Goal: Information Seeking & Learning: Learn about a topic

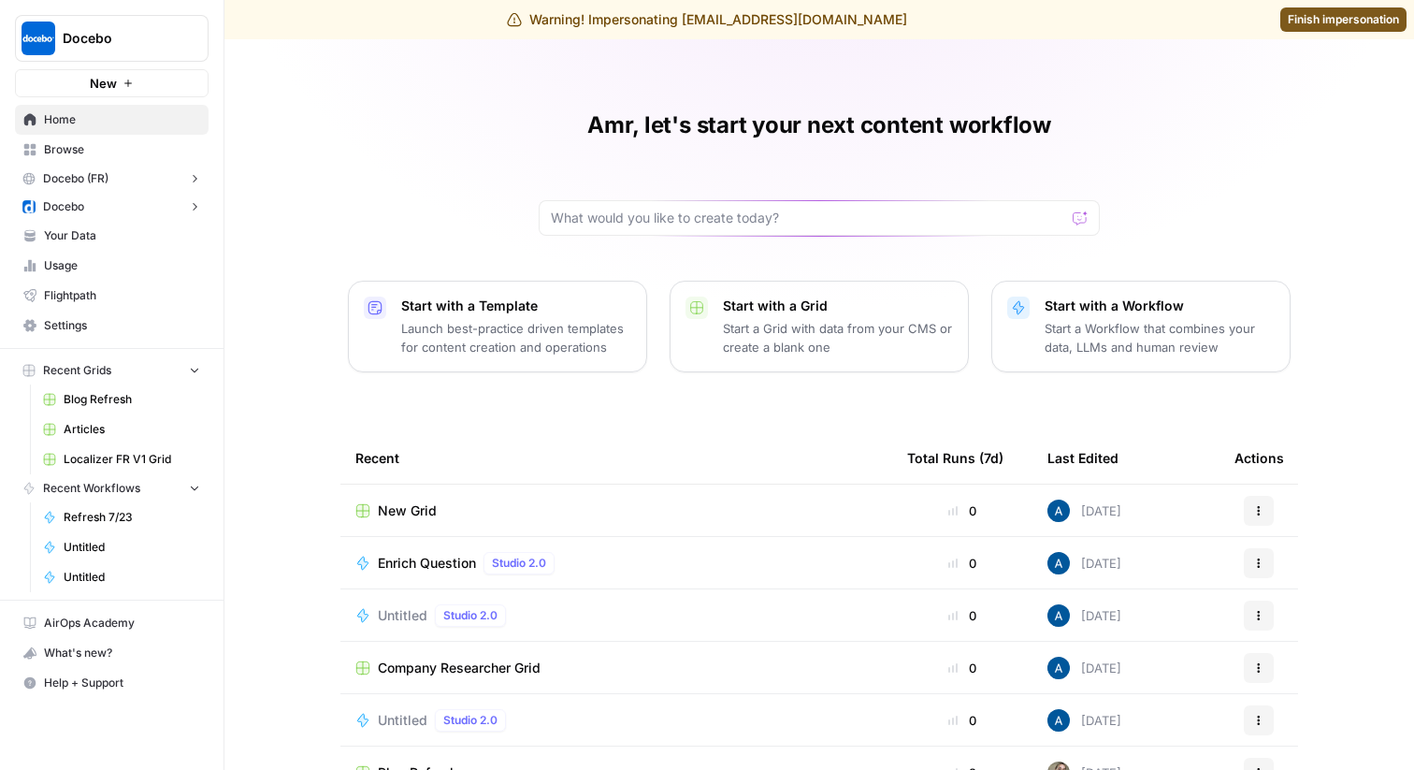
scroll to position [30, 0]
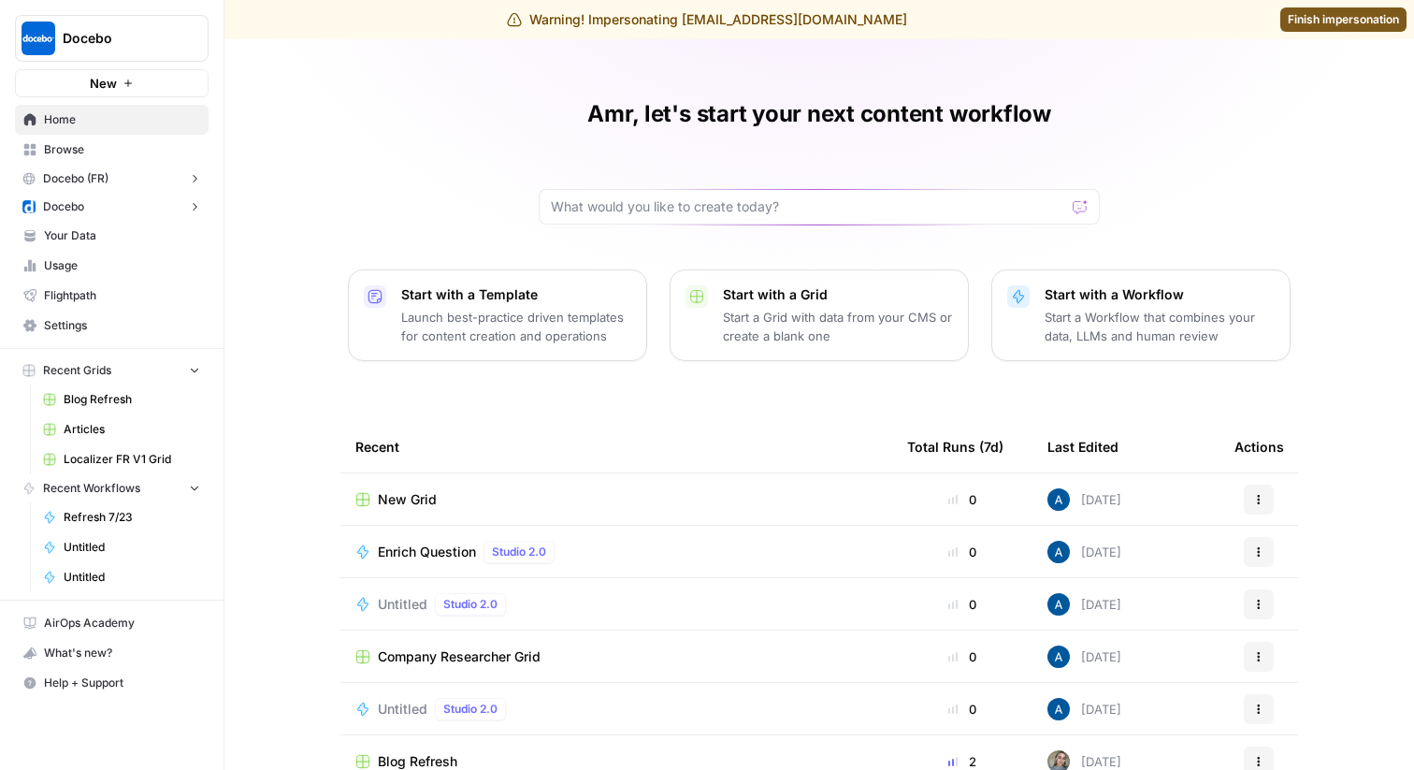
click at [84, 206] on span "Docebo" at bounding box center [63, 206] width 41 height 17
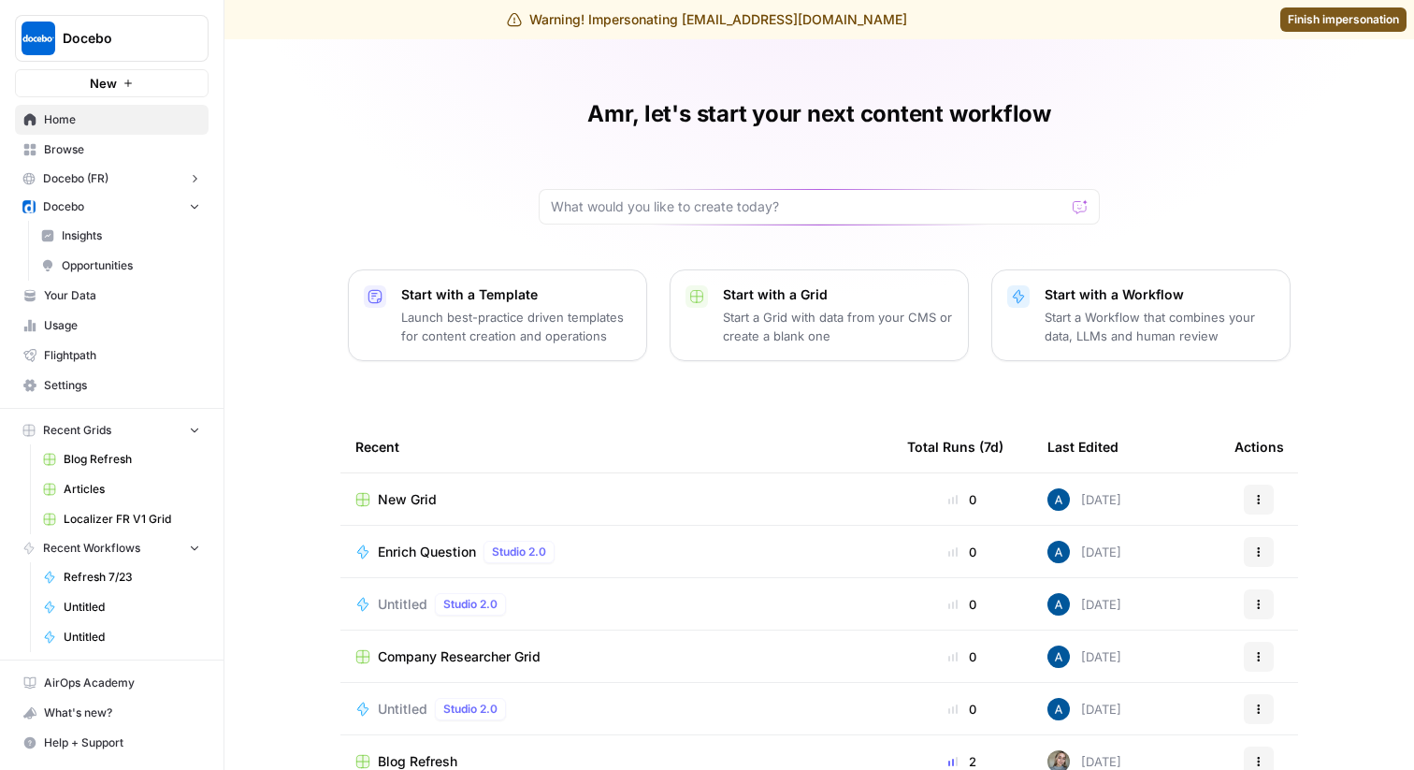
click at [108, 232] on span "Insights" at bounding box center [131, 235] width 138 height 17
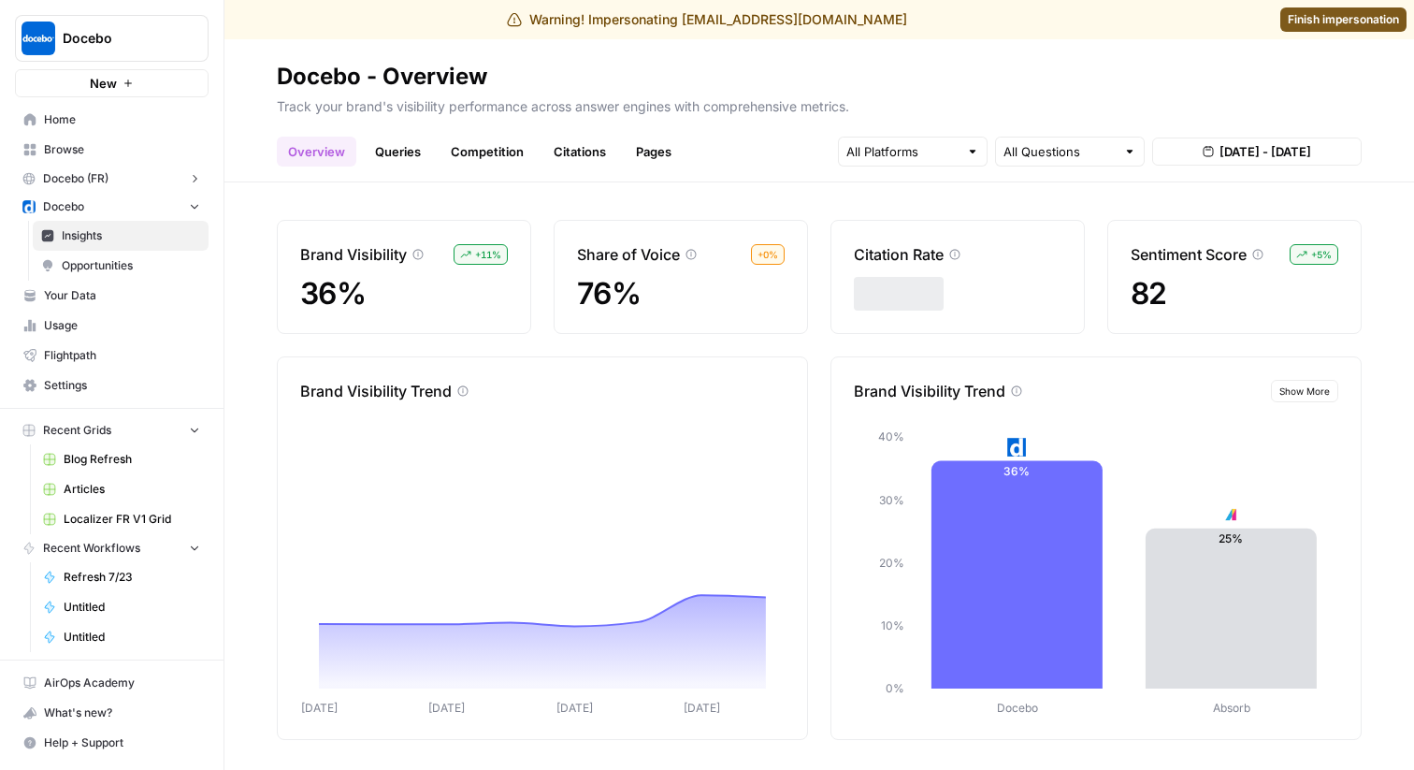
click at [114, 180] on button "Docebo (FR)" at bounding box center [112, 179] width 194 height 28
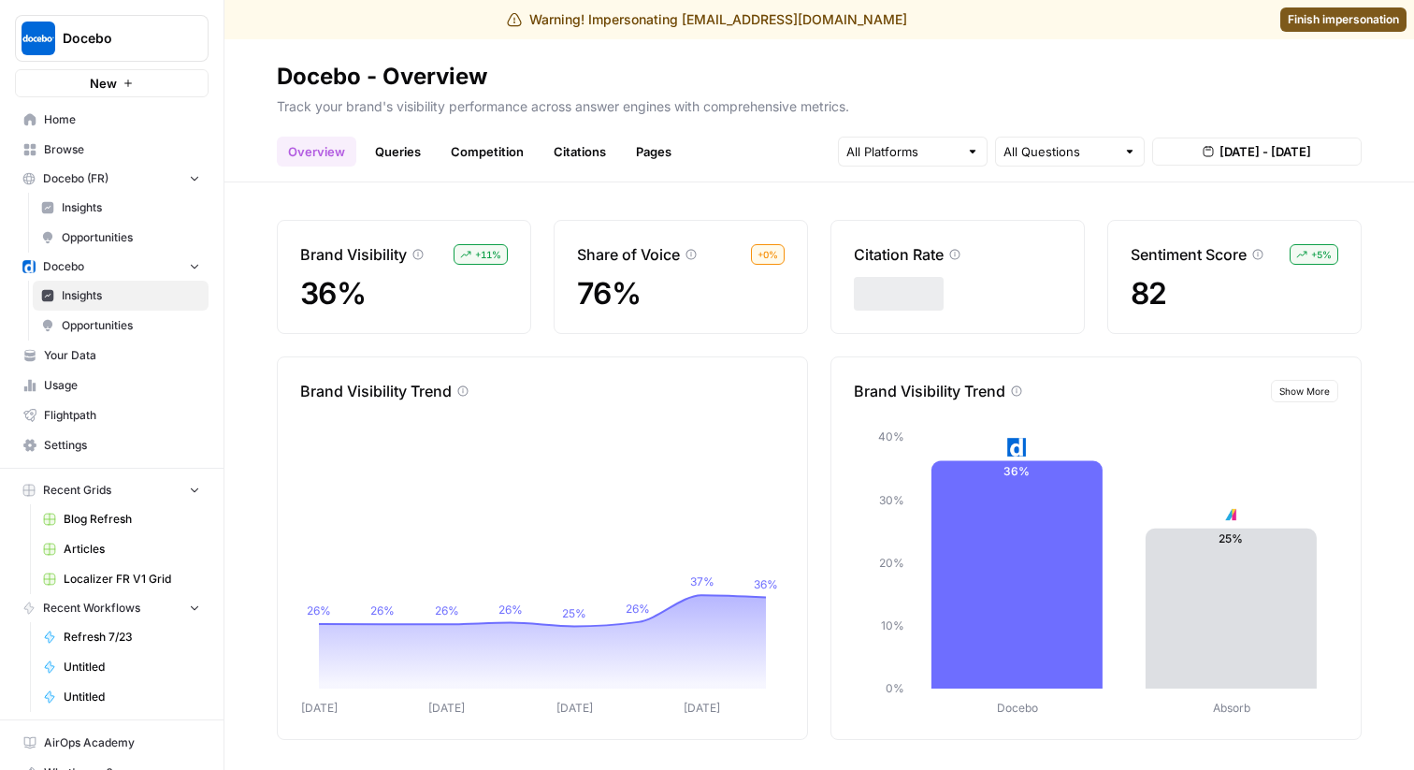
click at [110, 216] on link "Insights" at bounding box center [121, 208] width 176 height 30
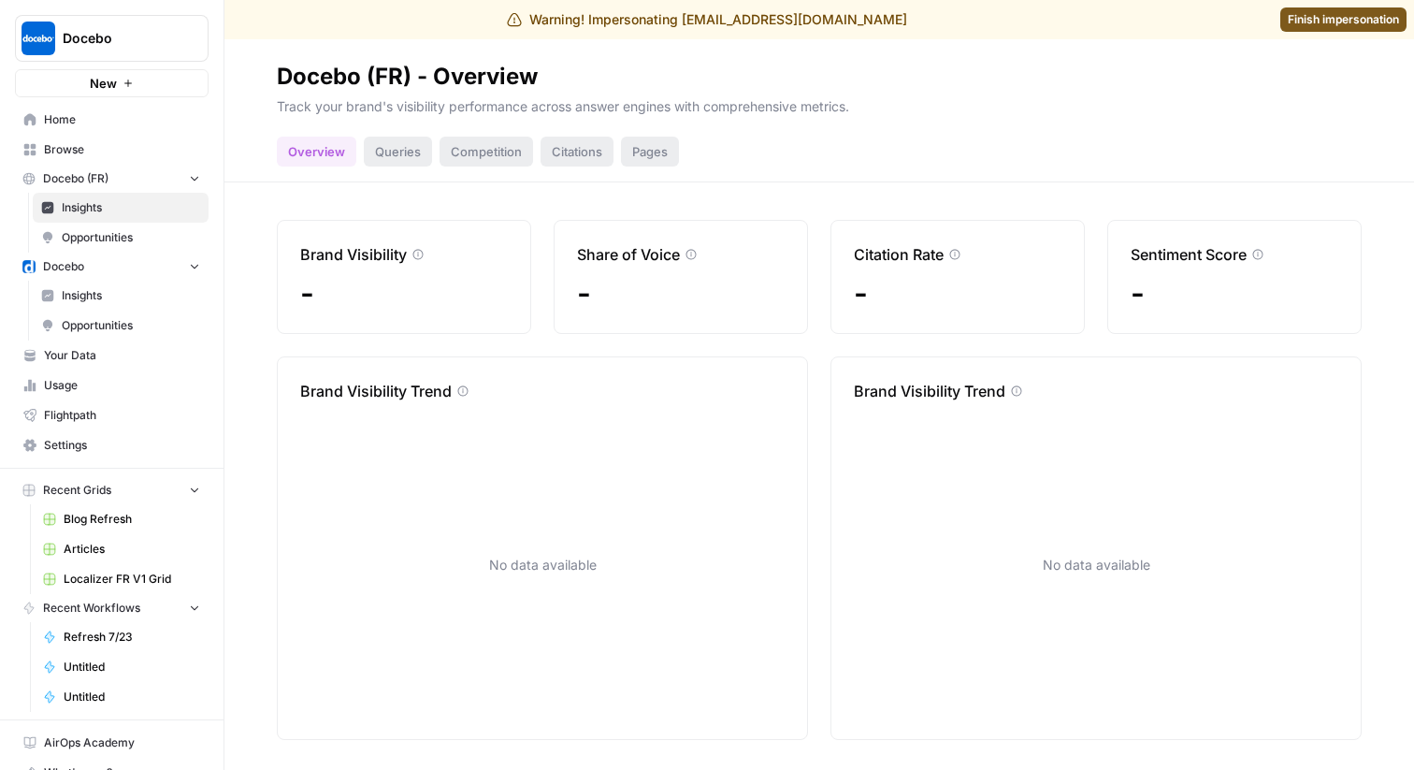
click at [100, 288] on span "Insights" at bounding box center [131, 295] width 138 height 17
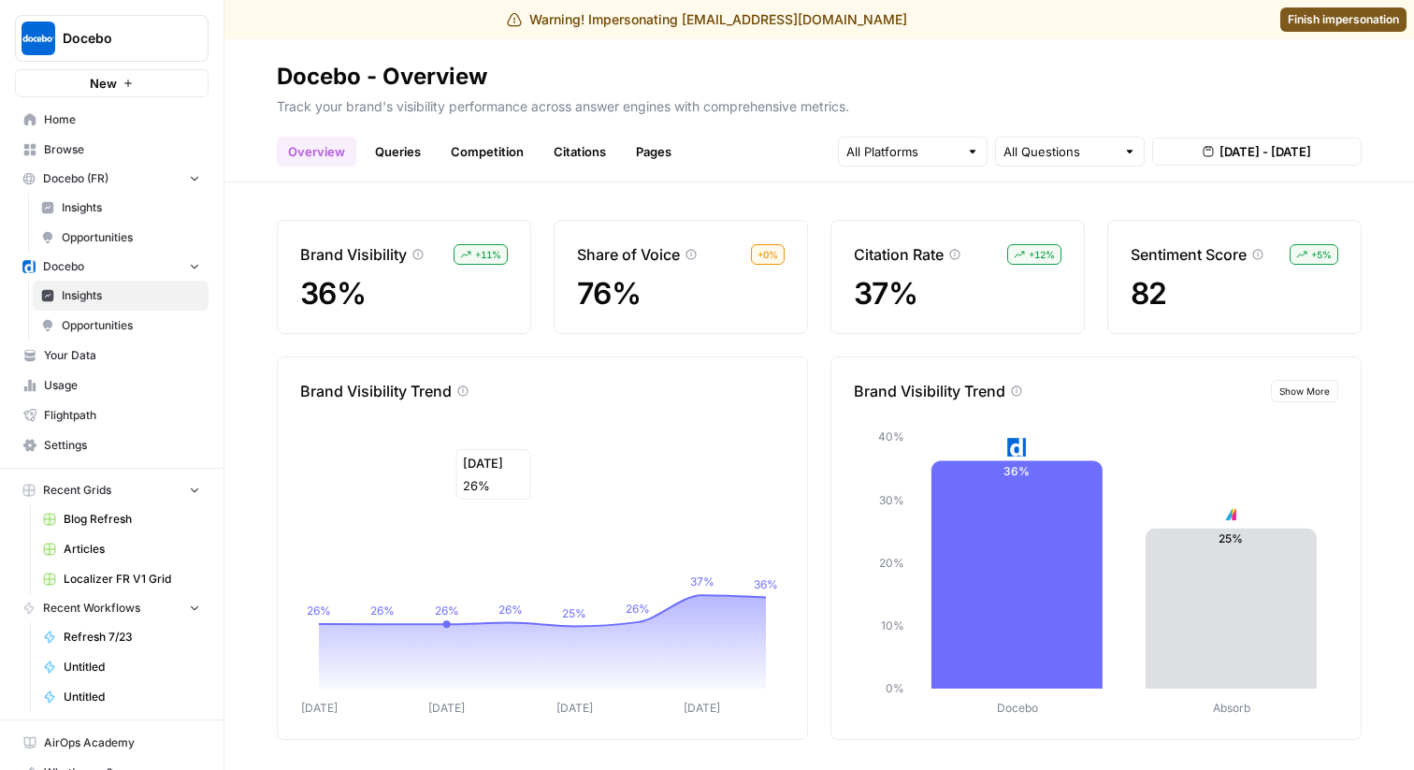
scroll to position [7, 0]
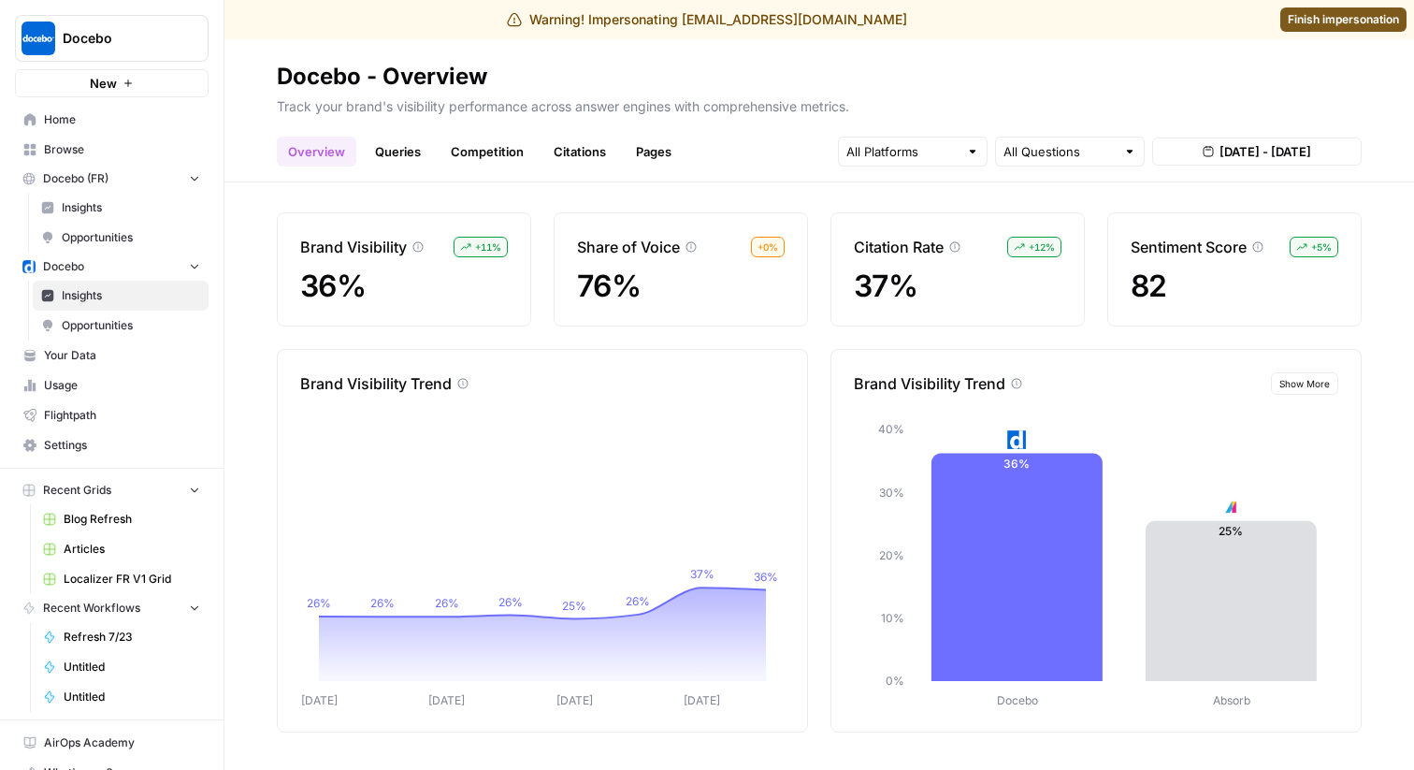
click at [1314, 388] on span "Show More" at bounding box center [1304, 383] width 51 height 15
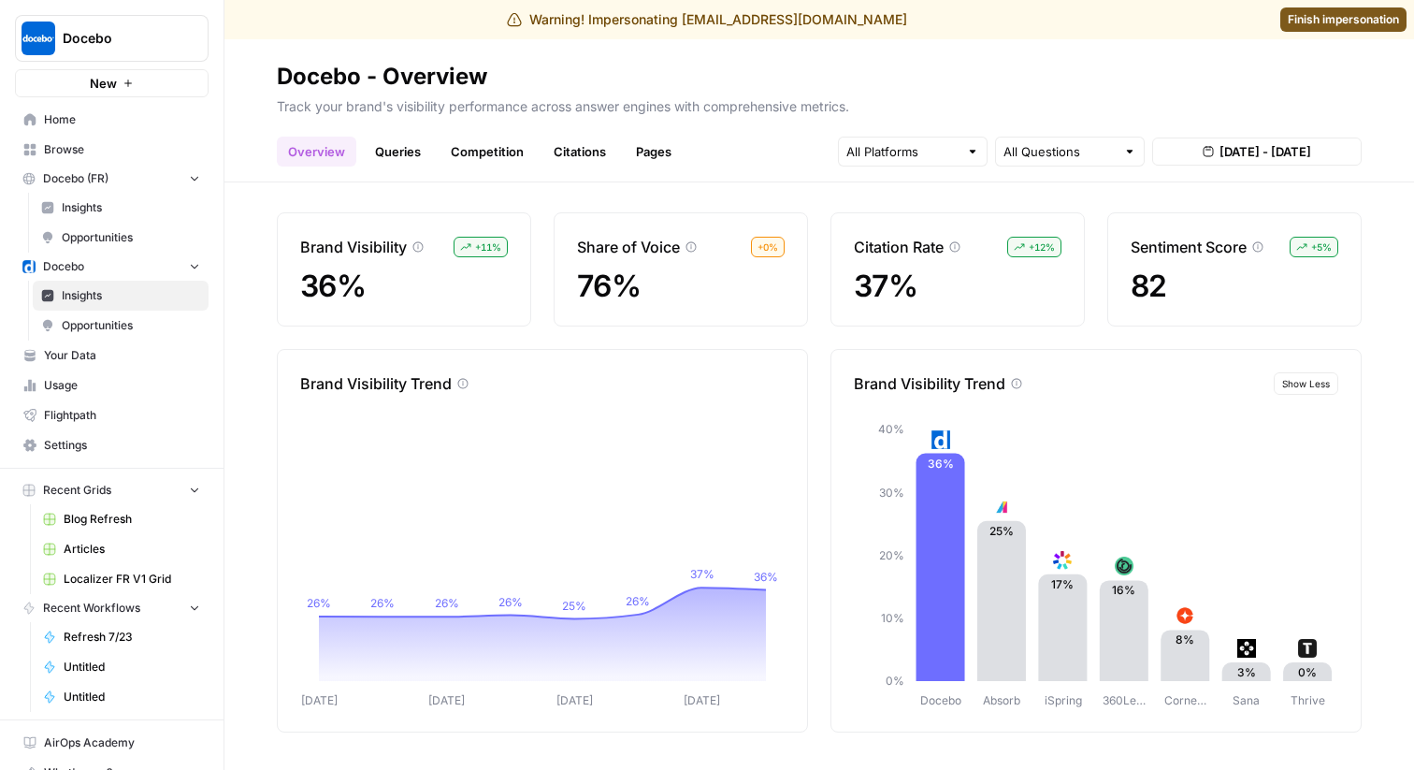
click at [395, 154] on link "Queries" at bounding box center [398, 152] width 68 height 30
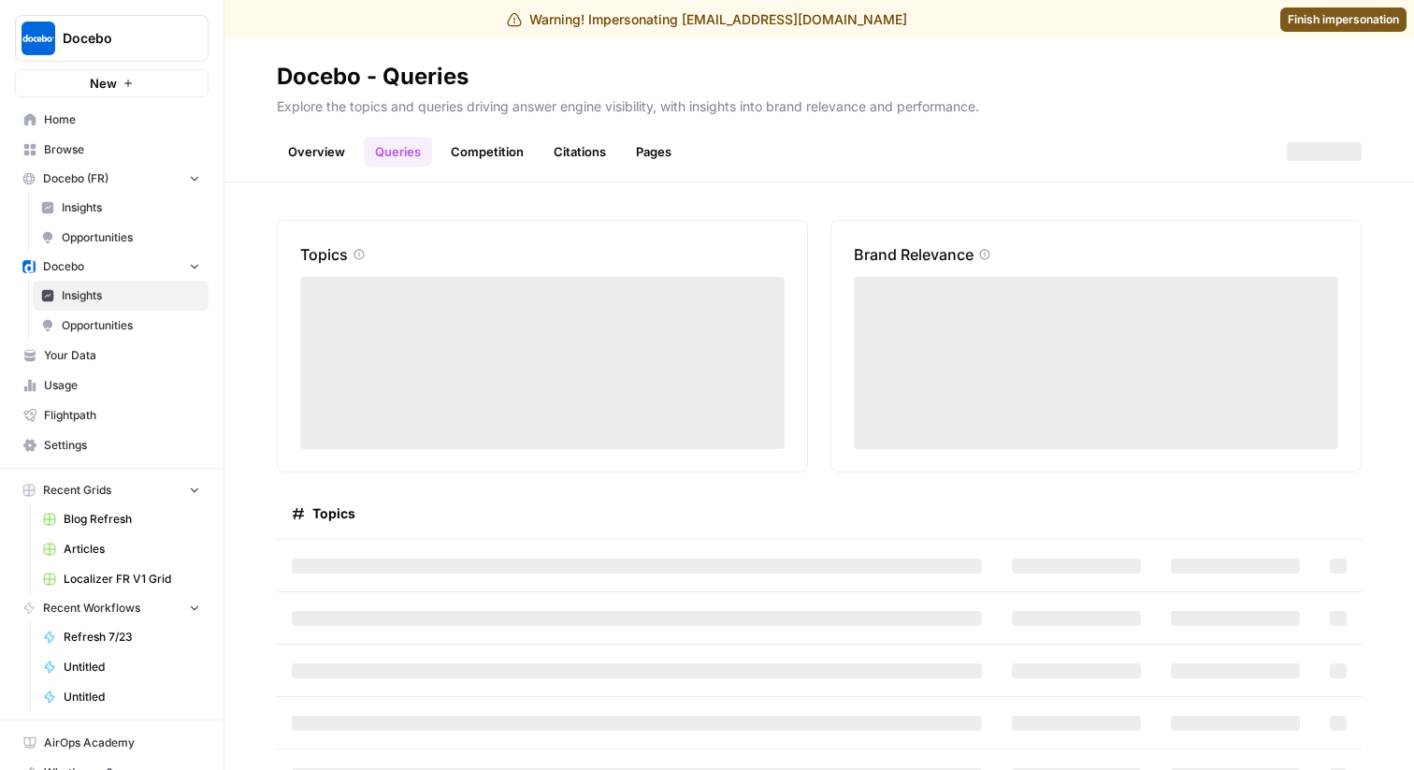
click at [395, 154] on link "Queries" at bounding box center [398, 152] width 68 height 30
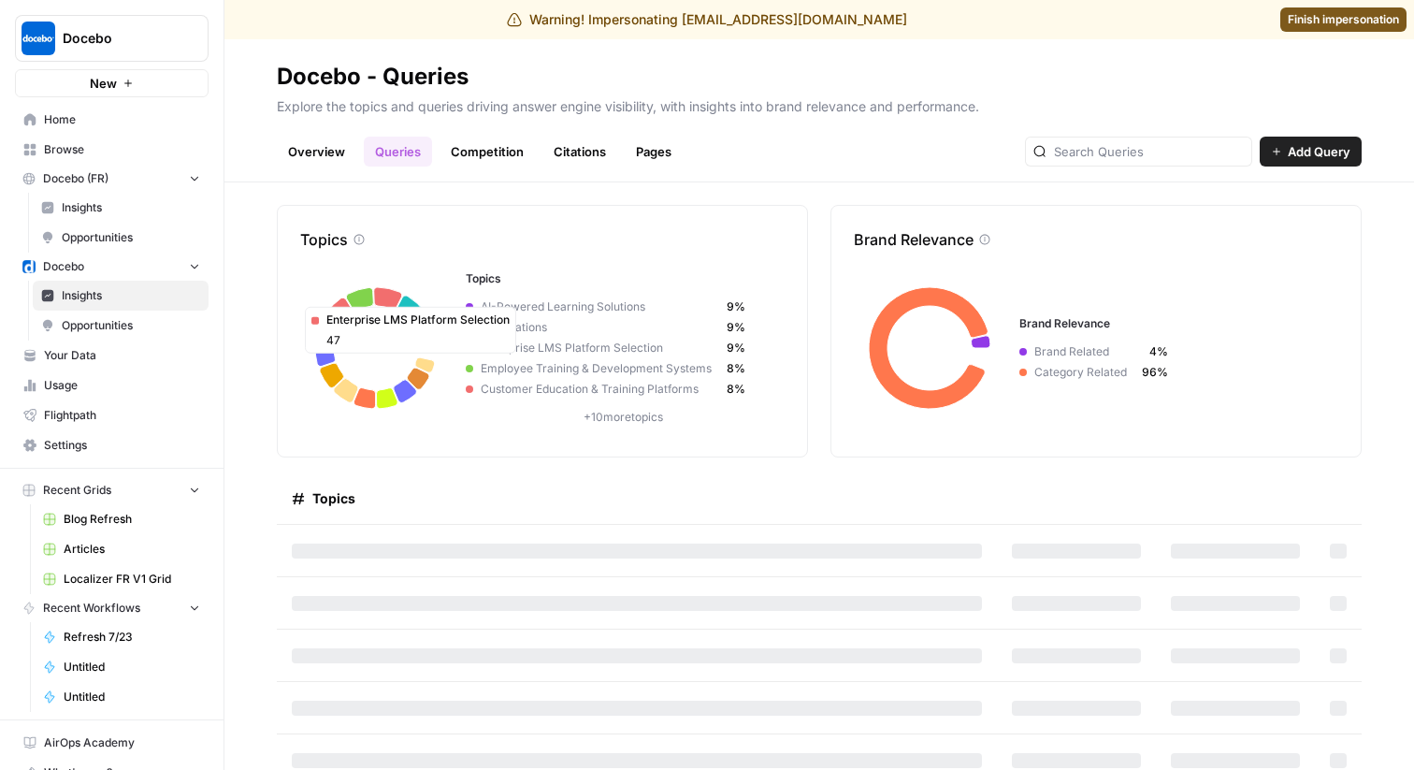
scroll to position [32, 0]
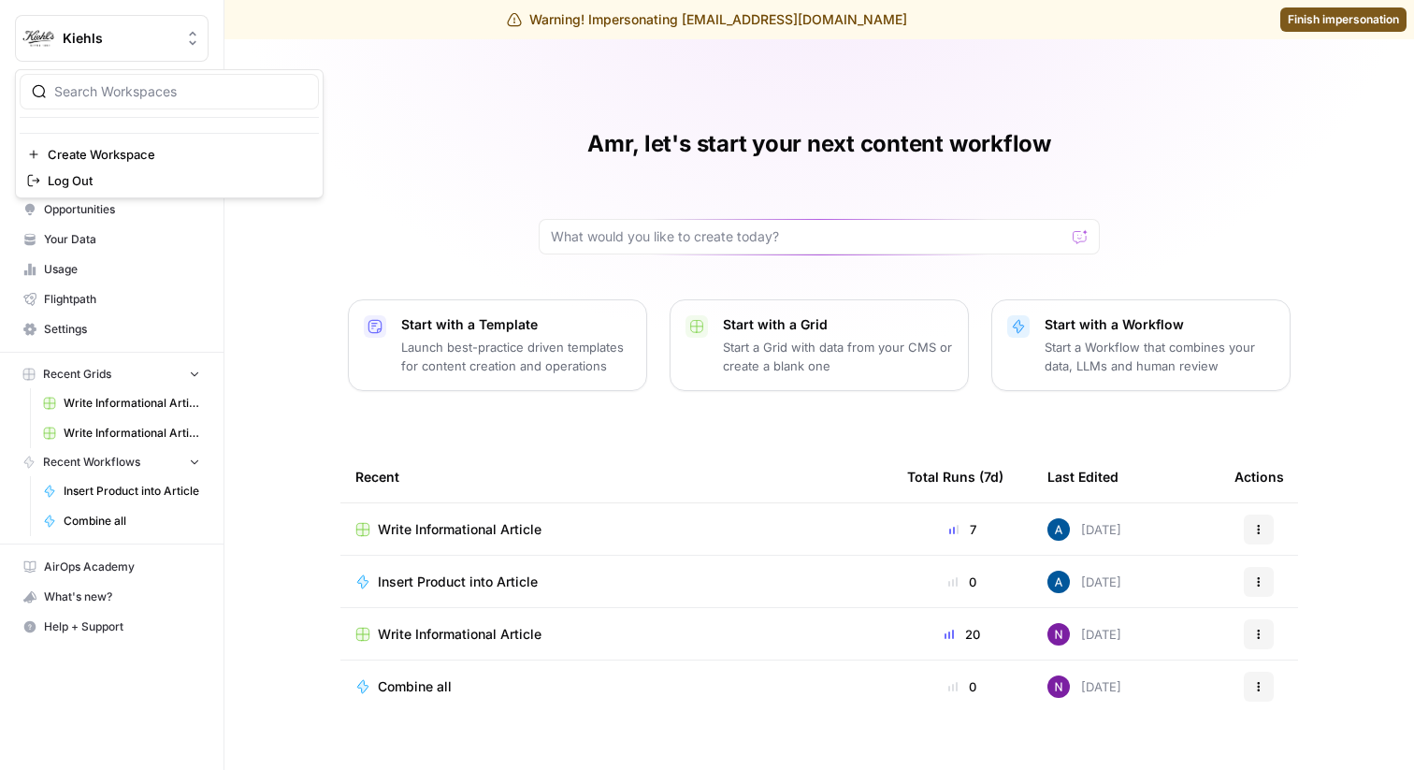
click at [174, 36] on span "Kiehls" at bounding box center [119, 38] width 113 height 19
click at [339, 66] on div "Amr, let's start your next content workflow Start with a Template Launch best-p…" at bounding box center [819, 404] width 1190 height 730
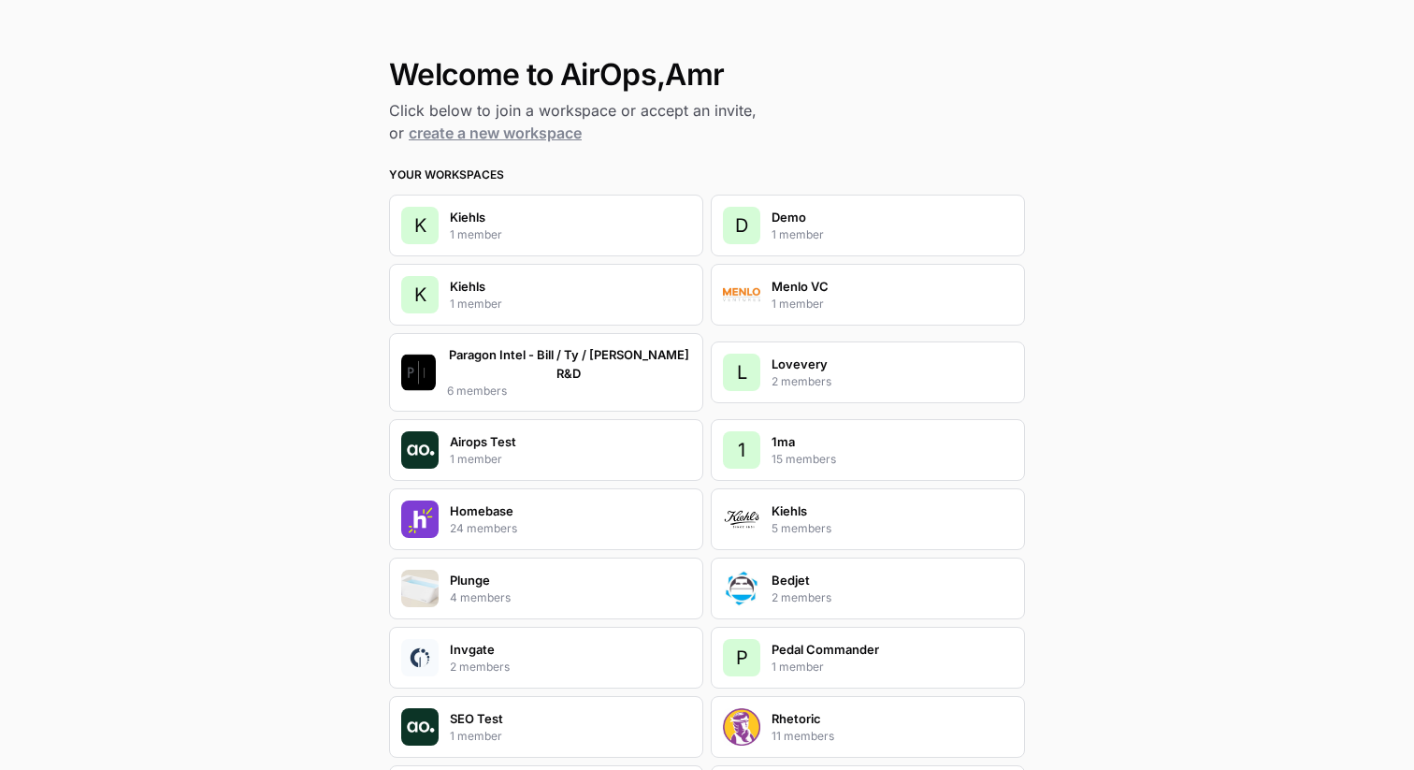
scroll to position [5445, 0]
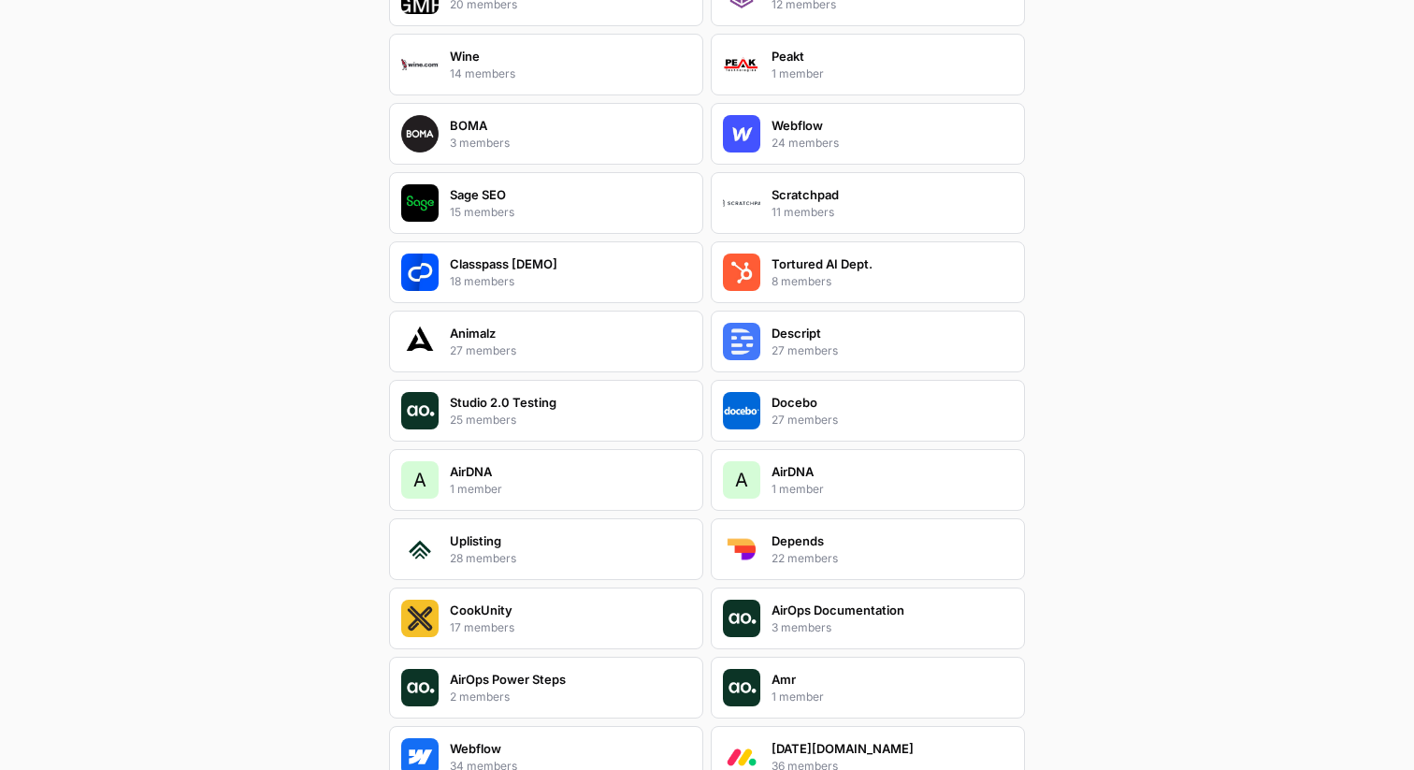
click at [845, 399] on div "Docebo 27 members" at bounding box center [868, 411] width 314 height 62
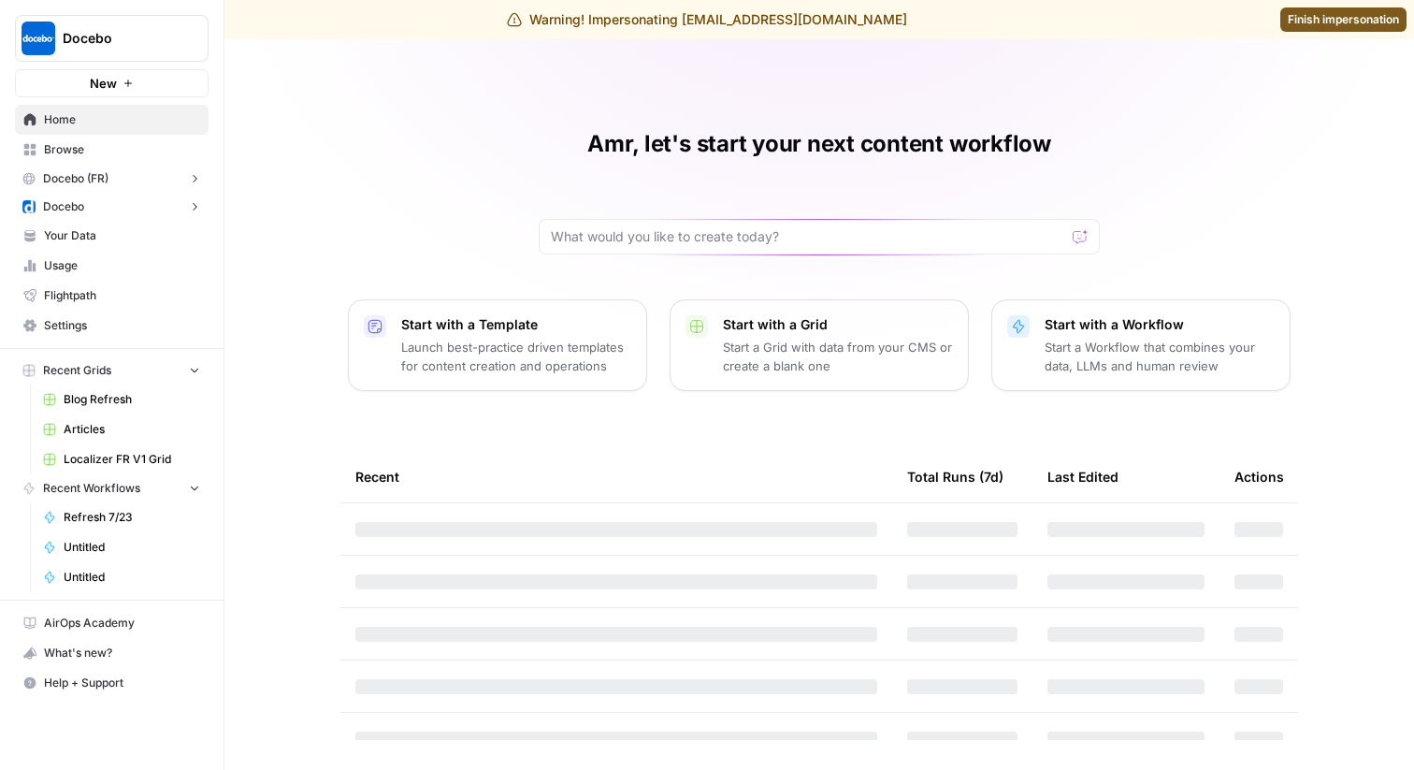
click at [166, 202] on button "Docebo" at bounding box center [112, 207] width 194 height 28
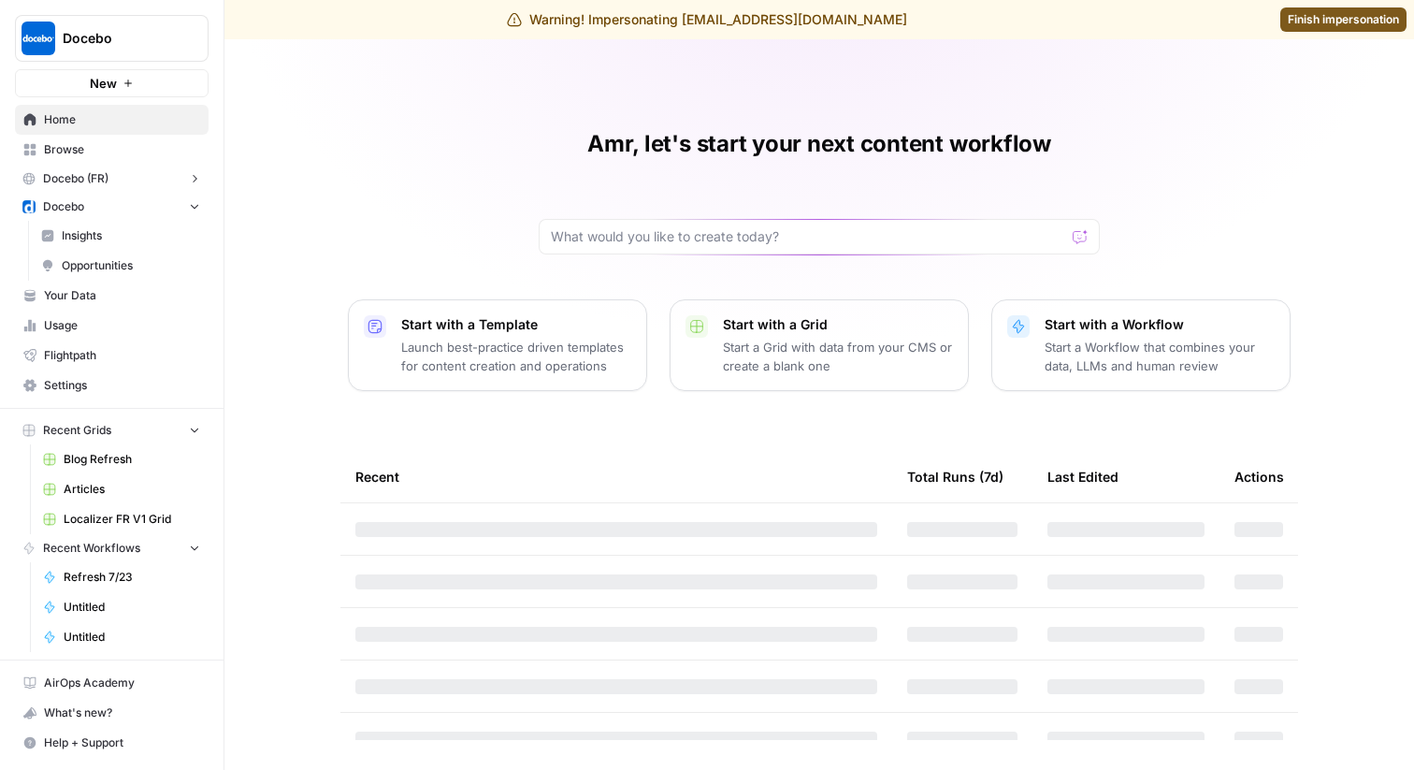
click at [142, 235] on span "Insights" at bounding box center [131, 235] width 138 height 17
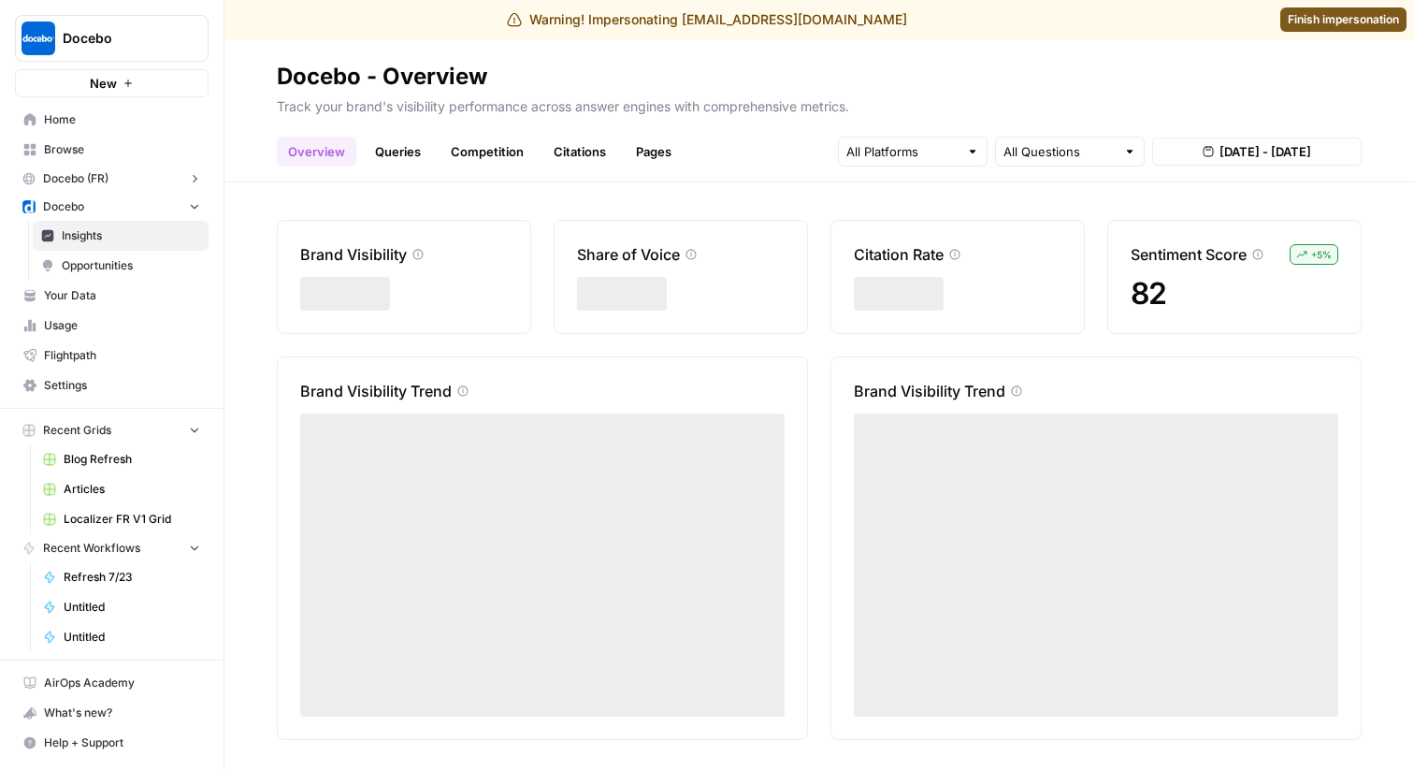
click at [413, 142] on link "Queries" at bounding box center [398, 152] width 68 height 30
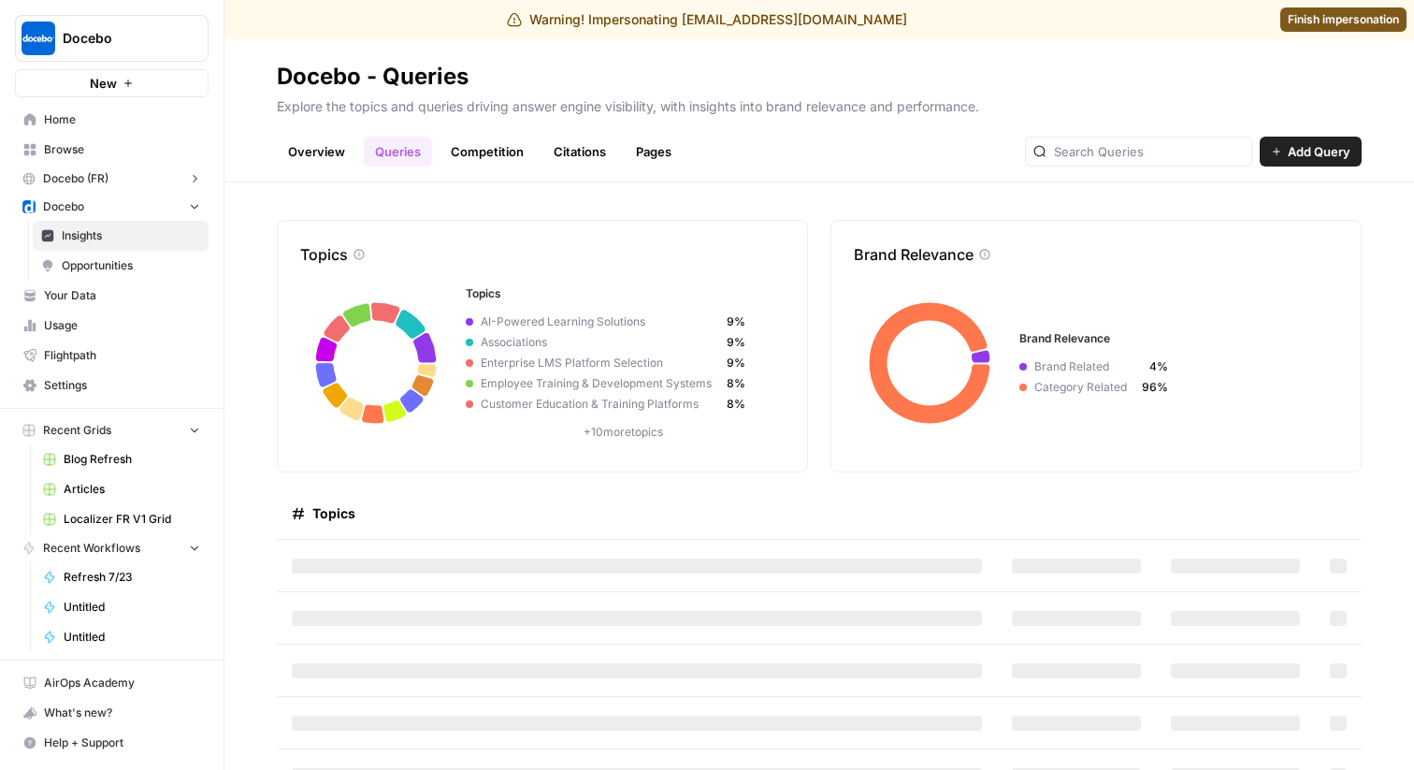
scroll to position [32, 0]
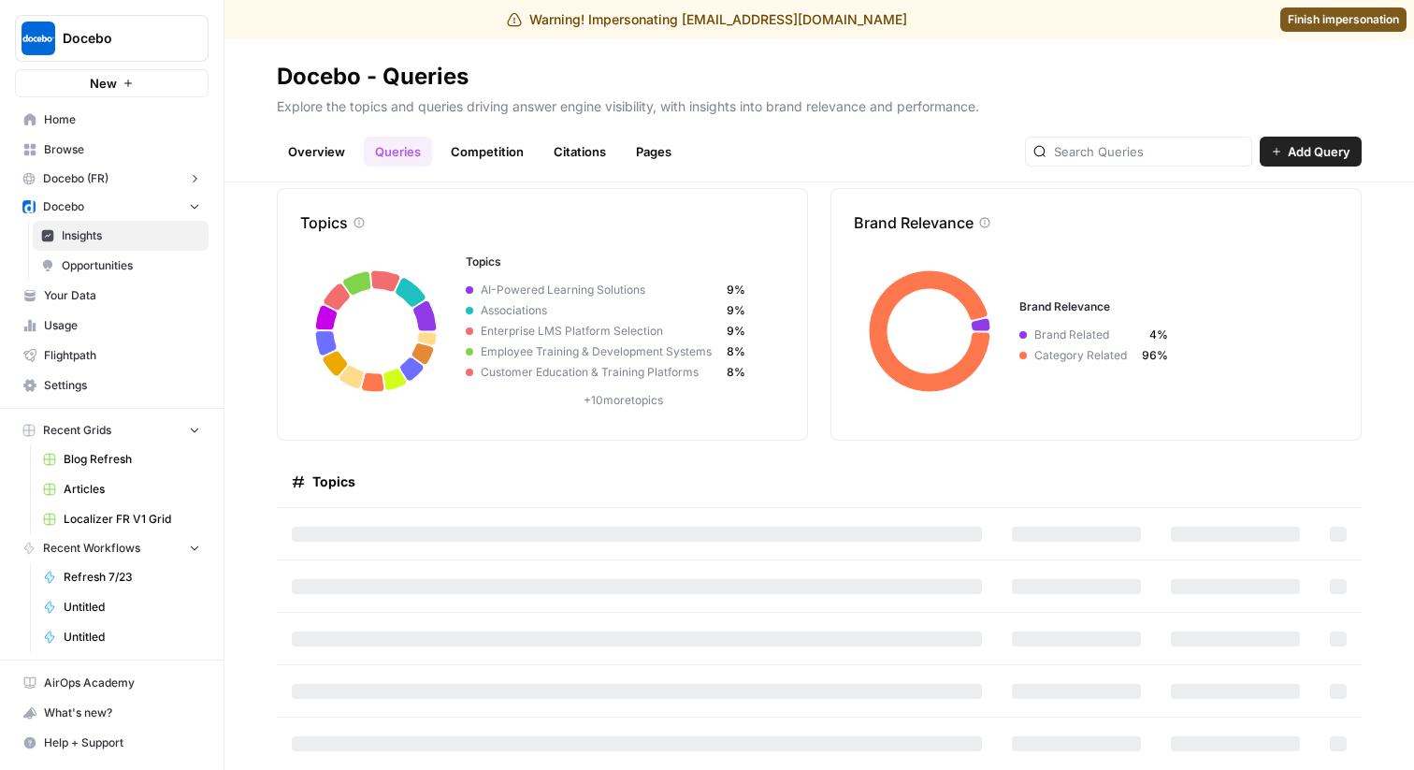
click at [467, 147] on link "Competition" at bounding box center [487, 152] width 95 height 30
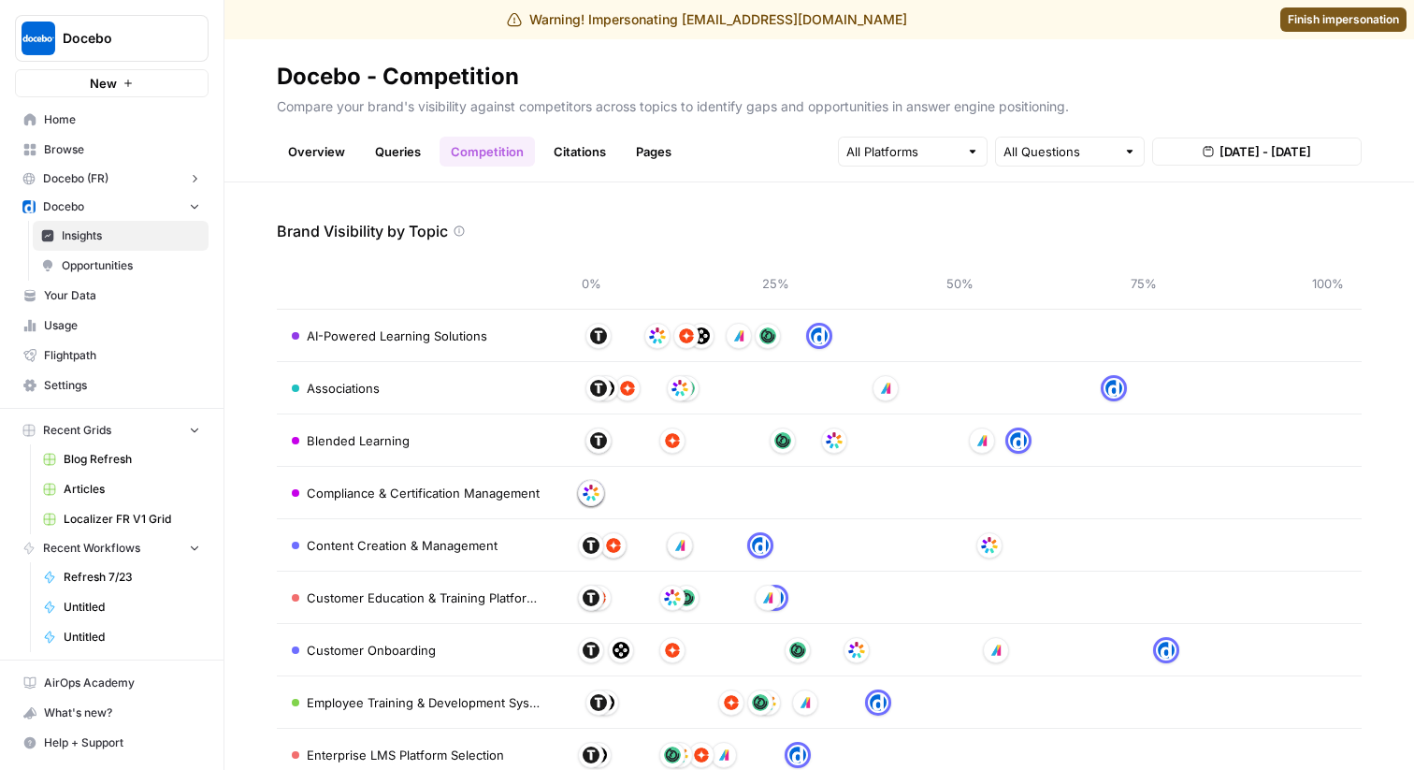
click at [438, 227] on p "Brand Visibility by Topic" at bounding box center [362, 231] width 171 height 22
click at [397, 160] on link "Queries" at bounding box center [398, 152] width 68 height 30
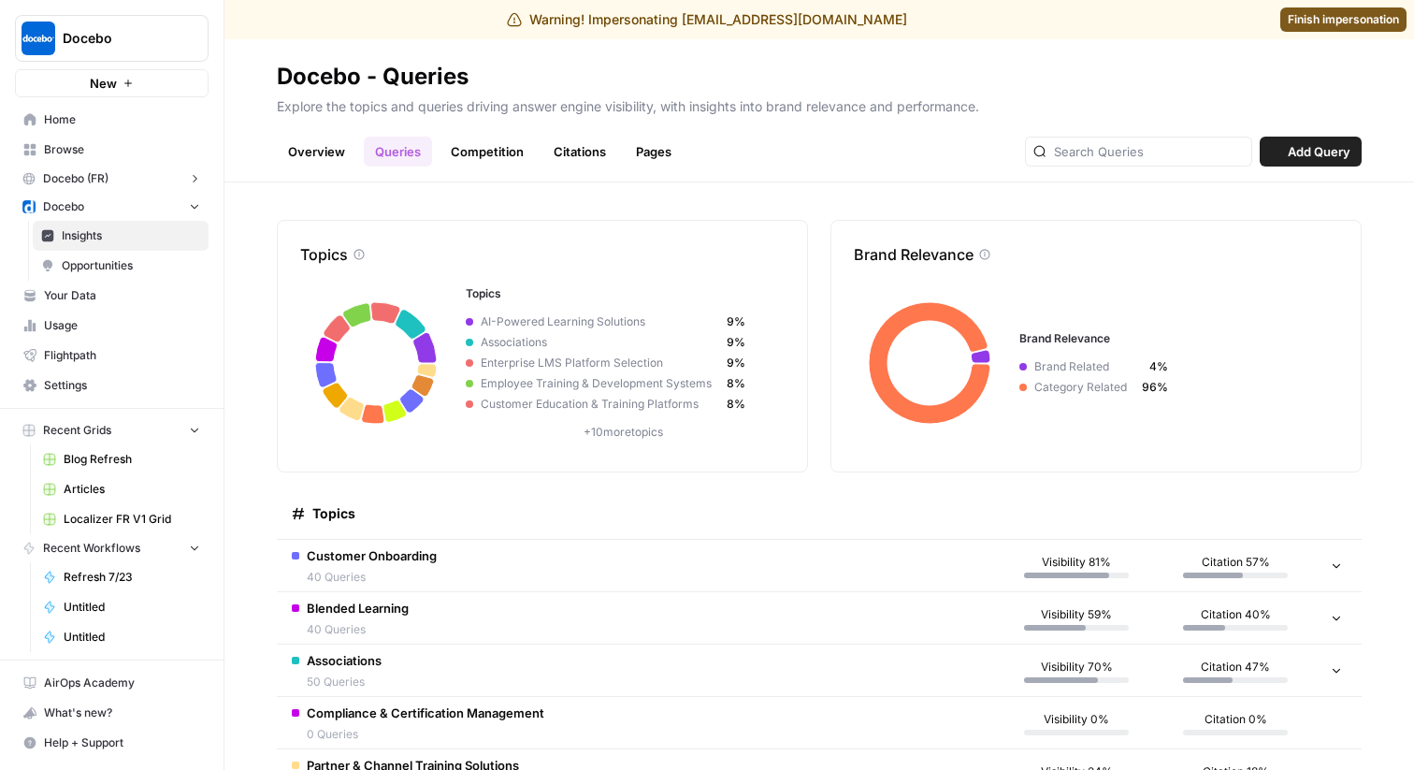
click at [361, 561] on span "Customer Onboarding" at bounding box center [372, 555] width 130 height 19
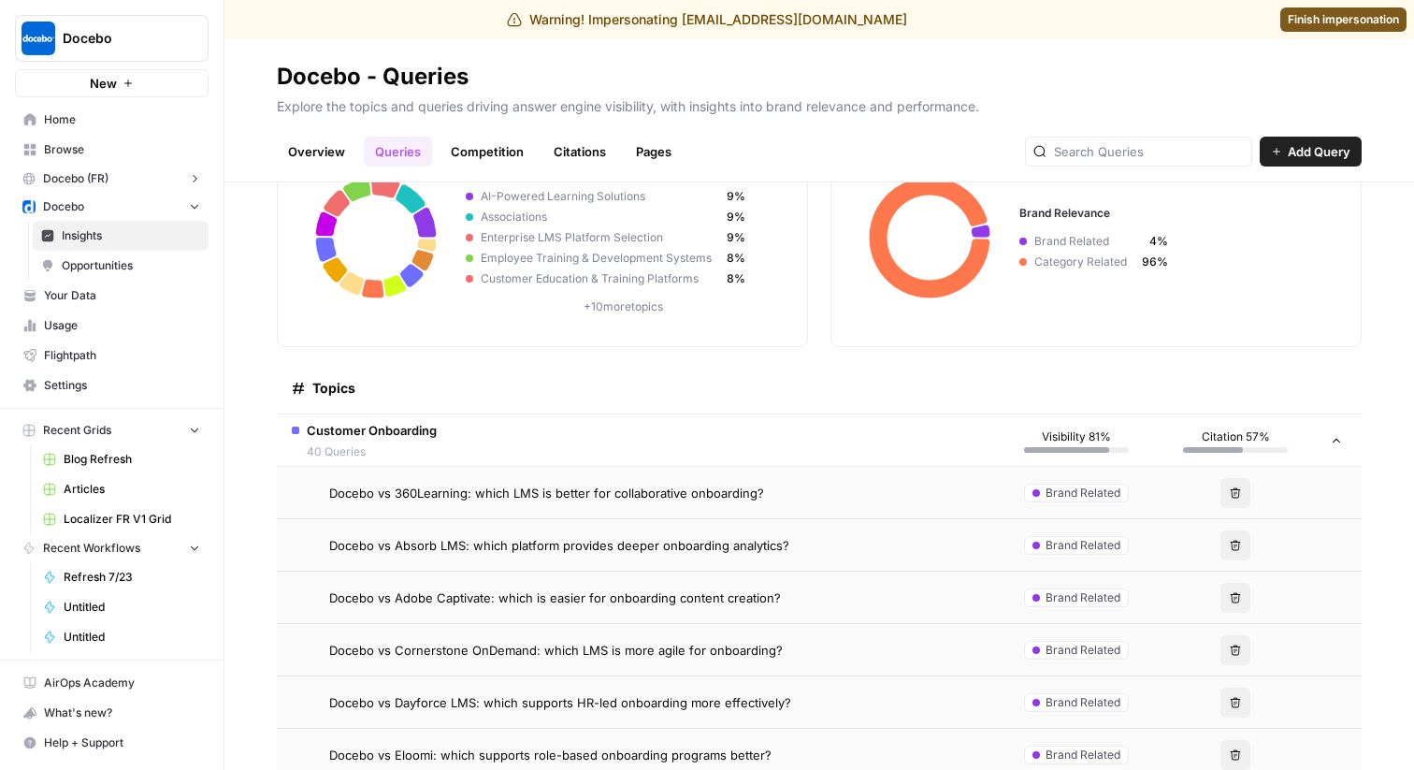
scroll to position [160, 0]
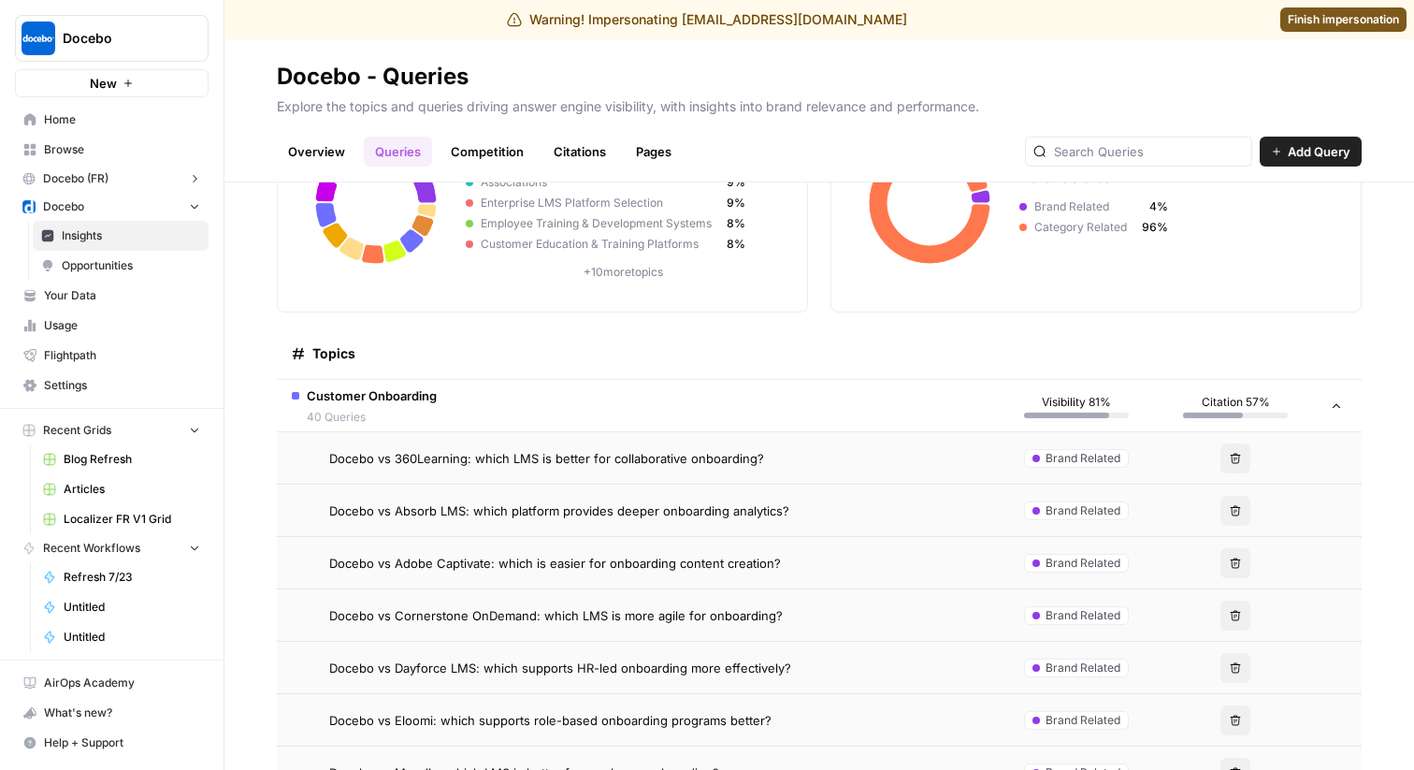
click at [432, 455] on span "Docebo vs 360Learning: which LMS is better for collaborative onboarding?" at bounding box center [546, 458] width 435 height 19
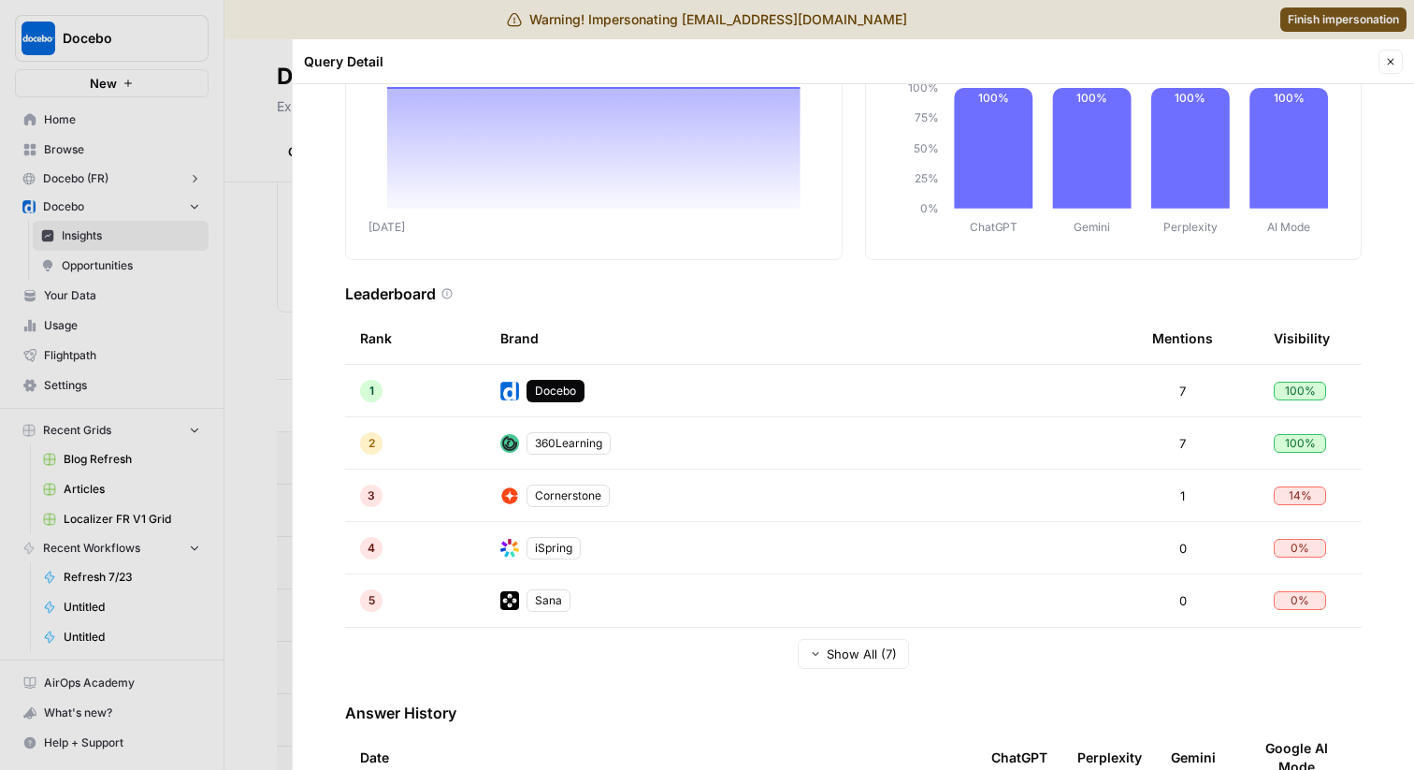
scroll to position [319, 0]
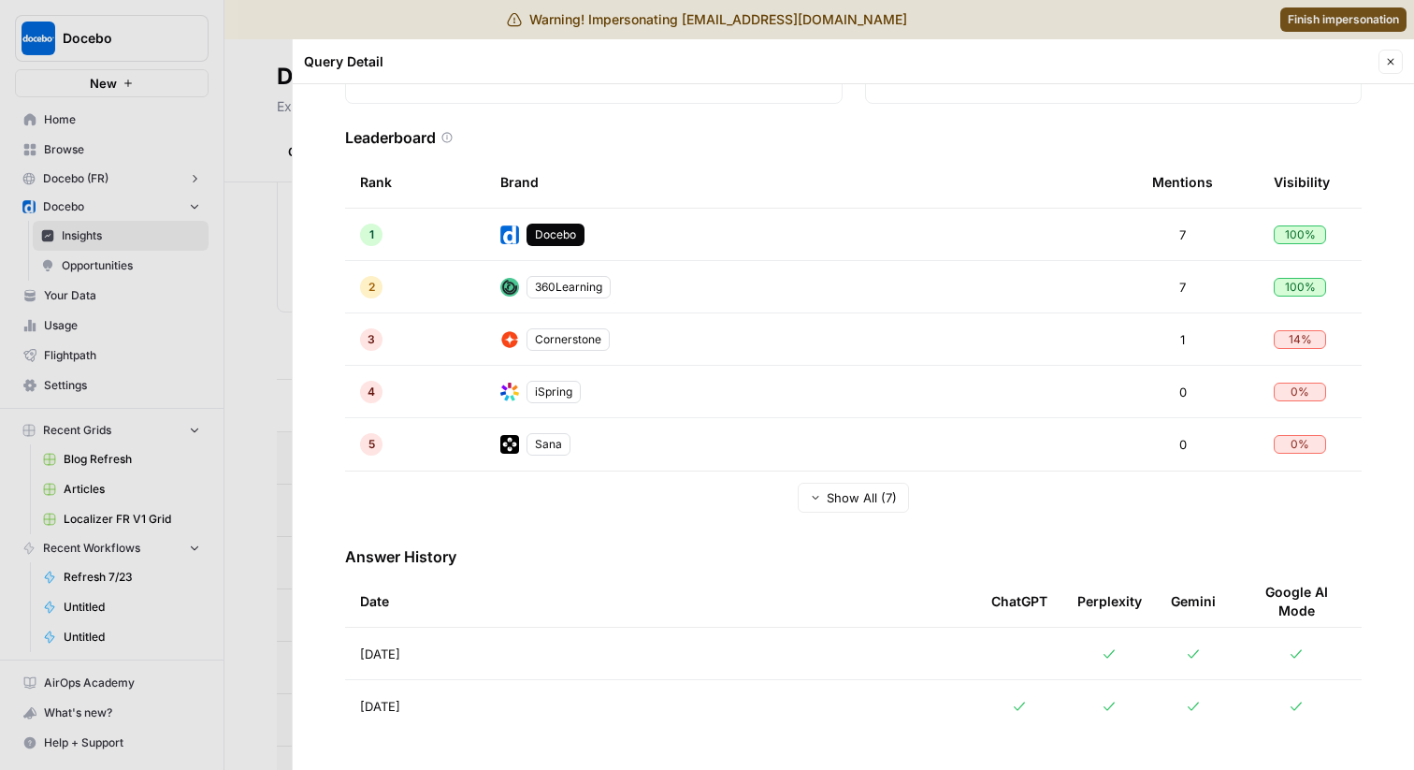
click at [400, 650] on span "Aug 27, 2025" at bounding box center [380, 653] width 40 height 19
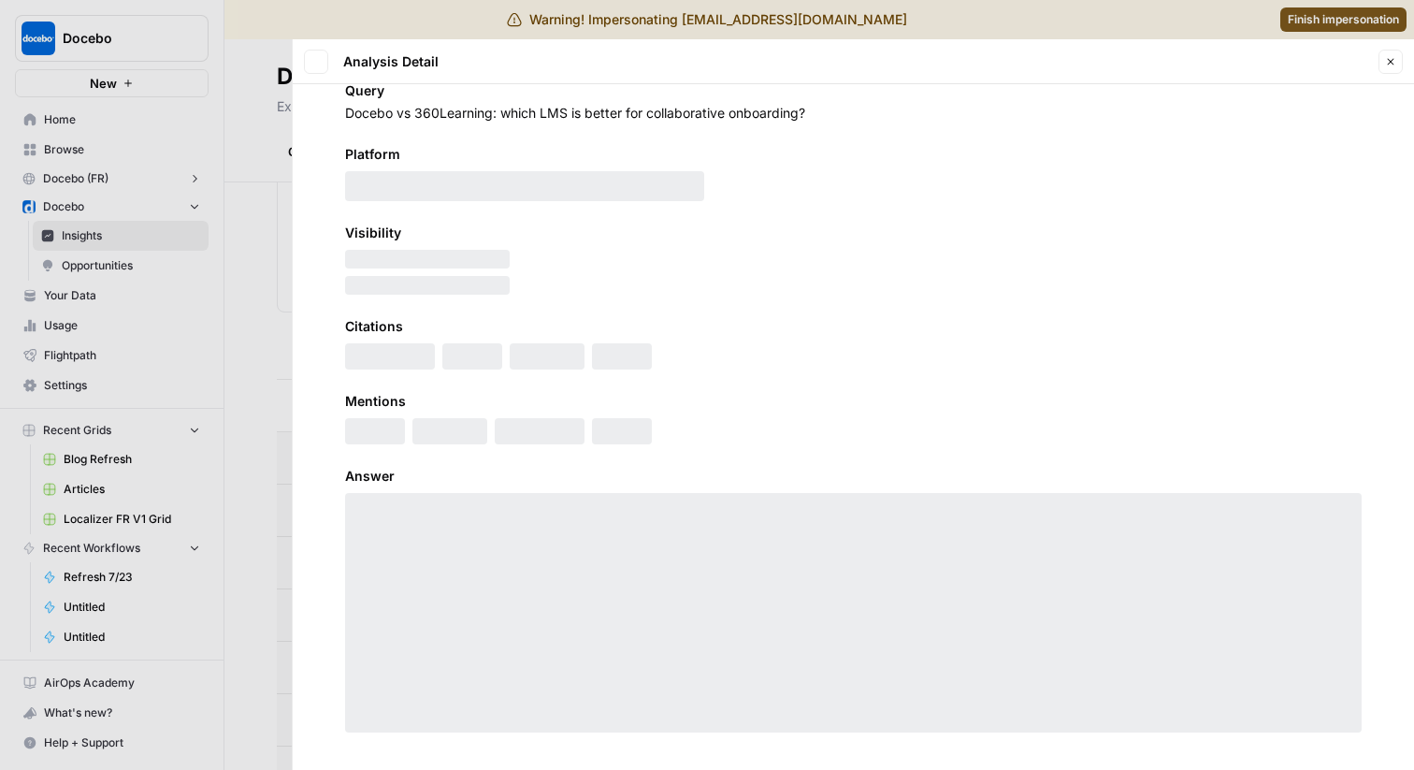
scroll to position [40, 0]
click at [415, 650] on div at bounding box center [853, 612] width 1017 height 239
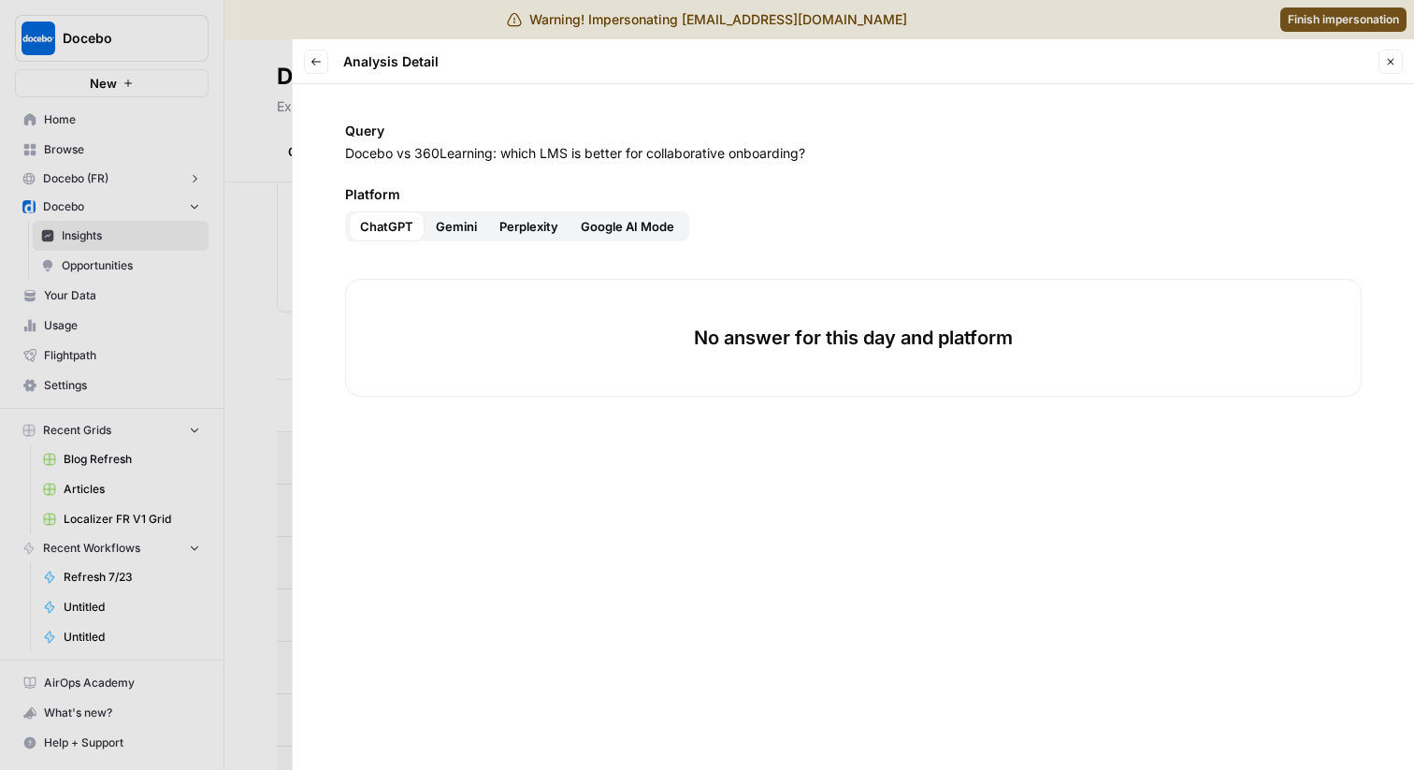
scroll to position [0, 0]
click at [455, 227] on span "Gemini" at bounding box center [456, 226] width 41 height 19
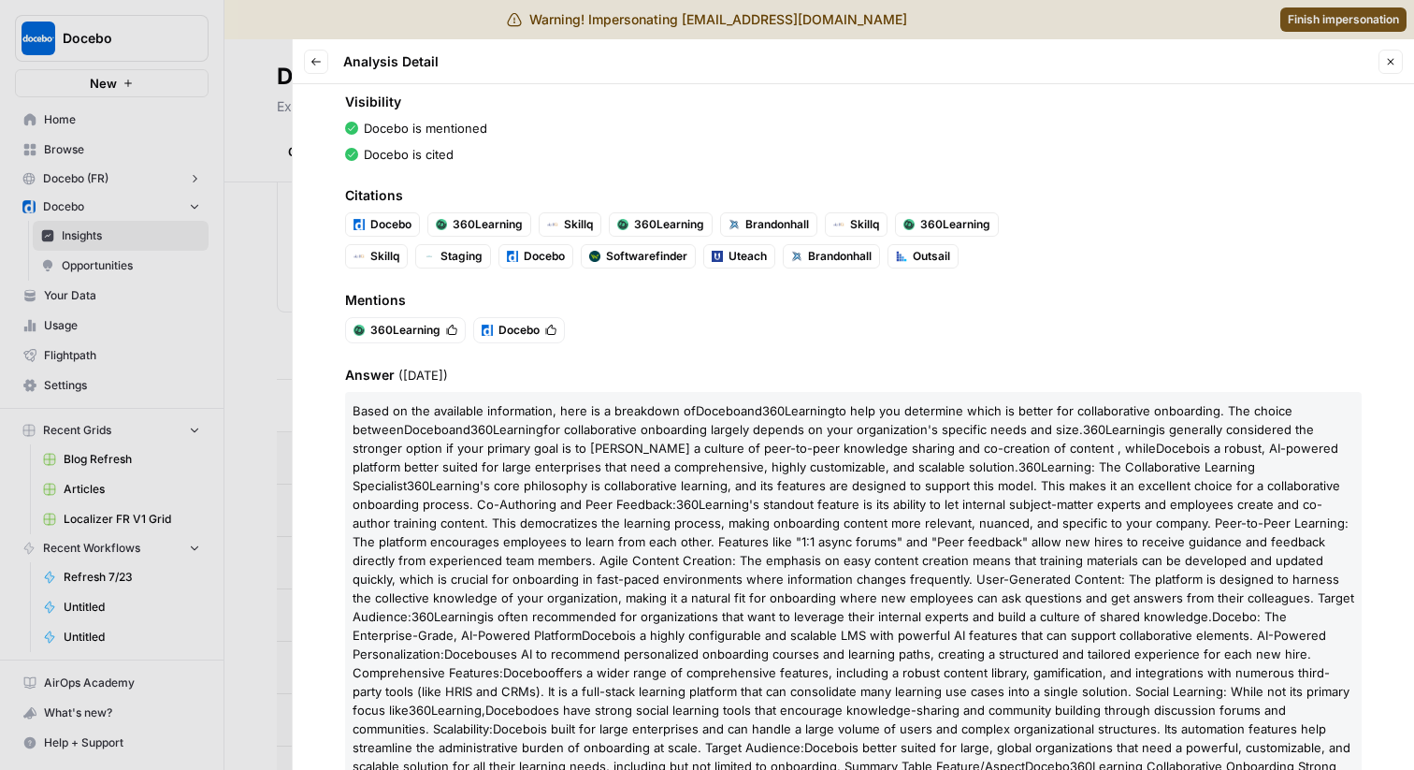
scroll to position [268, 0]
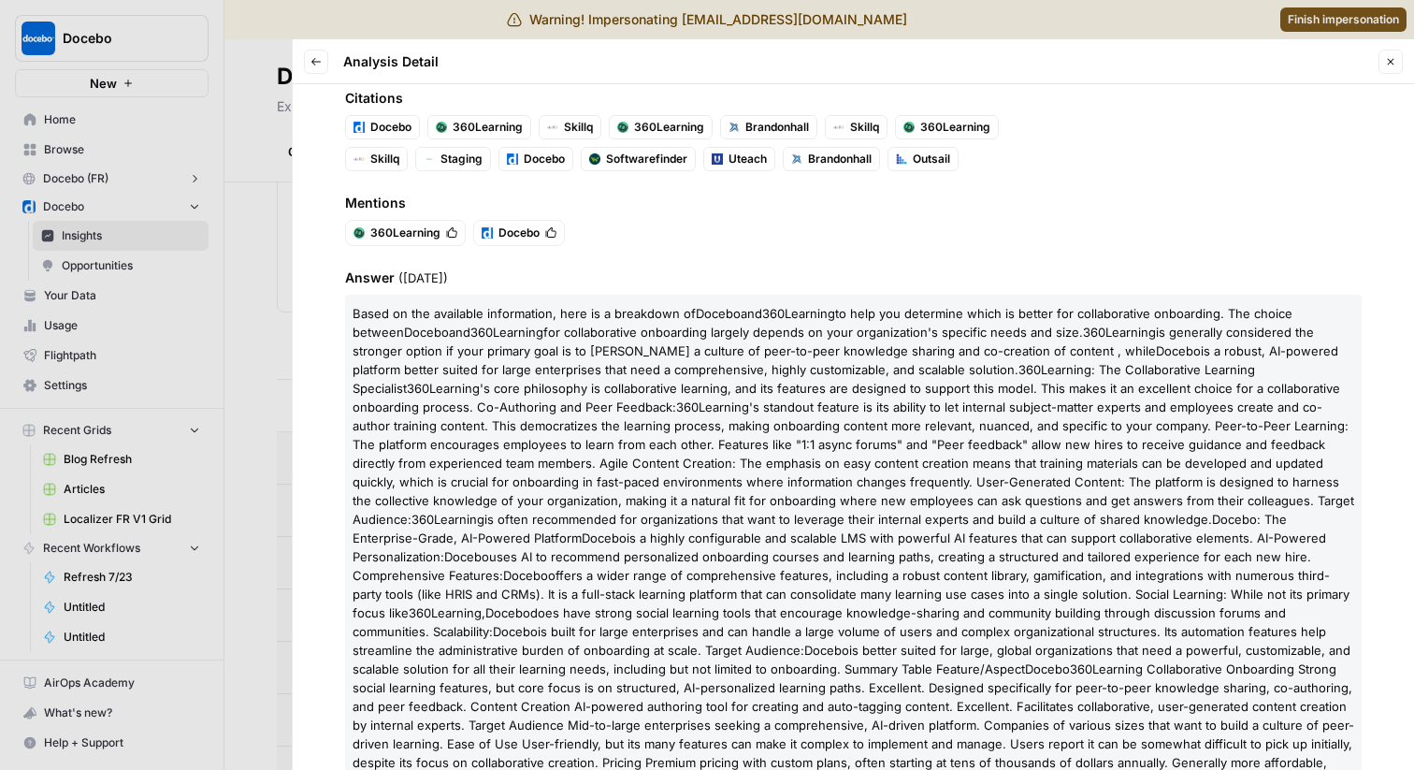
click at [315, 56] on icon "button" at bounding box center [315, 61] width 11 height 11
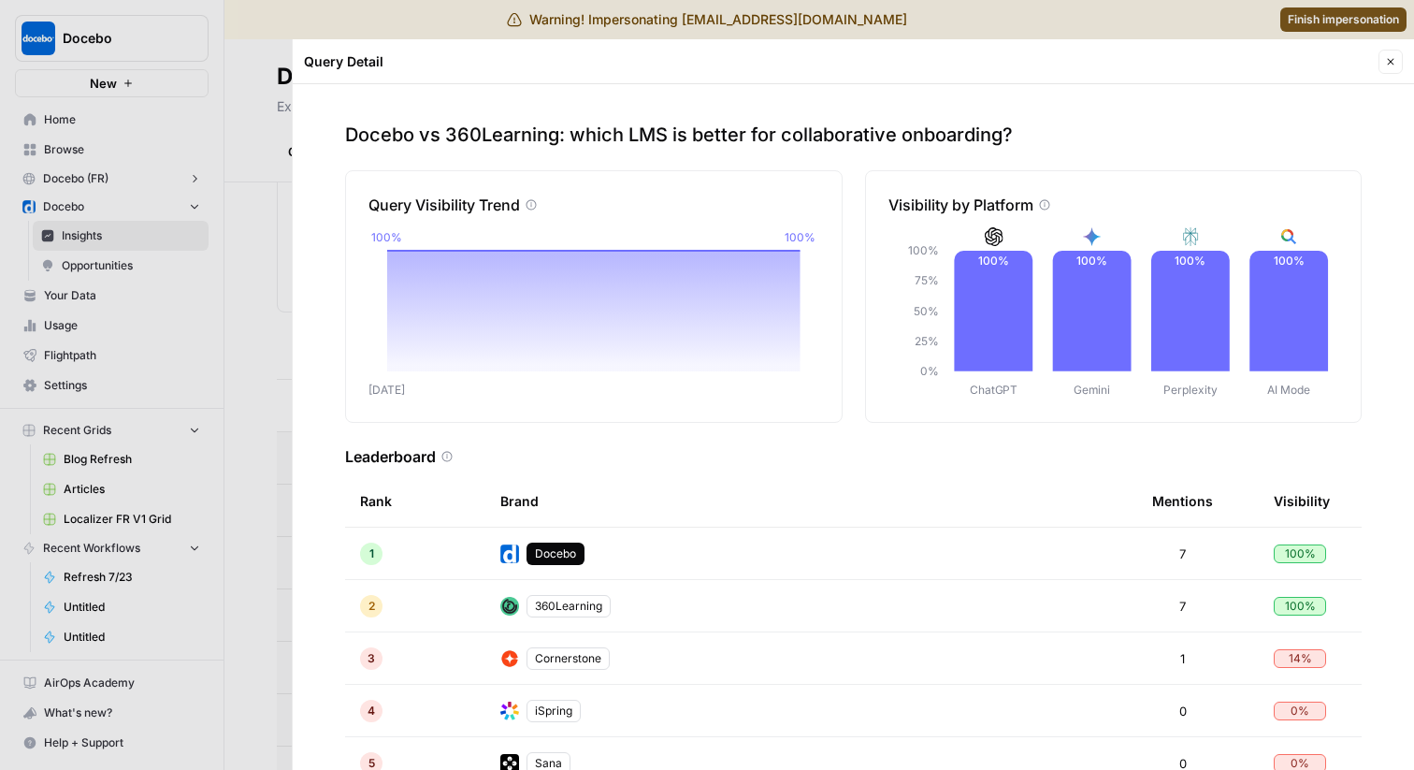
click at [243, 431] on div at bounding box center [707, 385] width 1414 height 770
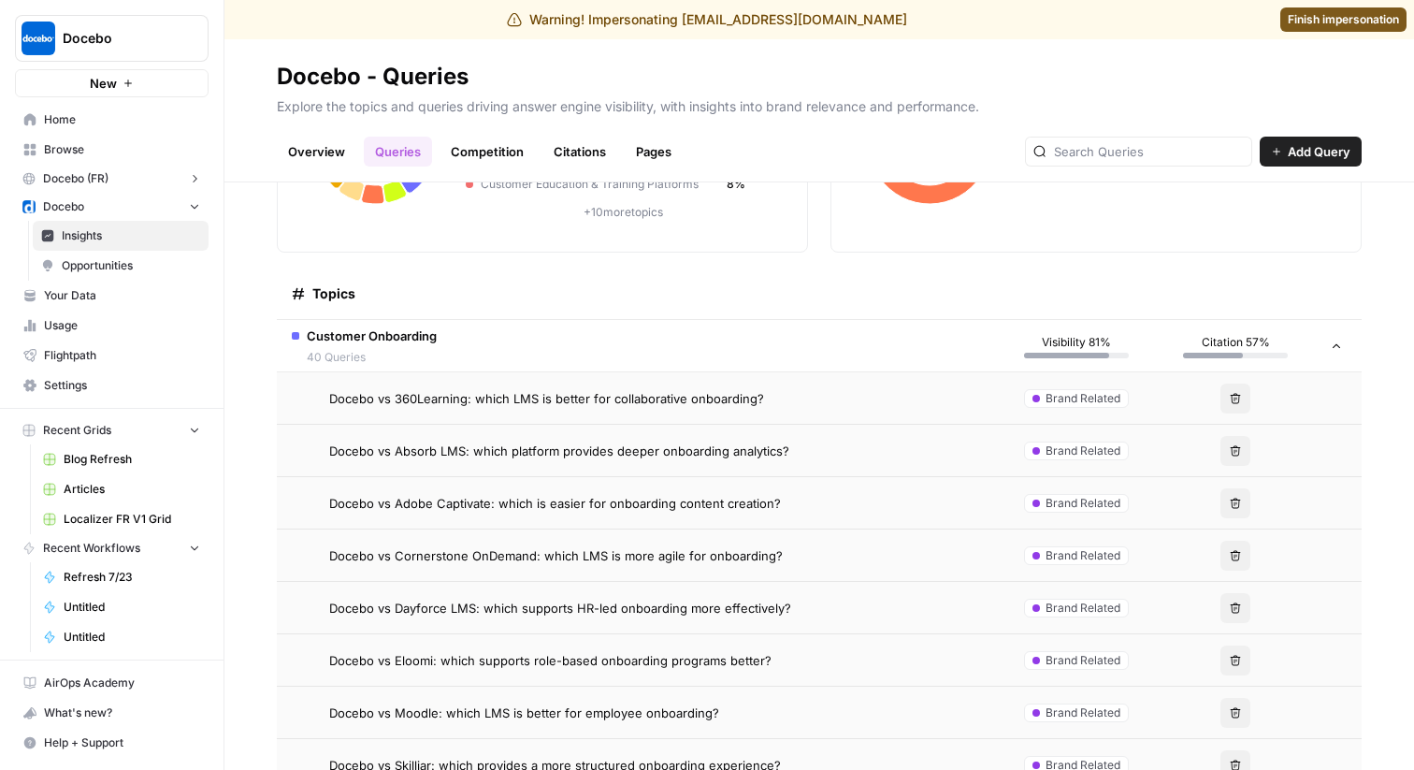
scroll to position [214, 0]
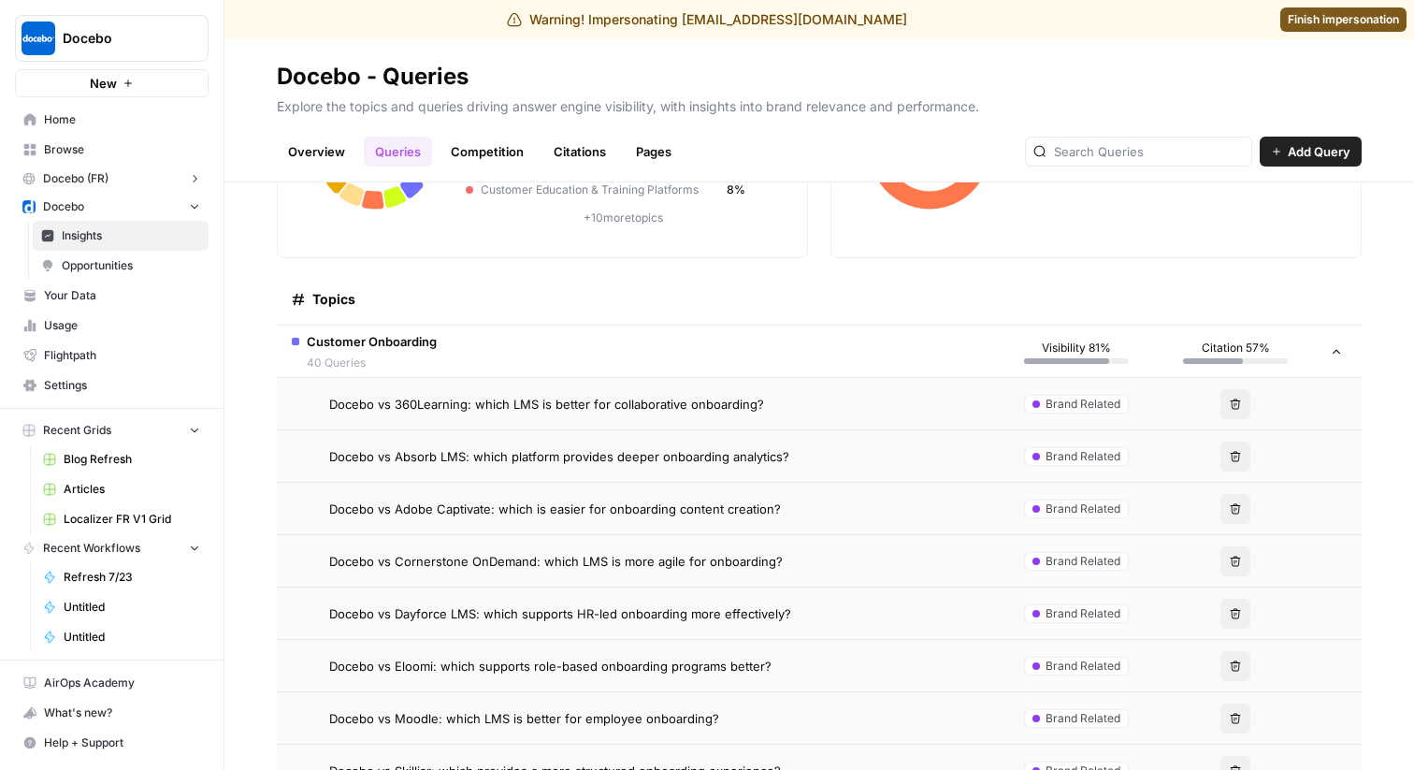
click at [589, 515] on span "Docebo vs Adobe Captivate: which is easier for onboarding content creation?" at bounding box center [555, 508] width 452 height 19
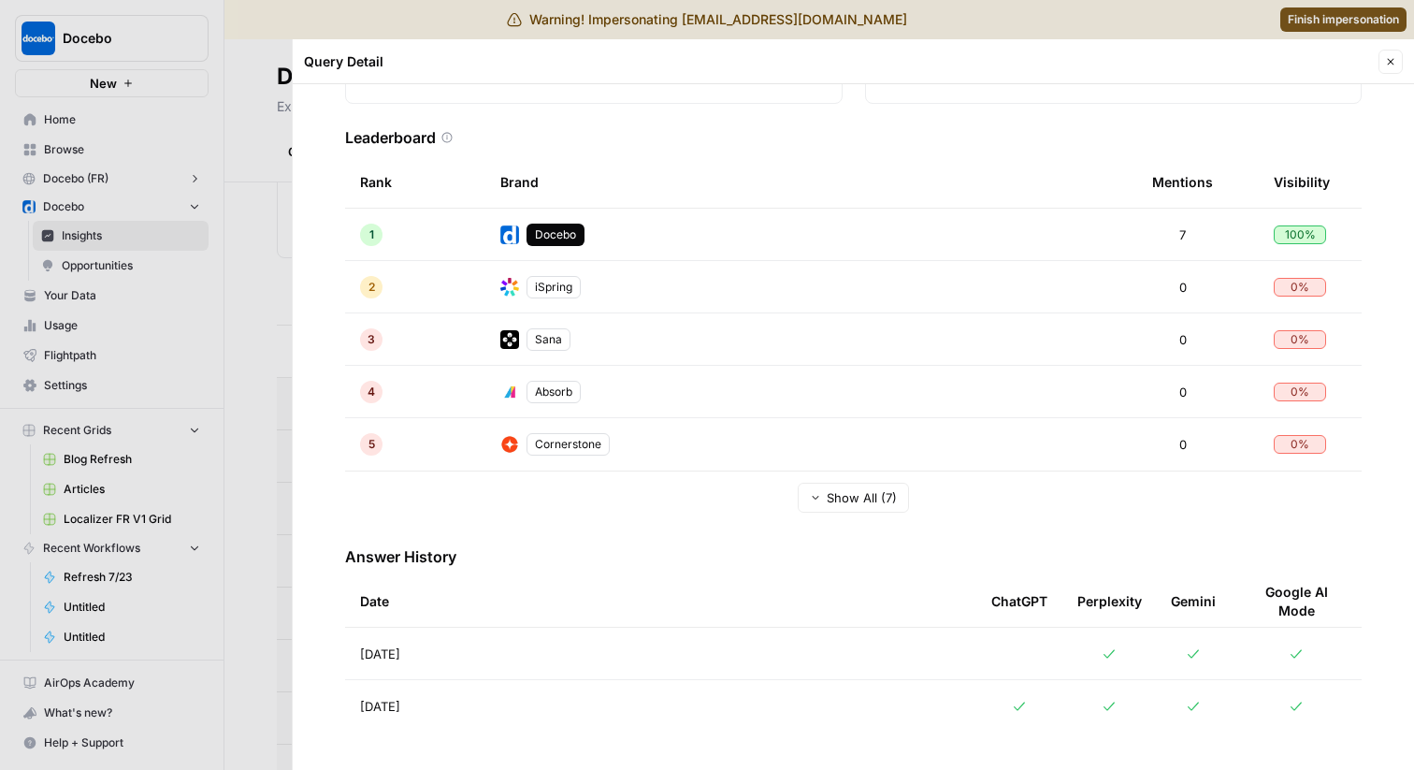
click at [465, 646] on td "Aug 27, 2025" at bounding box center [660, 653] width 631 height 51
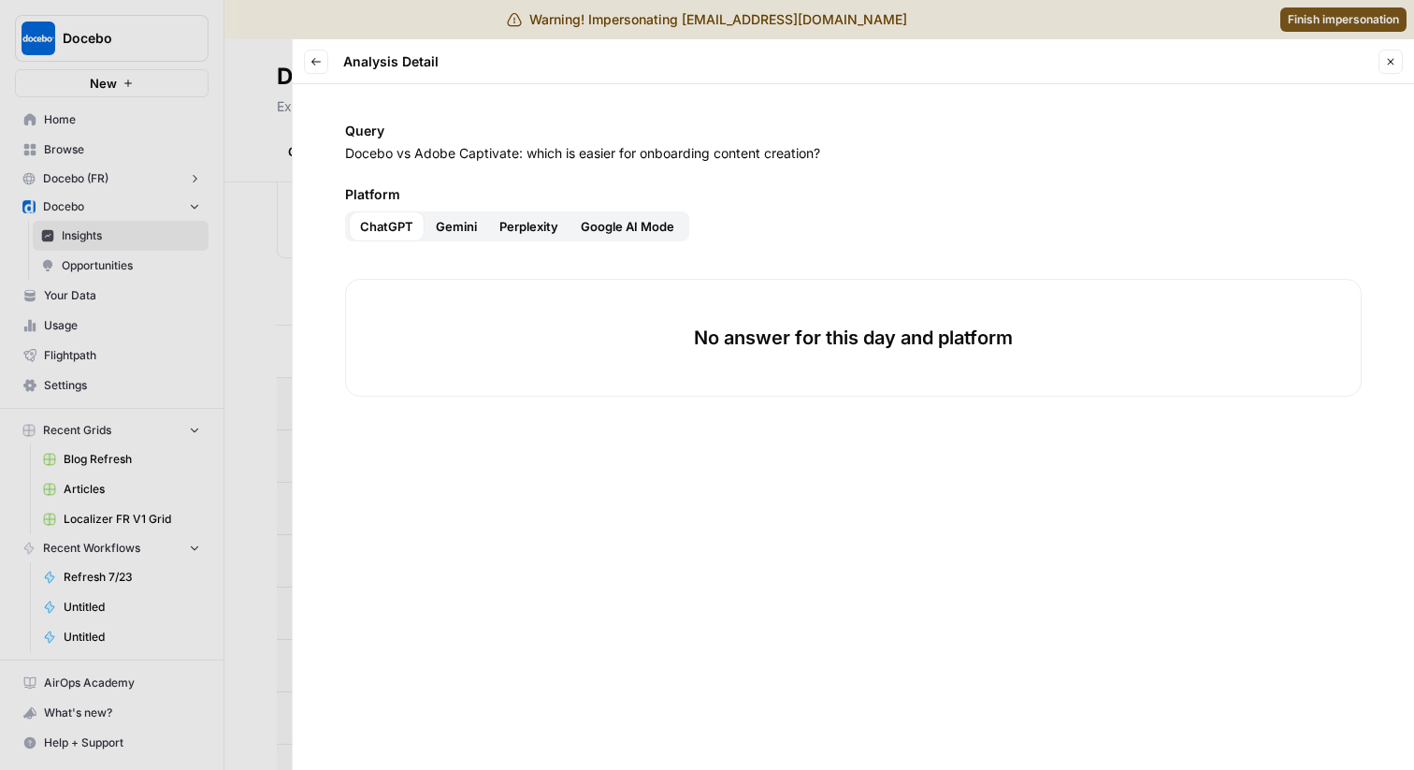
click at [458, 228] on span "Gemini" at bounding box center [456, 226] width 41 height 19
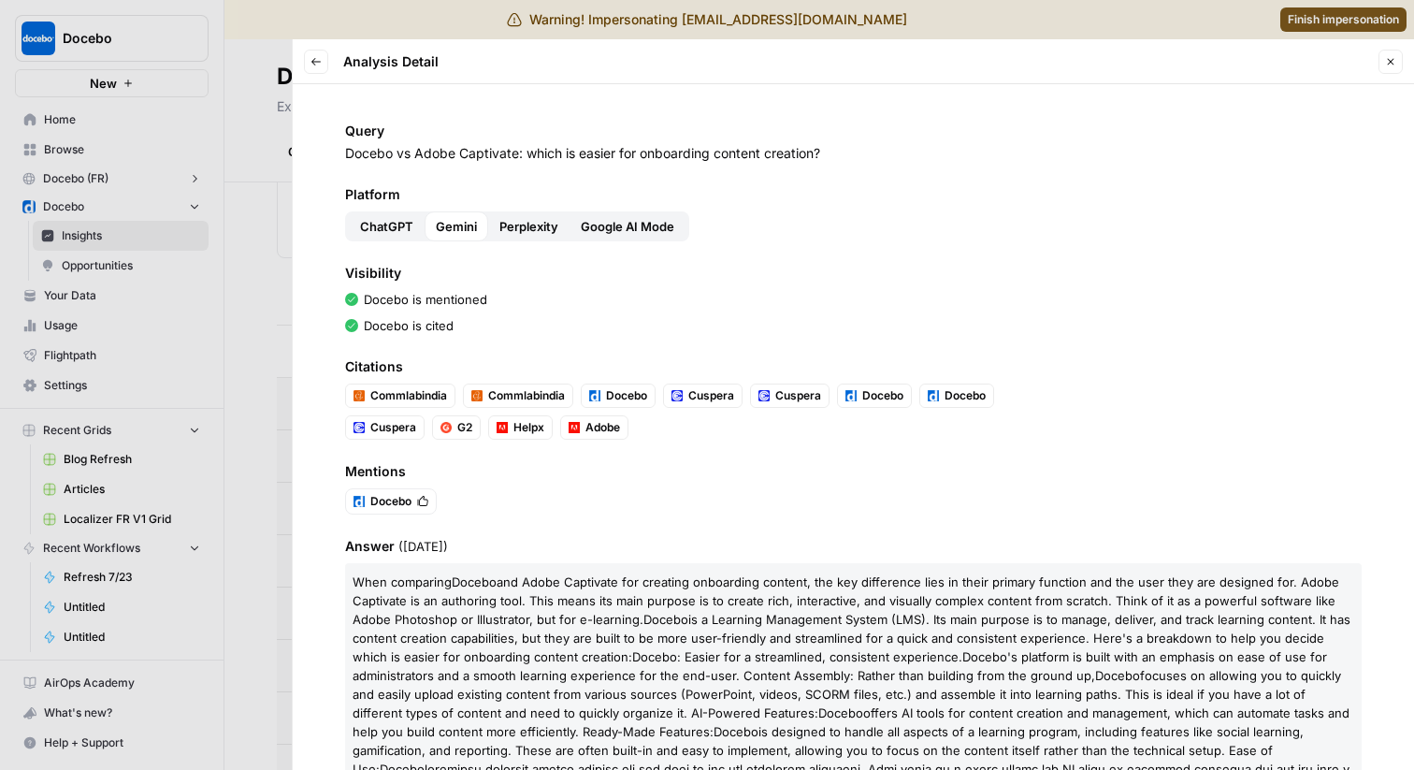
click at [534, 224] on span "Perplexity" at bounding box center [528, 226] width 59 height 19
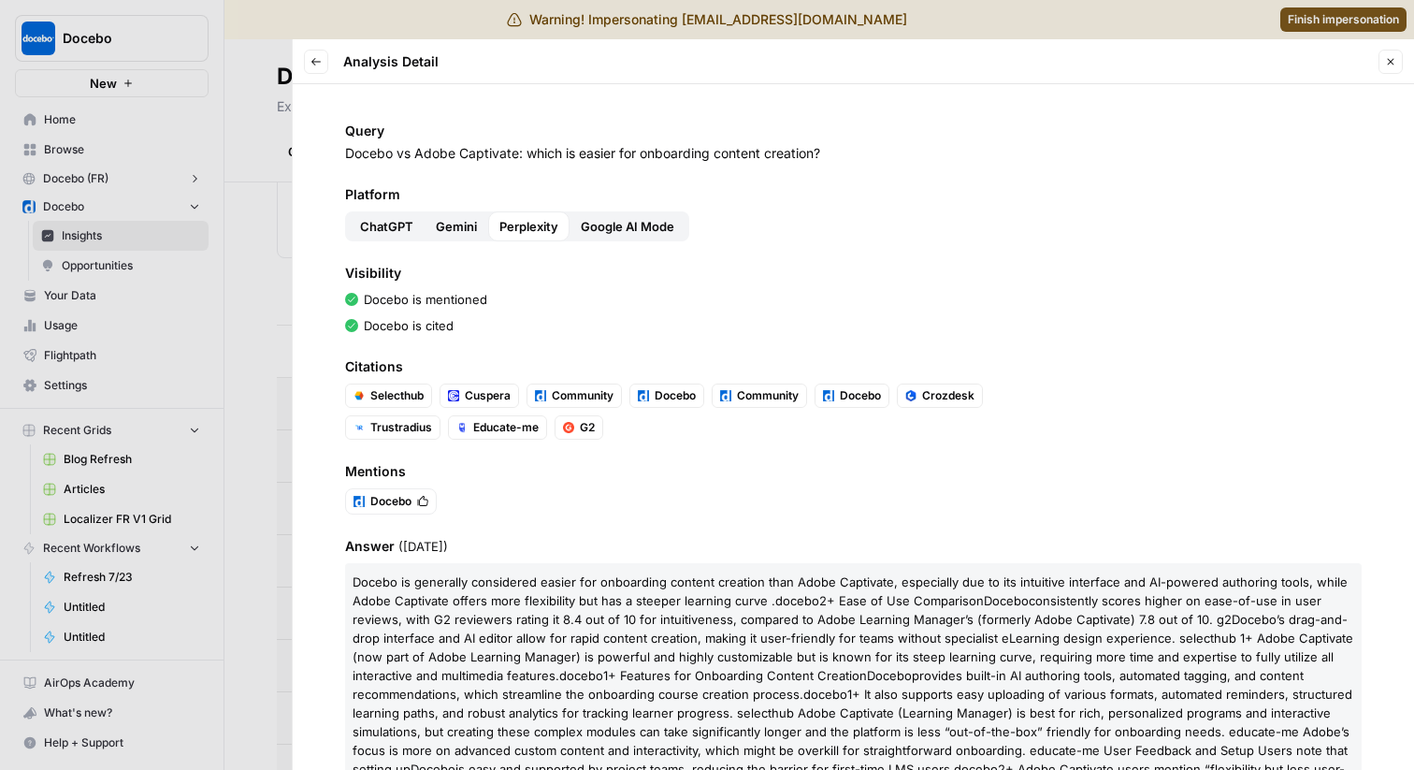
click at [614, 222] on span "Google AI Mode" at bounding box center [628, 226] width 94 height 19
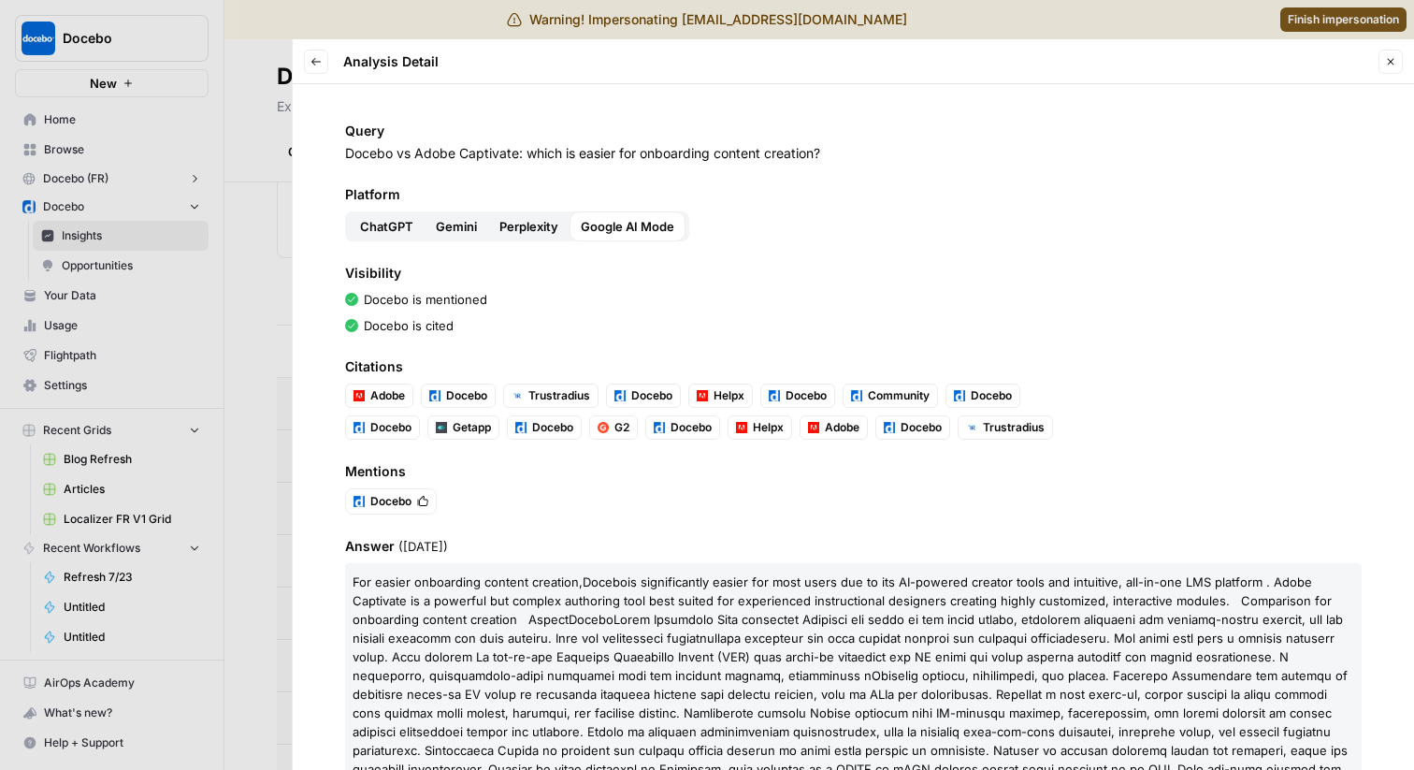
click at [389, 224] on span "ChatGPT" at bounding box center [386, 226] width 53 height 19
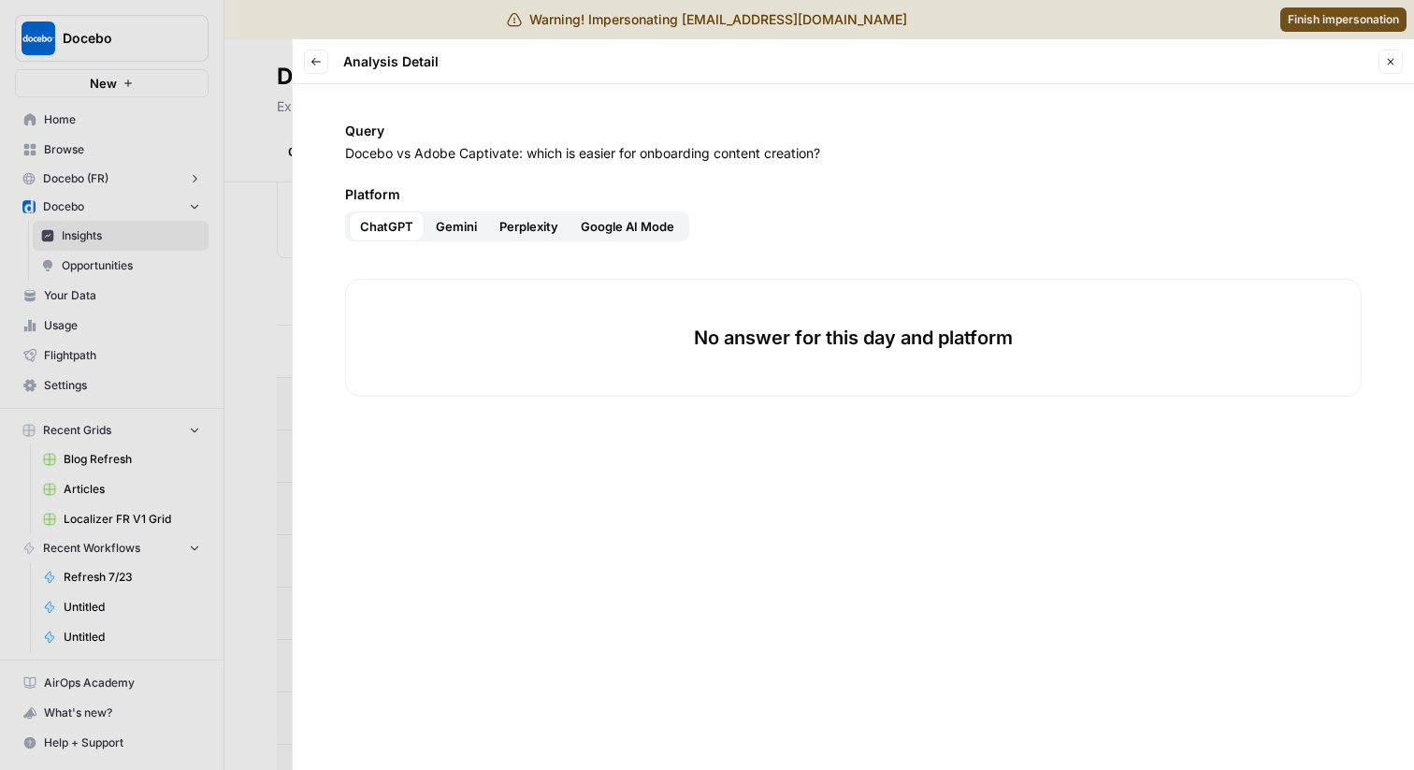
click at [316, 52] on button "Back" at bounding box center [316, 62] width 24 height 24
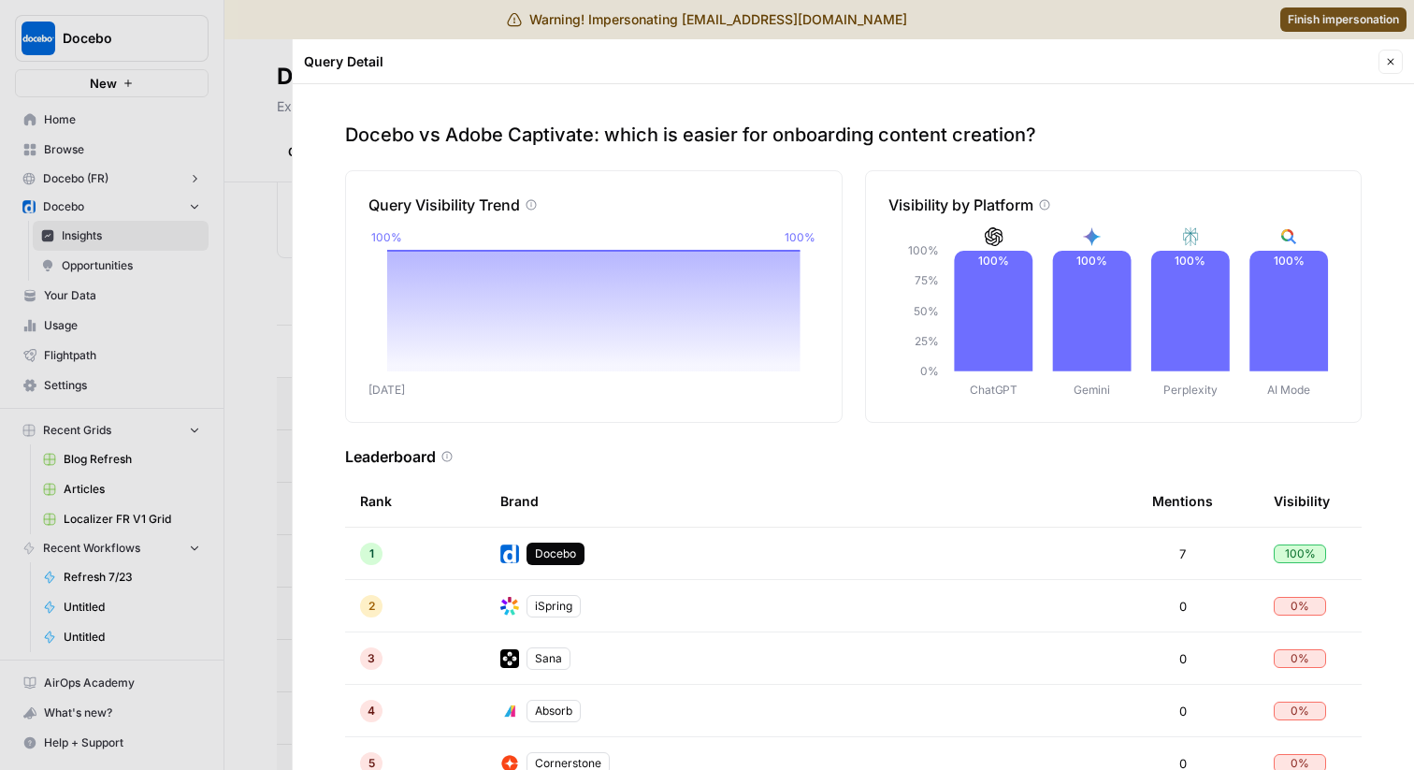
click at [248, 209] on div at bounding box center [707, 385] width 1414 height 770
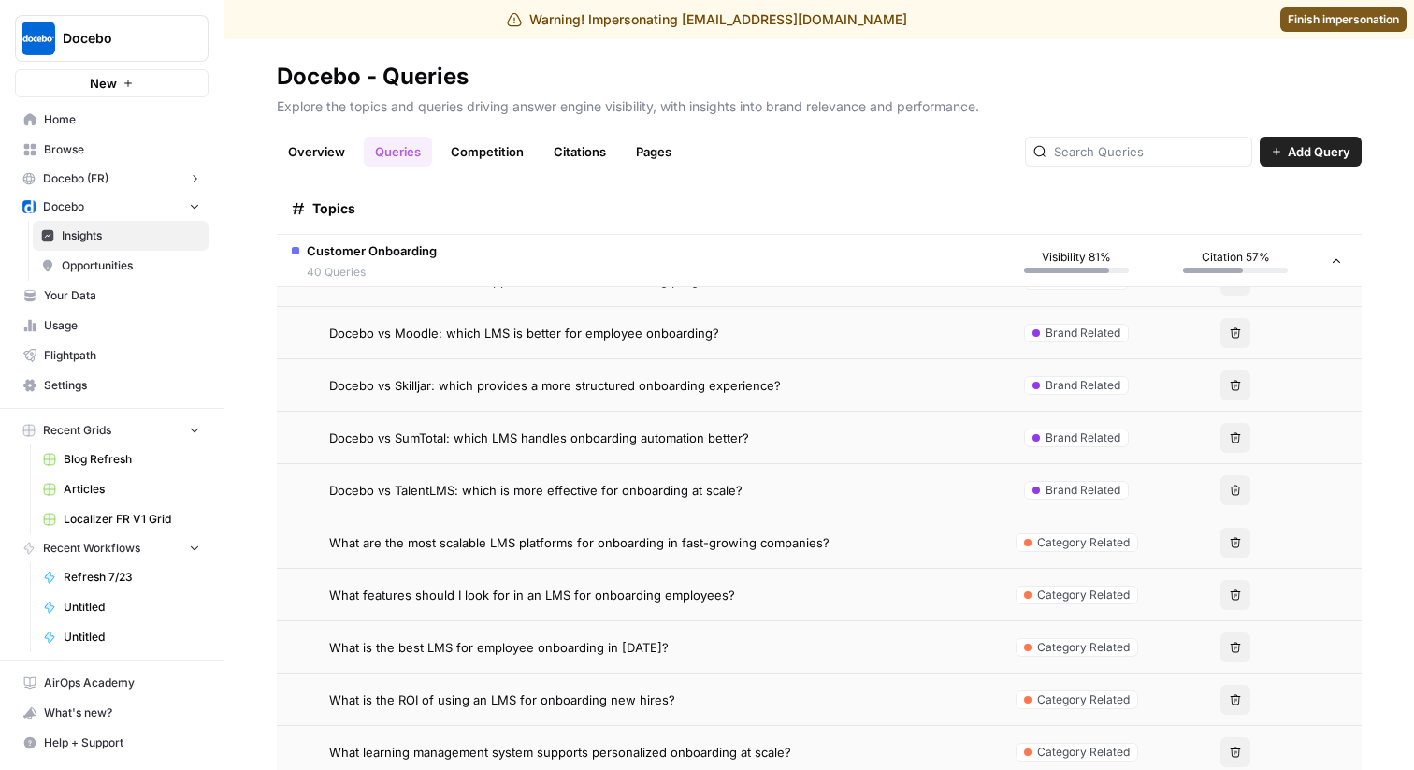
scroll to position [643, 0]
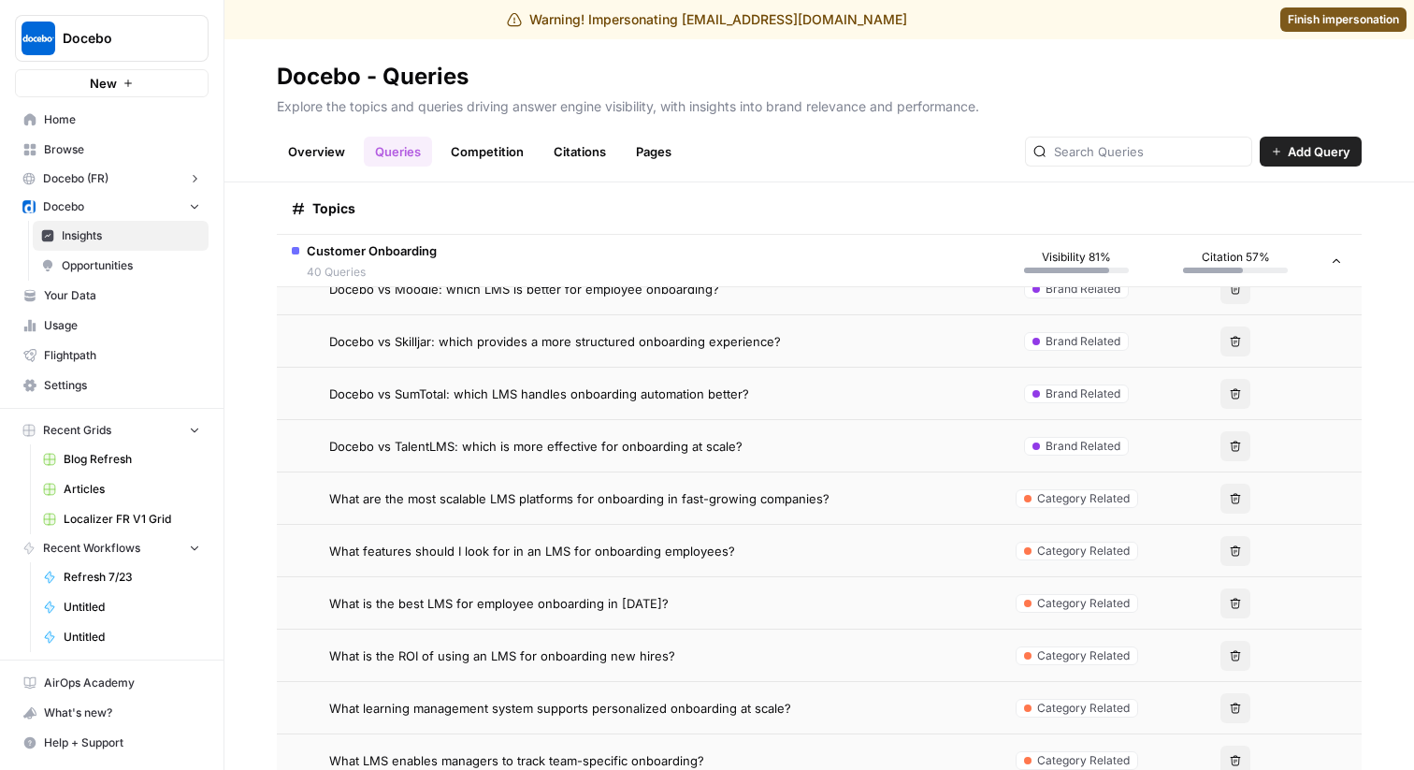
click at [482, 520] on td "What are the most scalable LMS platforms for onboarding in fast-growing compani…" at bounding box center [637, 497] width 720 height 51
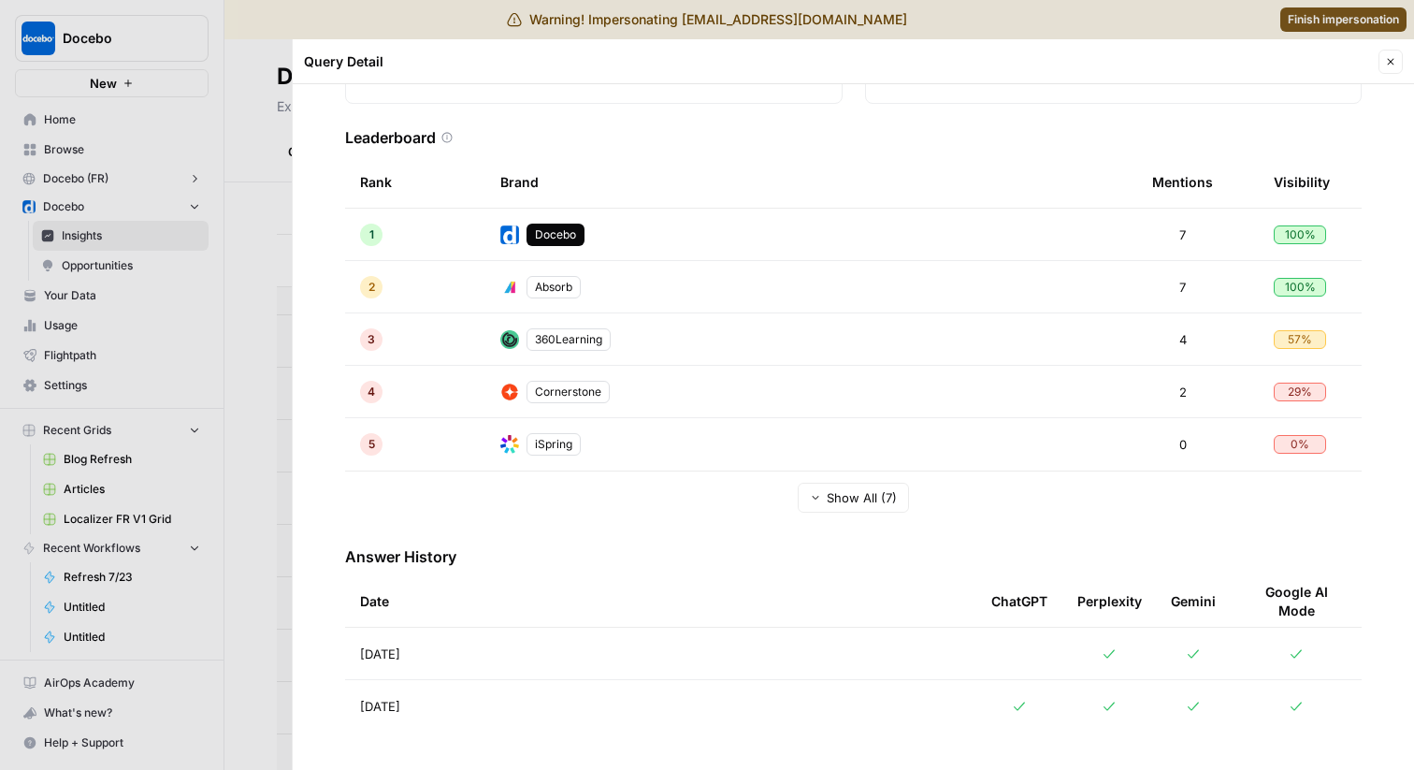
click at [484, 636] on td "Aug 27, 2025" at bounding box center [660, 653] width 631 height 51
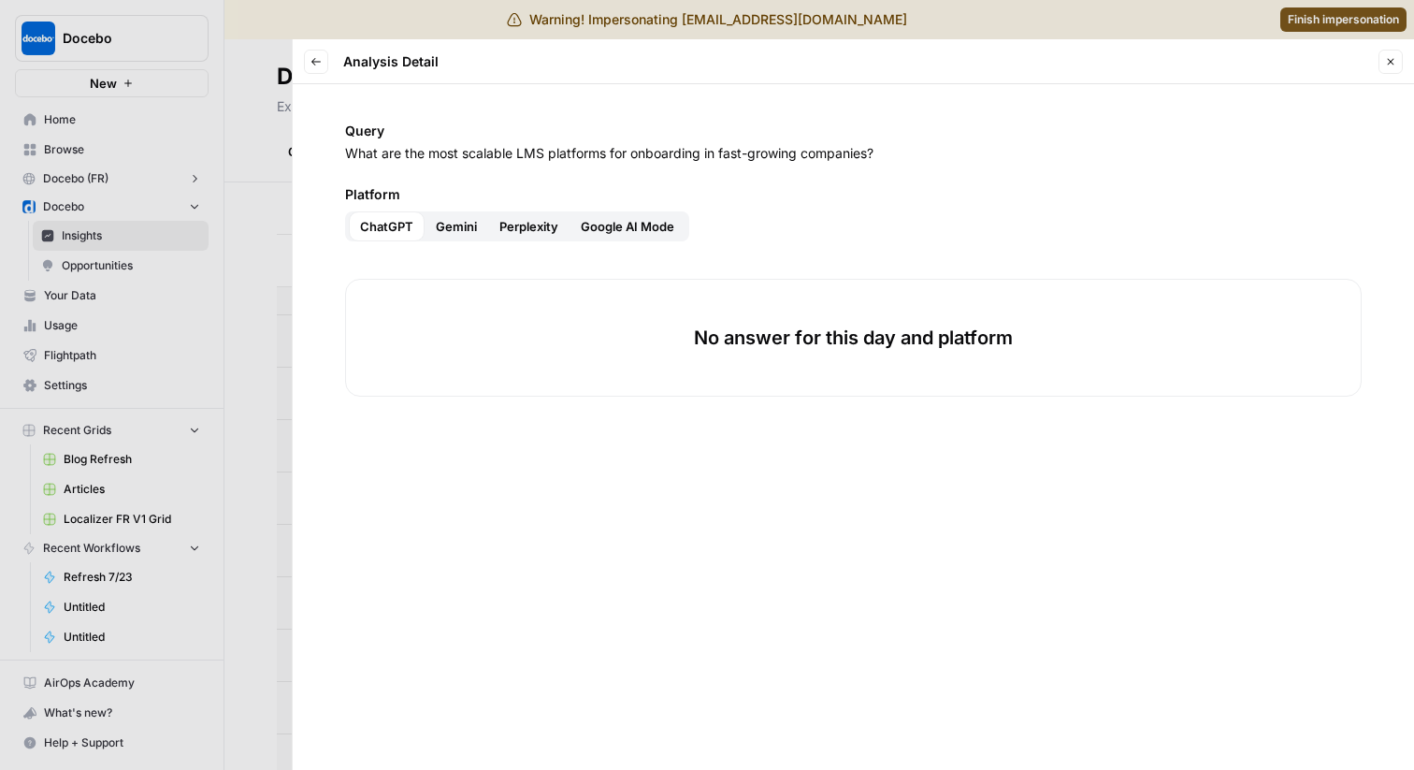
click at [245, 171] on div at bounding box center [707, 385] width 1414 height 770
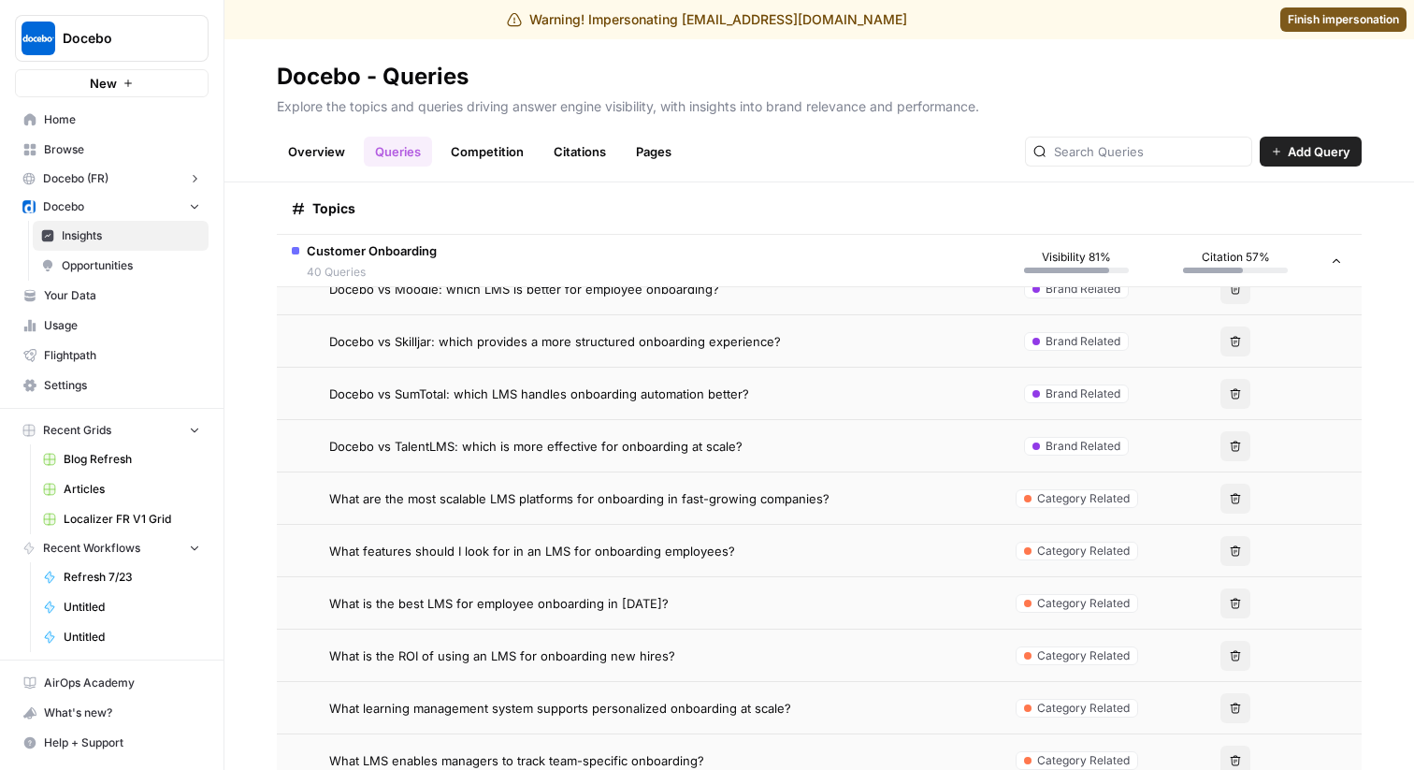
scroll to position [714, 0]
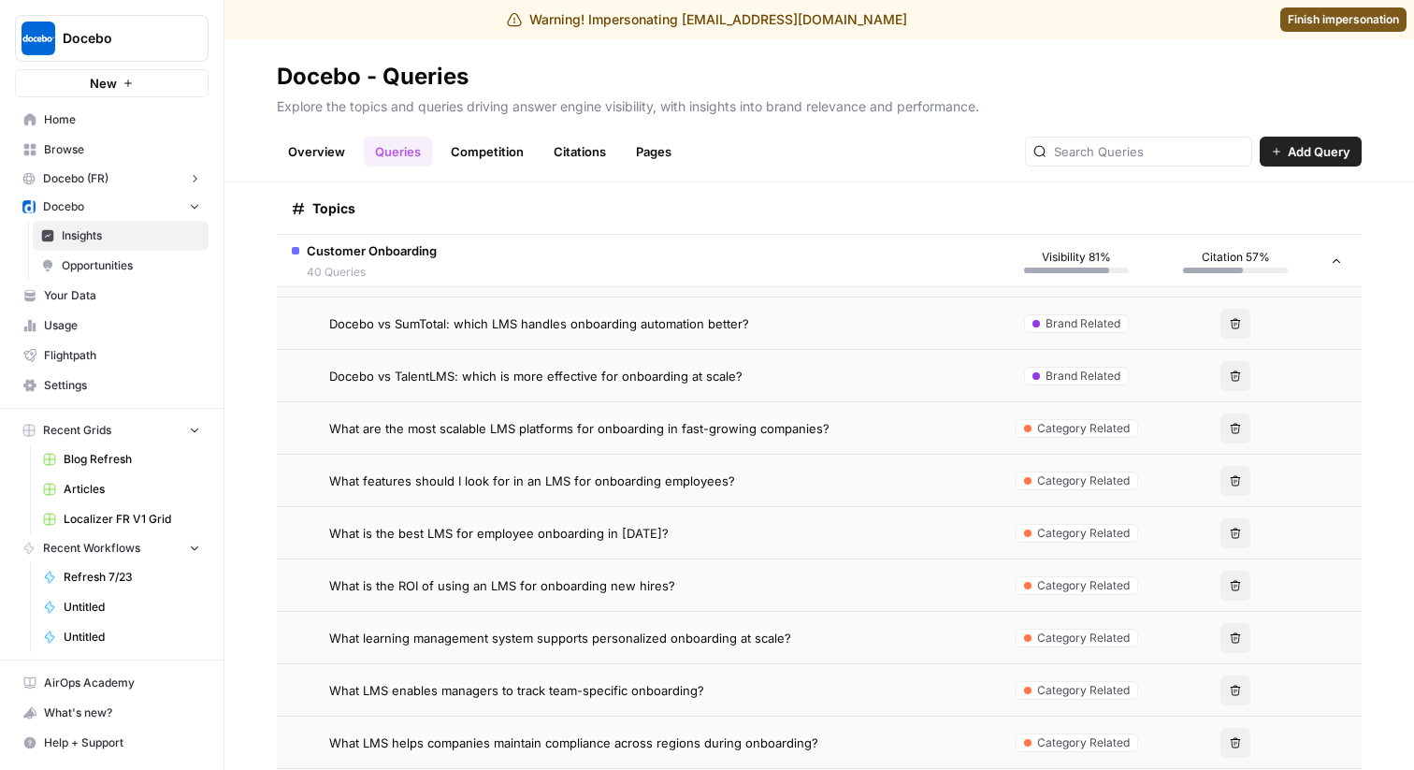
click at [534, 414] on td "What are the most scalable LMS platforms for onboarding in fast-growing compani…" at bounding box center [637, 427] width 720 height 51
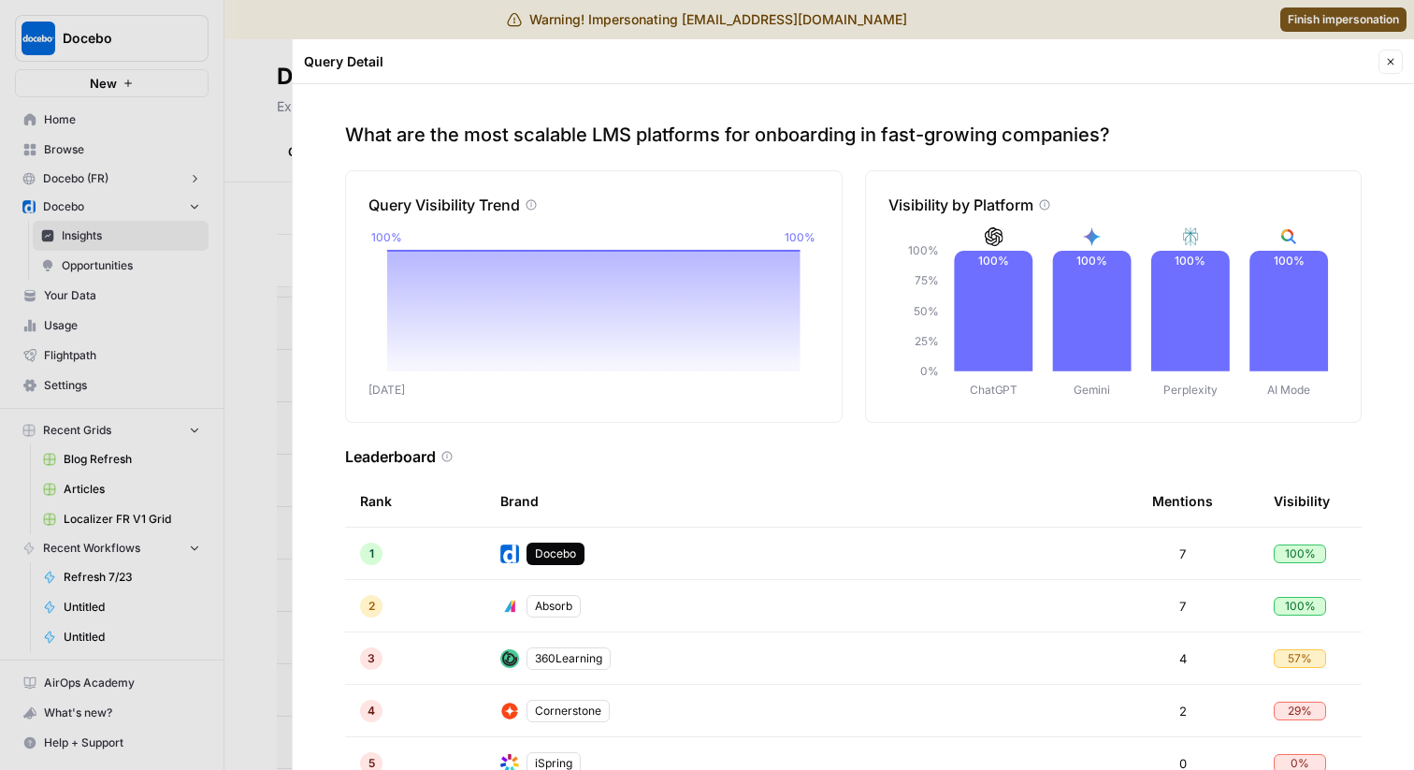
scroll to position [319, 0]
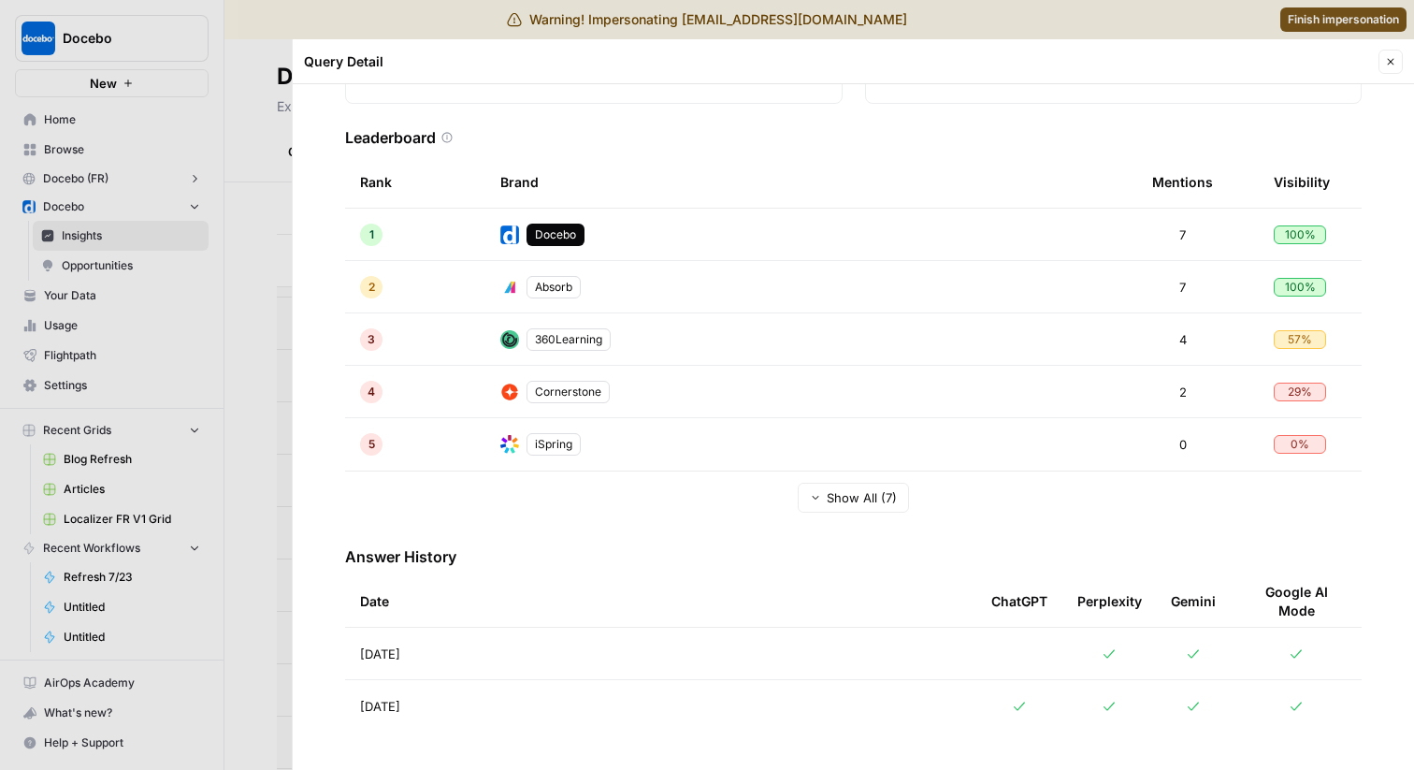
click at [469, 684] on td "Aug 26, 2025" at bounding box center [660, 706] width 631 height 52
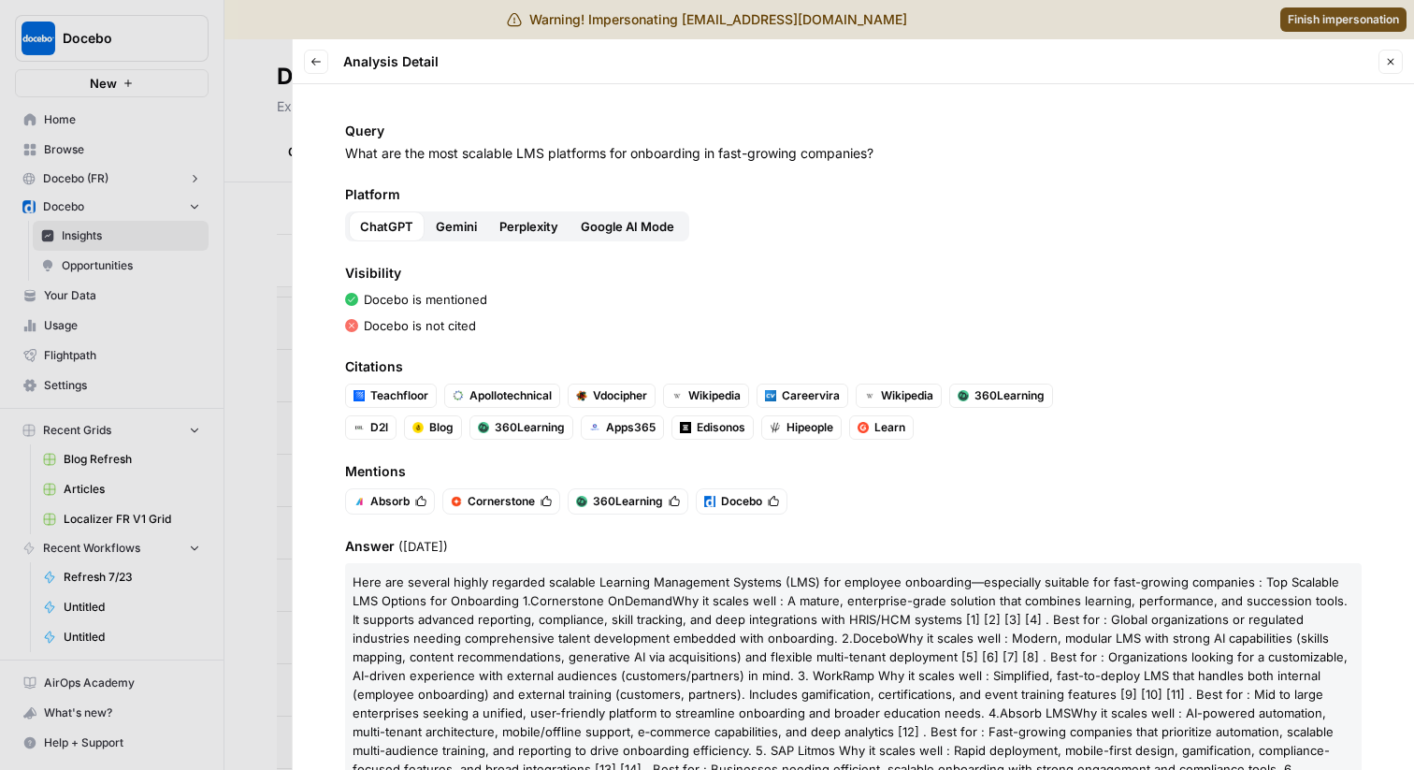
click at [460, 234] on span "Gemini" at bounding box center [456, 226] width 41 height 19
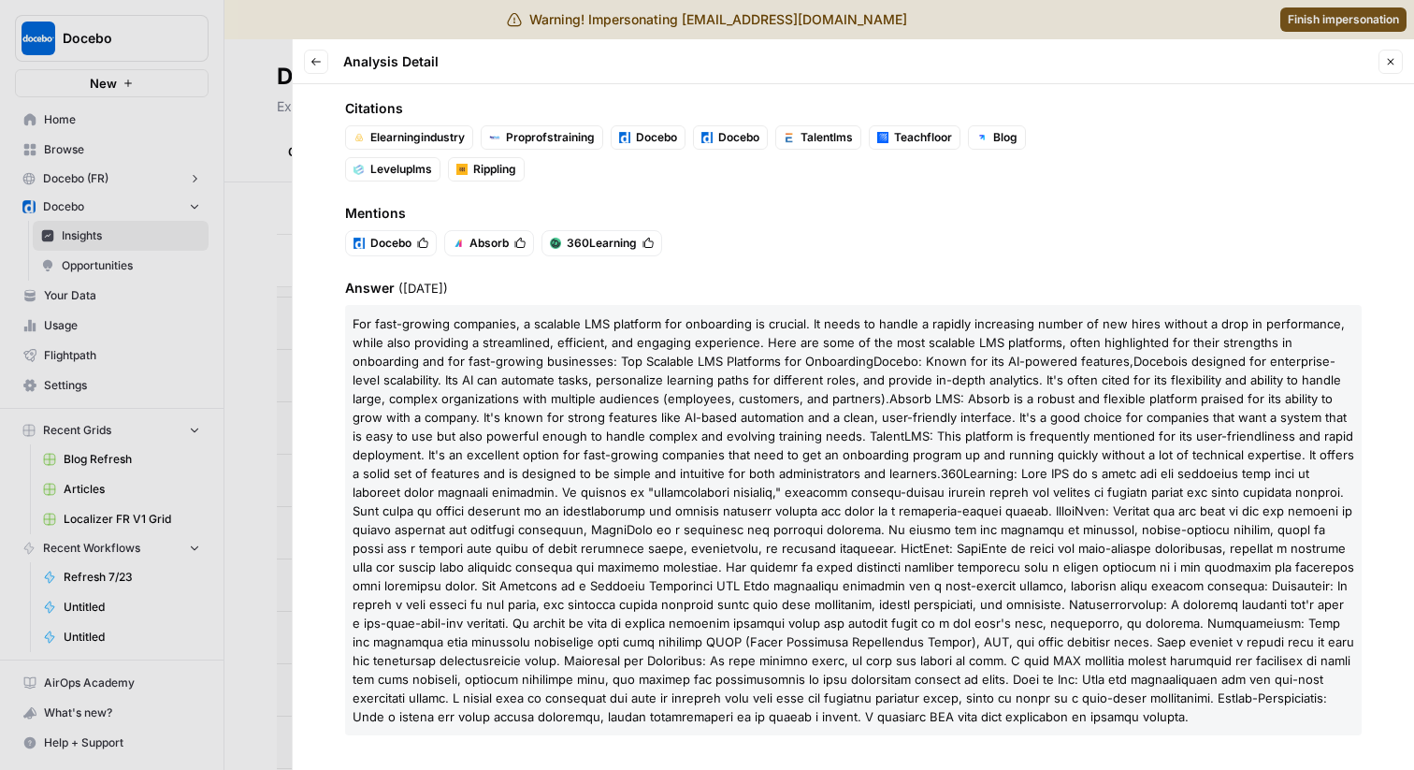
scroll to position [180, 0]
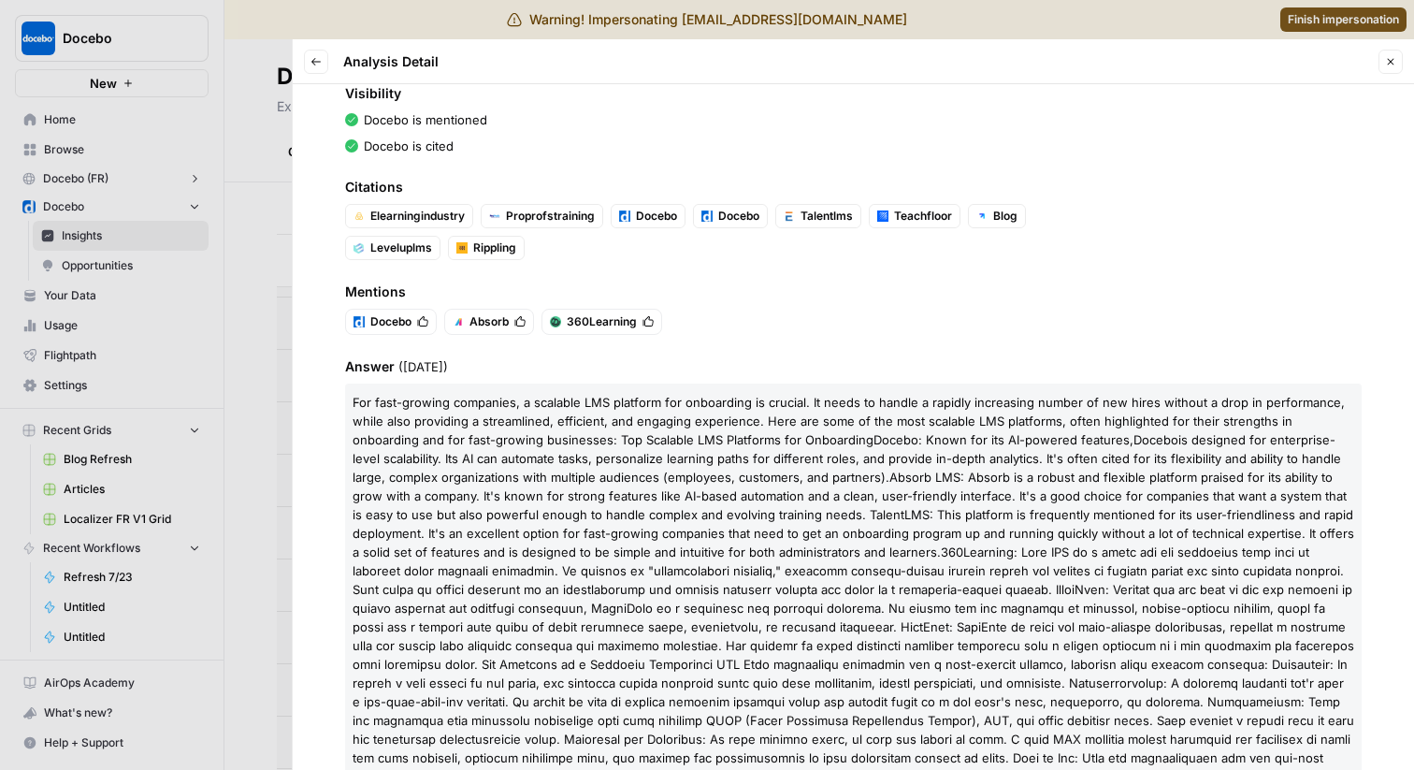
click at [315, 65] on icon "button" at bounding box center [315, 61] width 11 height 11
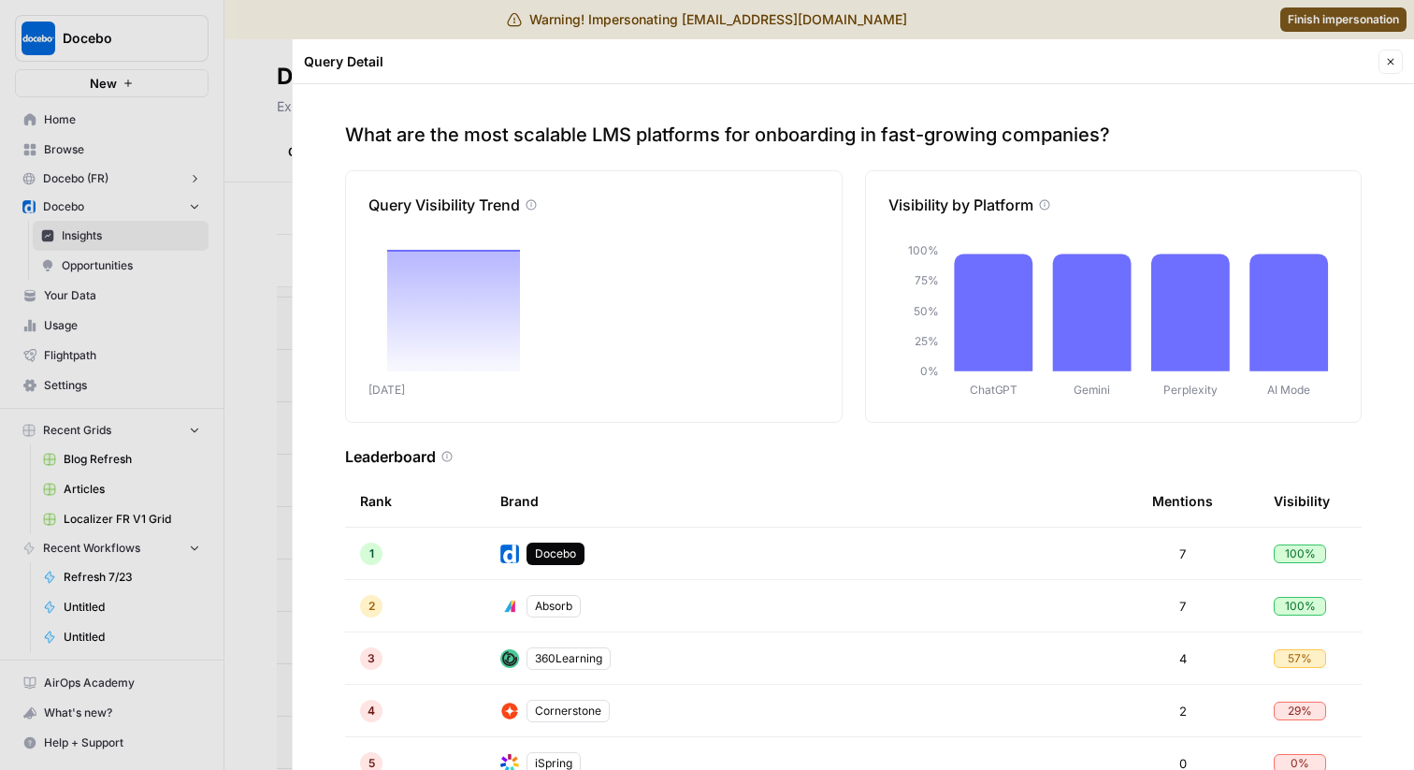
click at [242, 178] on div at bounding box center [707, 385] width 1414 height 770
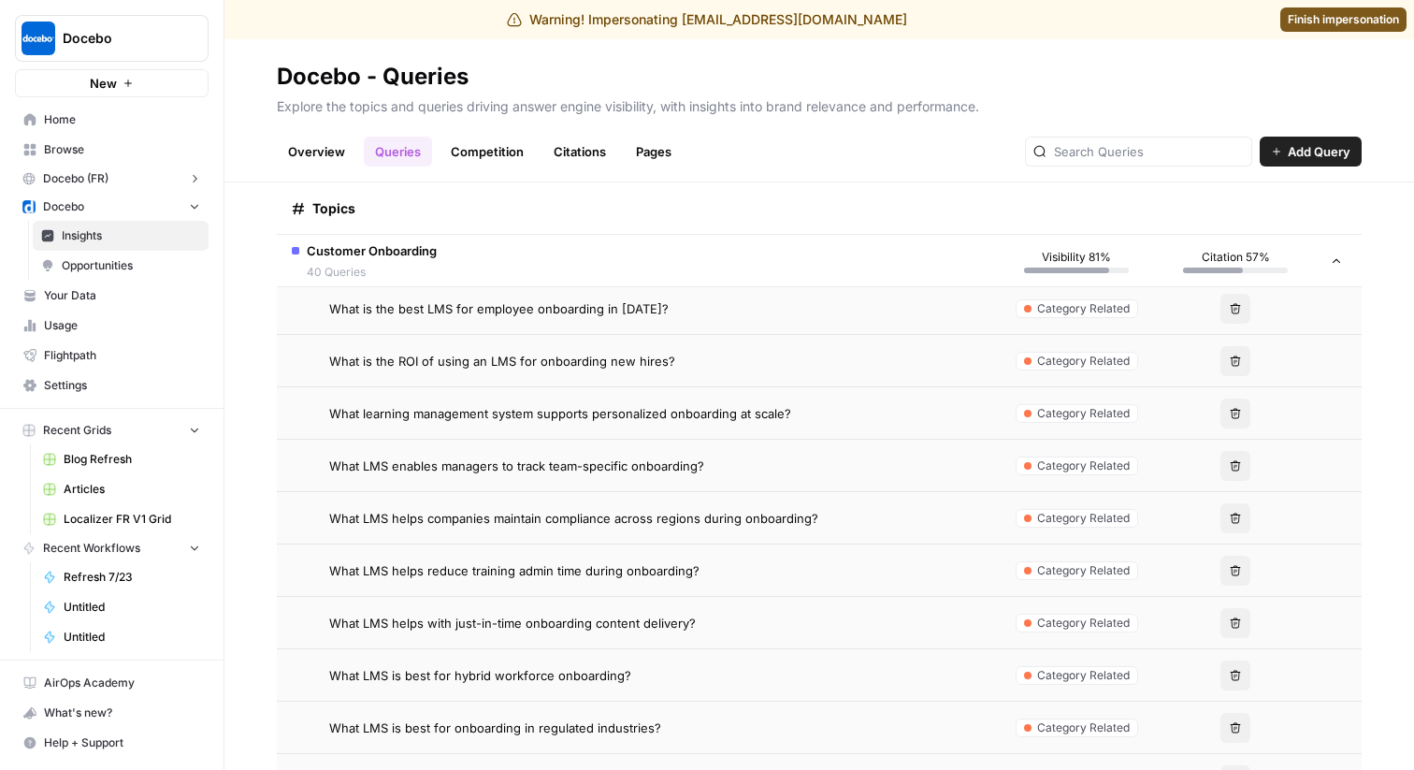
scroll to position [1036, 0]
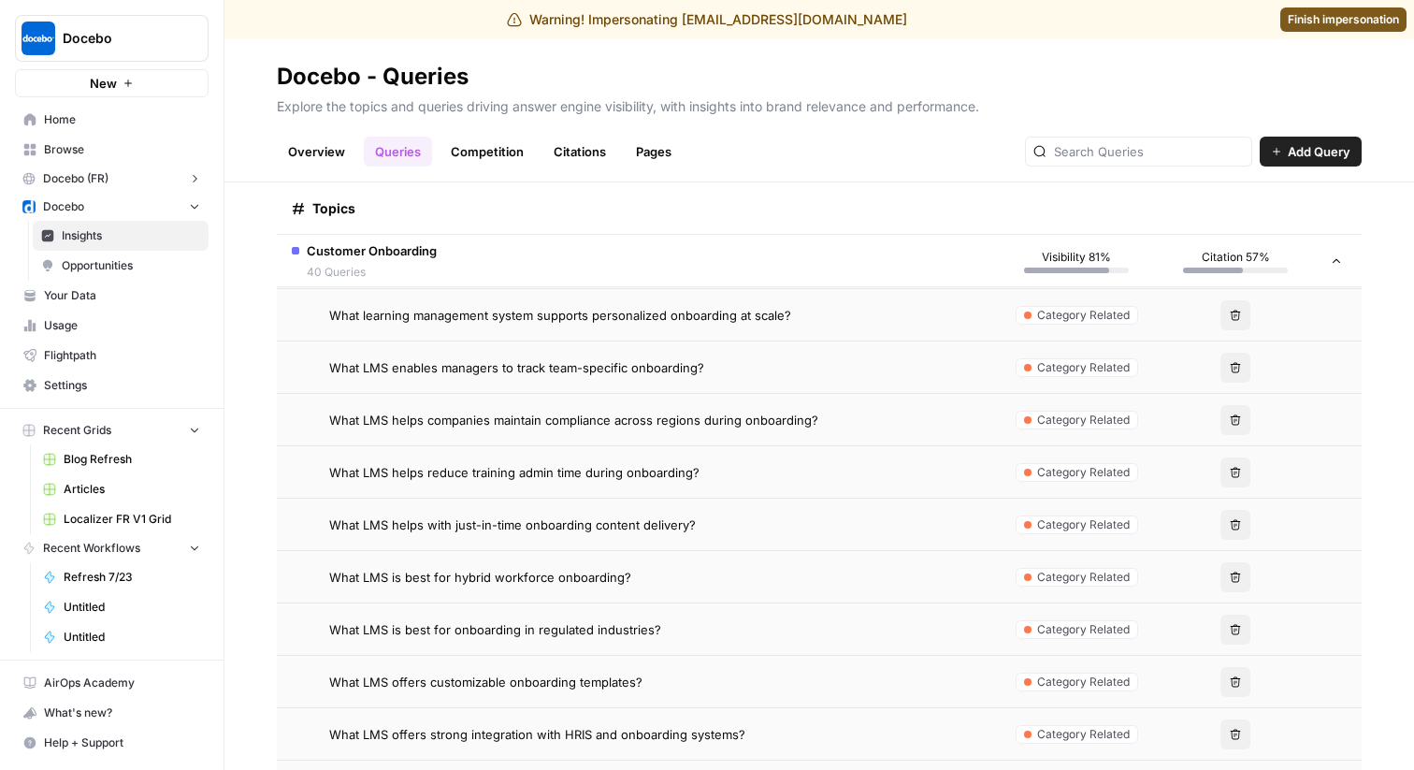
click at [678, 469] on span "What LMS helps reduce training admin time during onboarding?" at bounding box center [514, 472] width 370 height 19
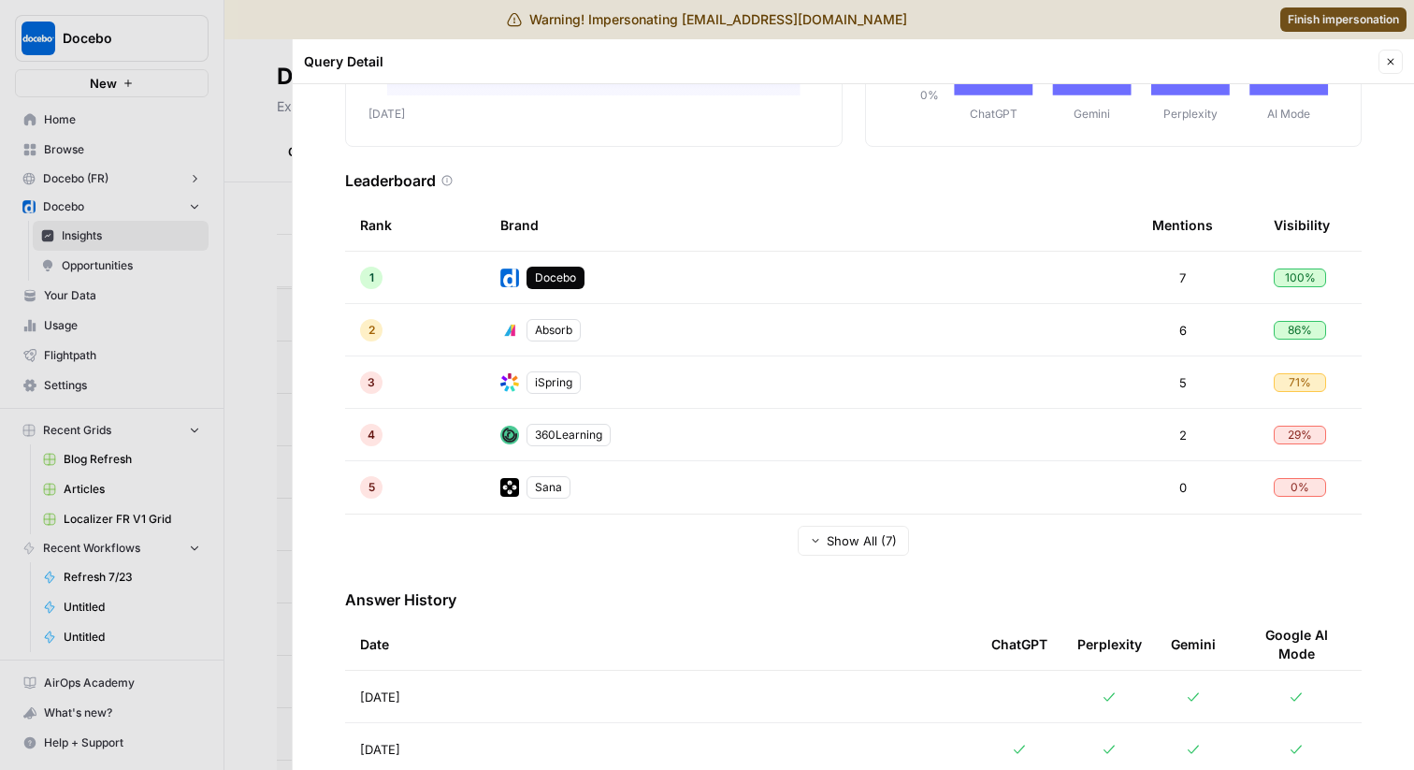
scroll to position [319, 0]
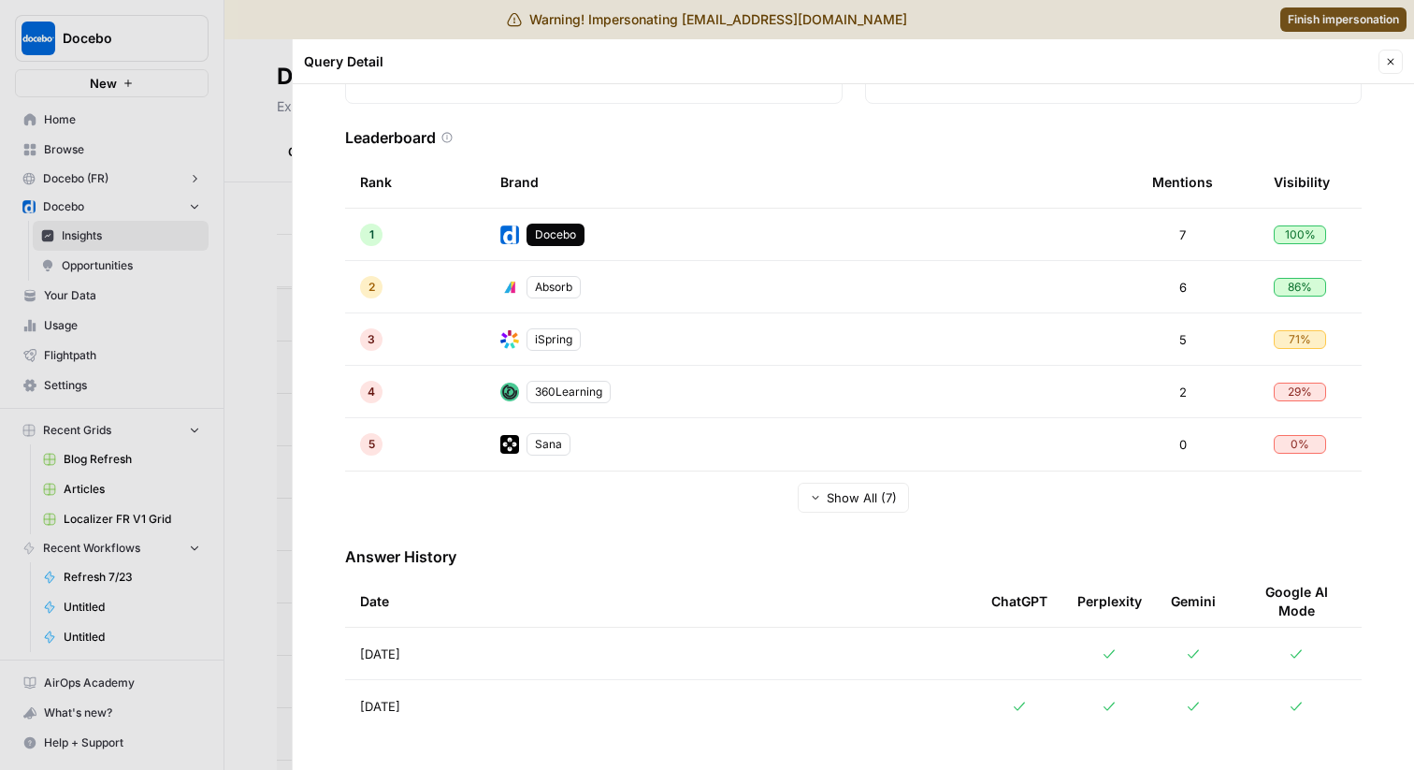
click at [623, 636] on td "Aug 27, 2025" at bounding box center [660, 653] width 631 height 51
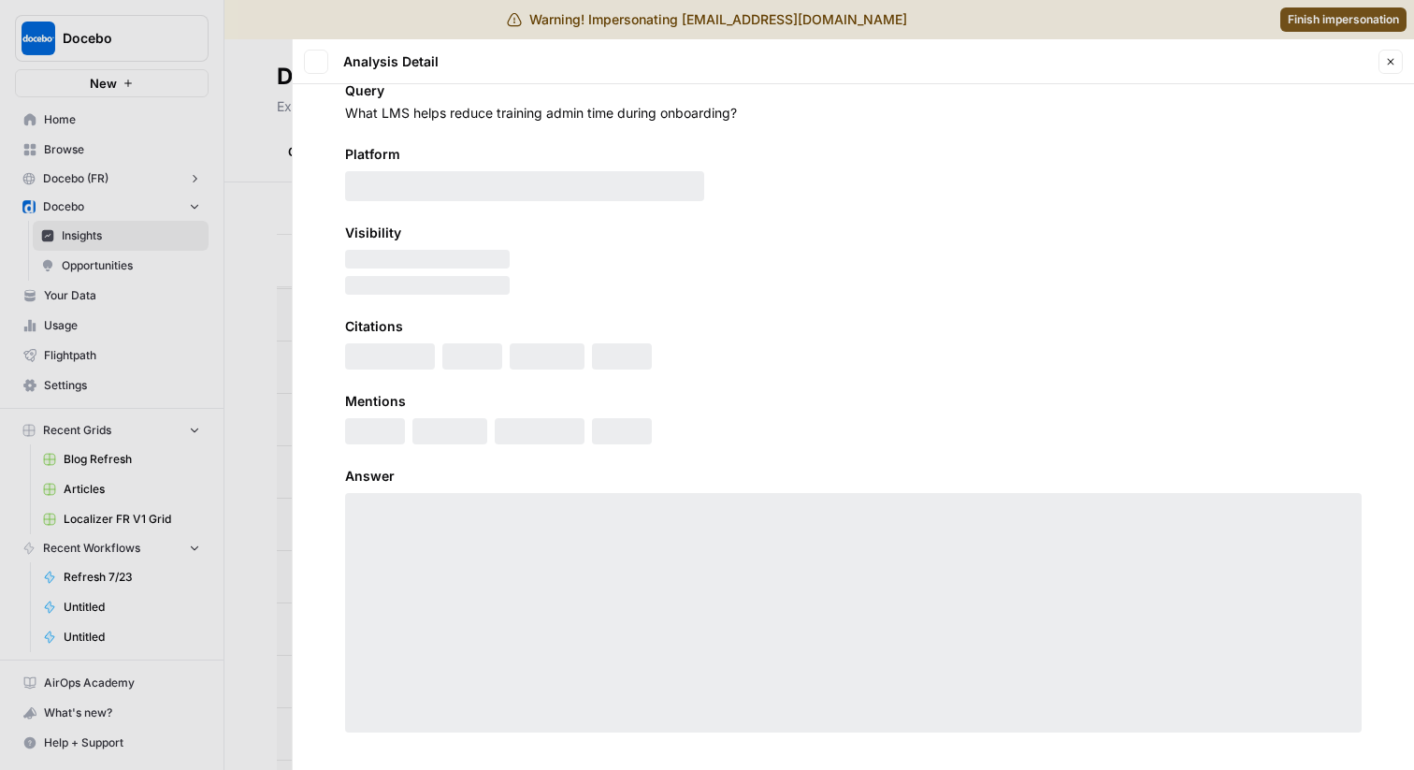
scroll to position [40, 0]
click at [322, 66] on button "Back" at bounding box center [316, 62] width 24 height 24
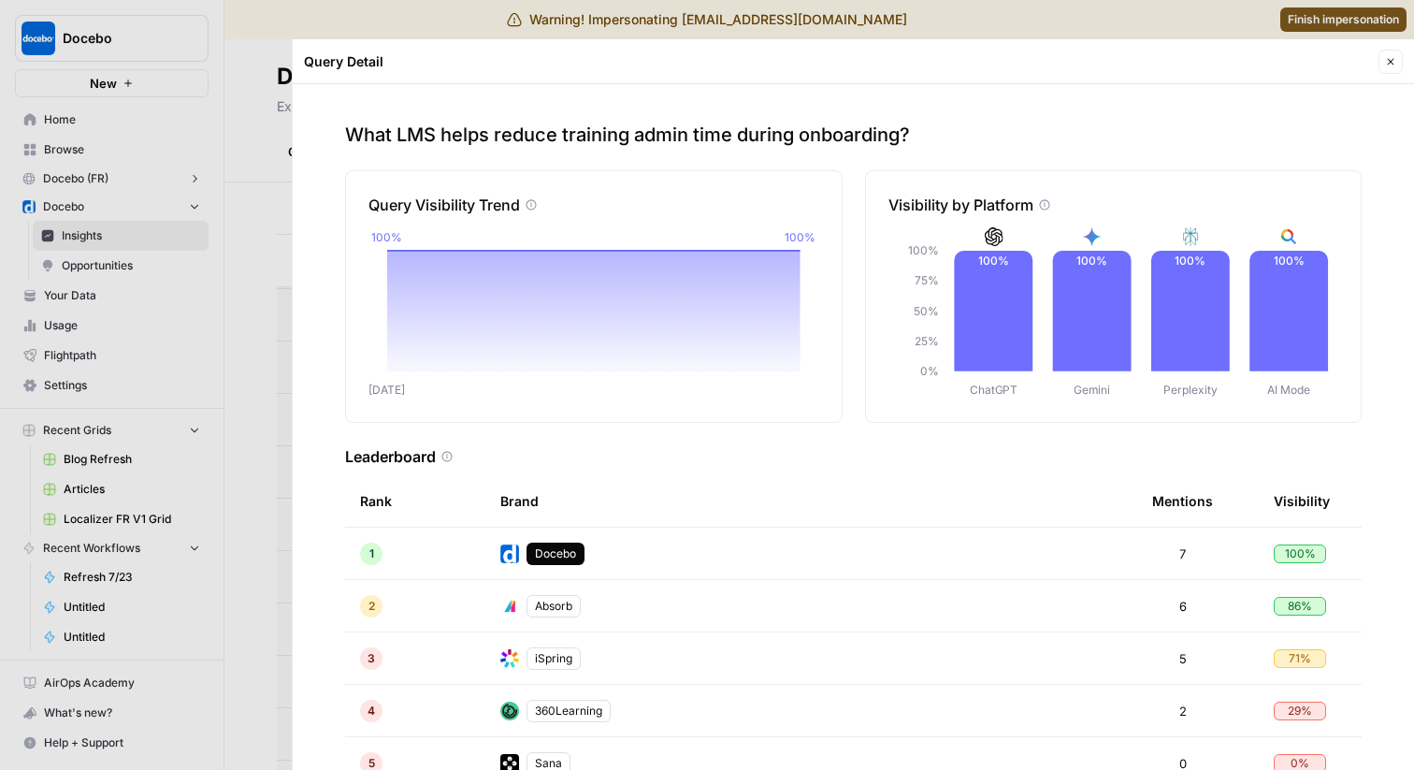
scroll to position [319, 0]
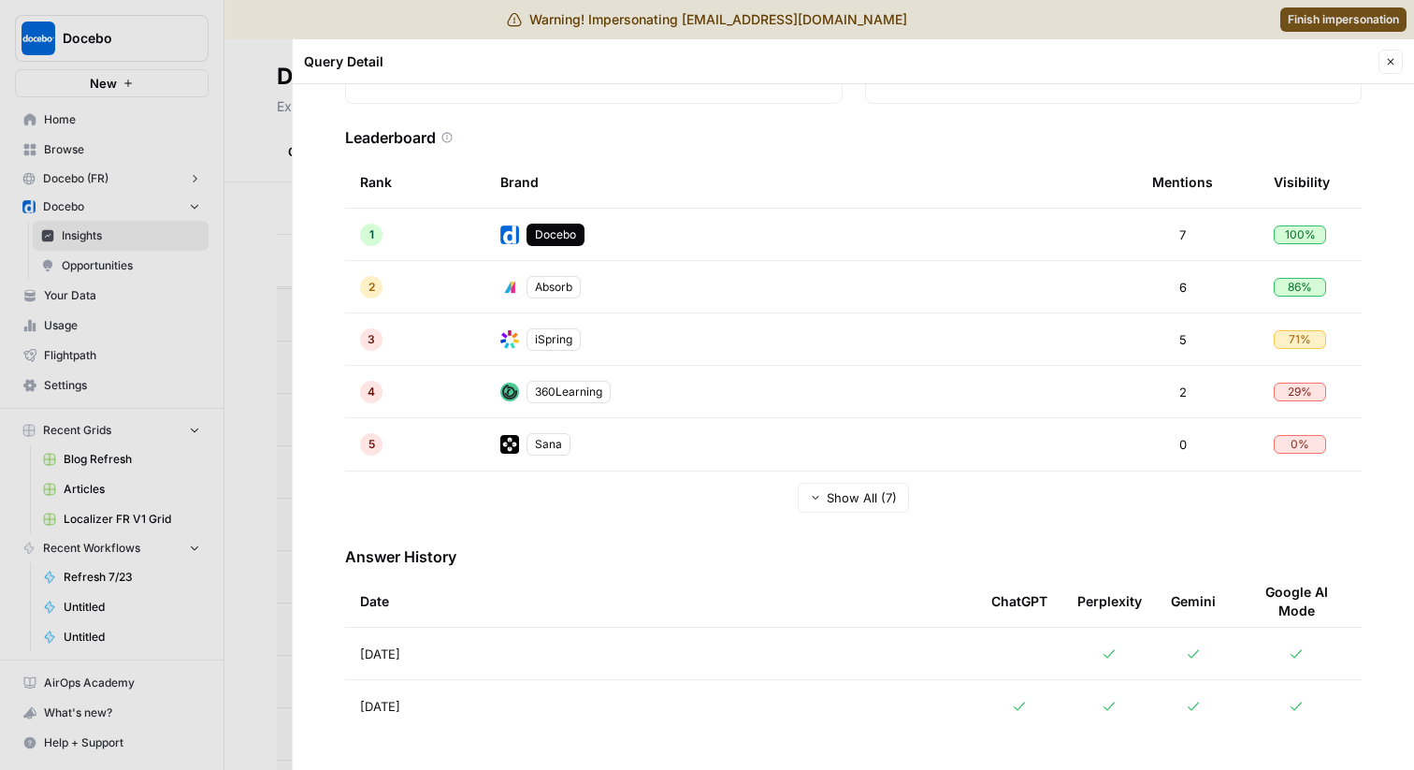
click at [522, 647] on td "Aug 27, 2025" at bounding box center [660, 653] width 631 height 51
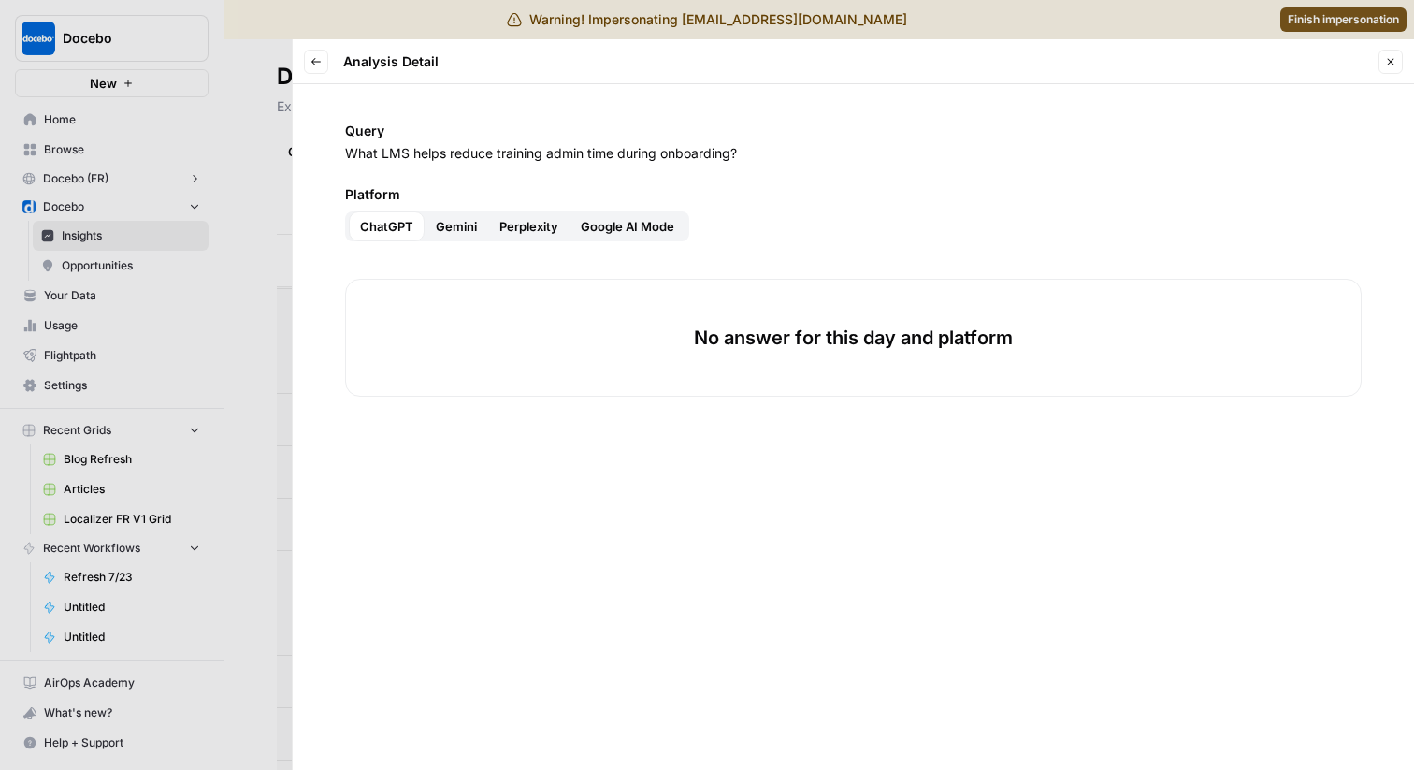
click at [454, 236] on button "Gemini" at bounding box center [457, 226] width 64 height 30
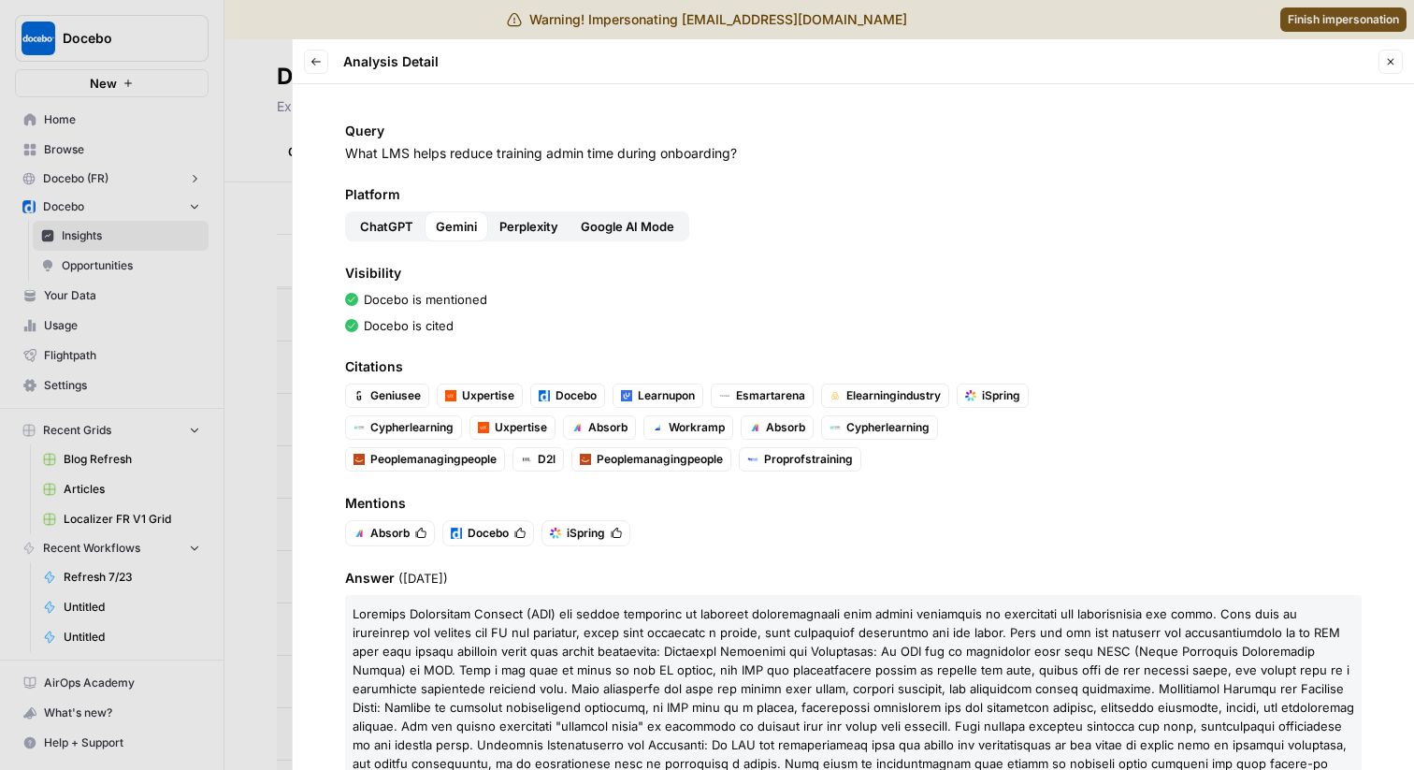
click at [513, 225] on span "Perplexity" at bounding box center [528, 226] width 59 height 19
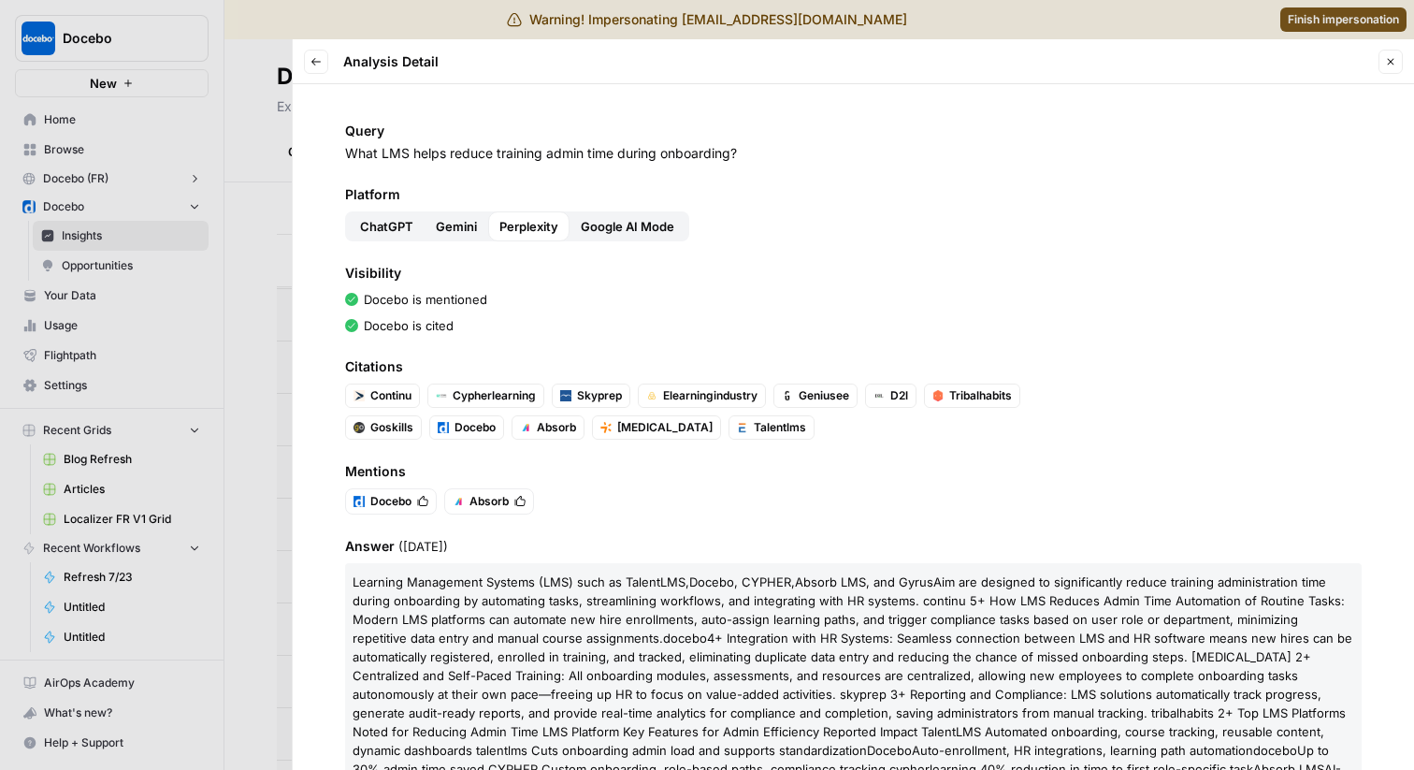
click at [614, 231] on span "Google AI Mode" at bounding box center [628, 226] width 94 height 19
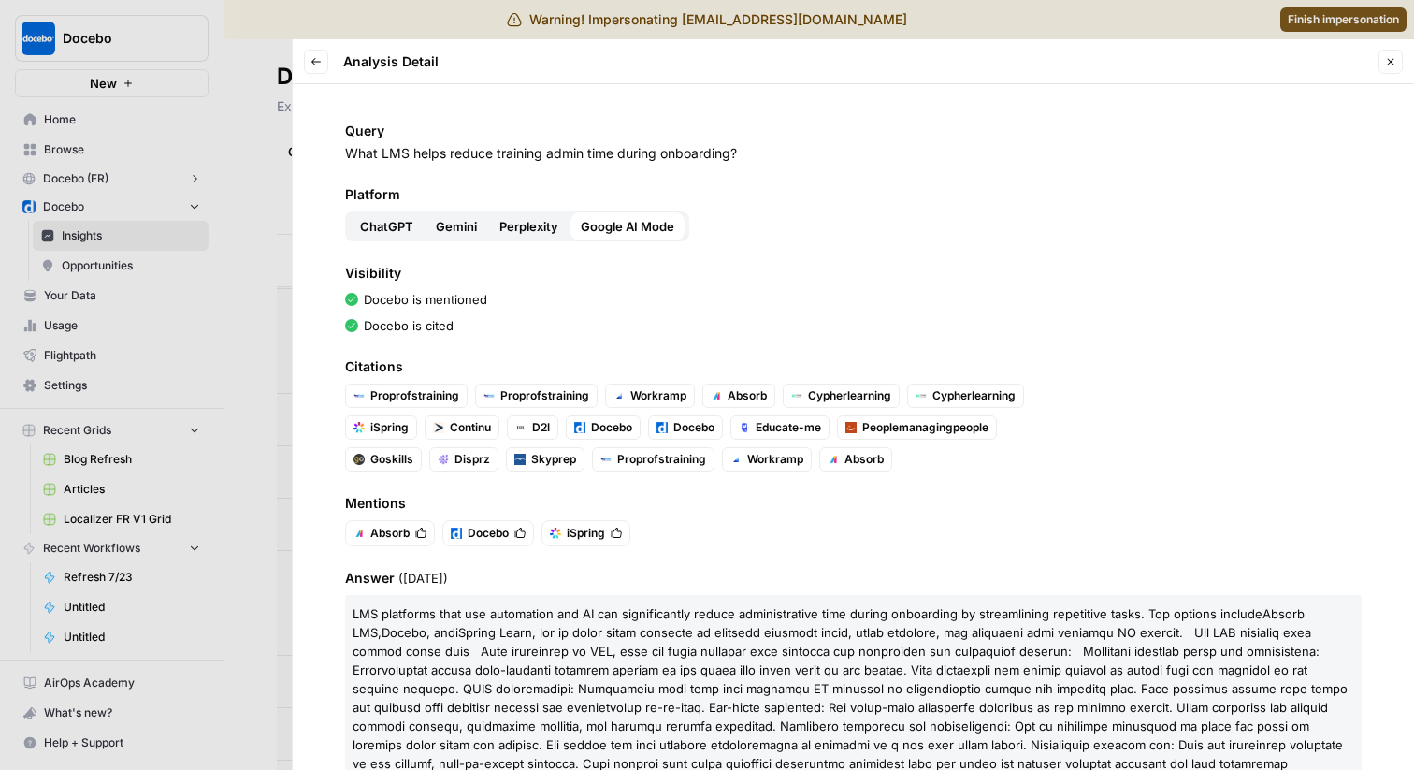
click at [559, 225] on button "Perplexity" at bounding box center [528, 226] width 81 height 30
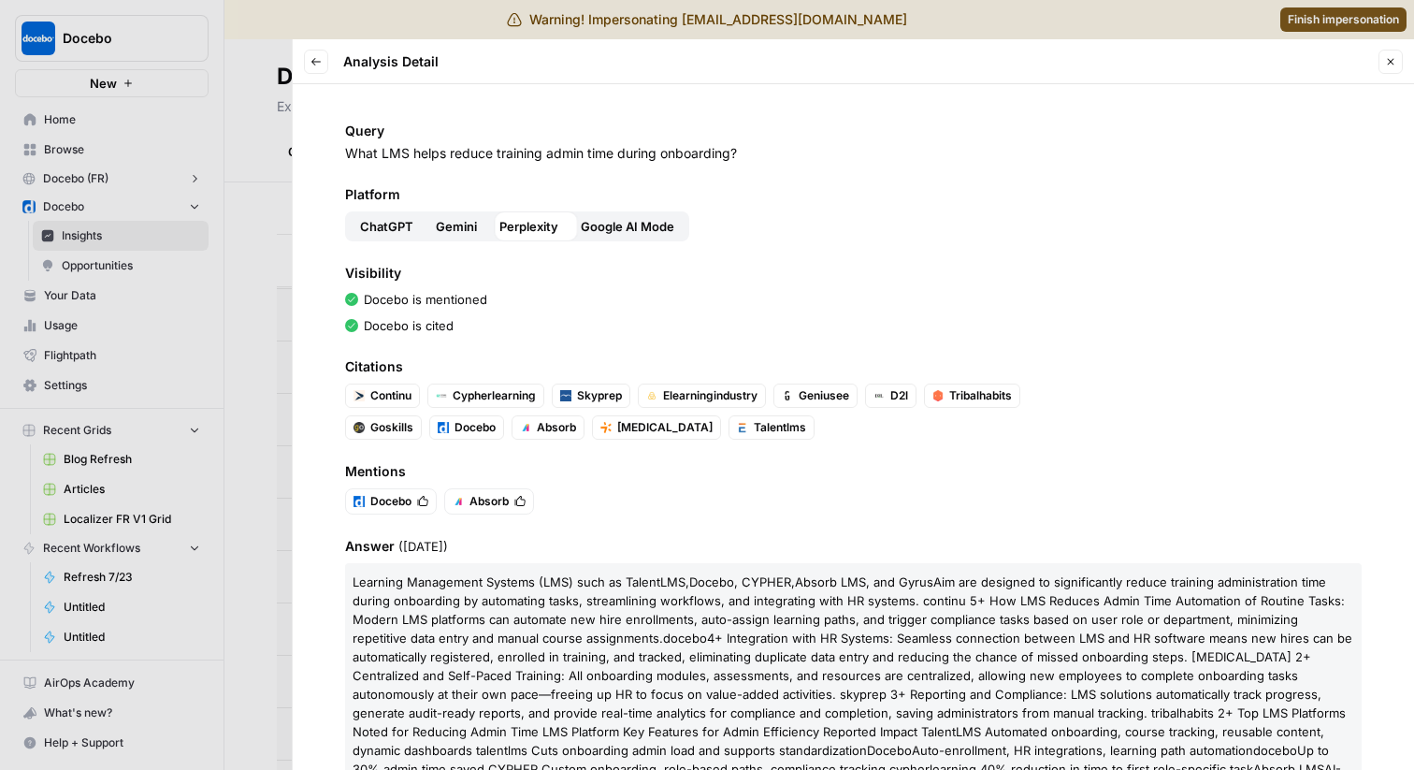
click at [445, 226] on span "Gemini" at bounding box center [456, 226] width 41 height 19
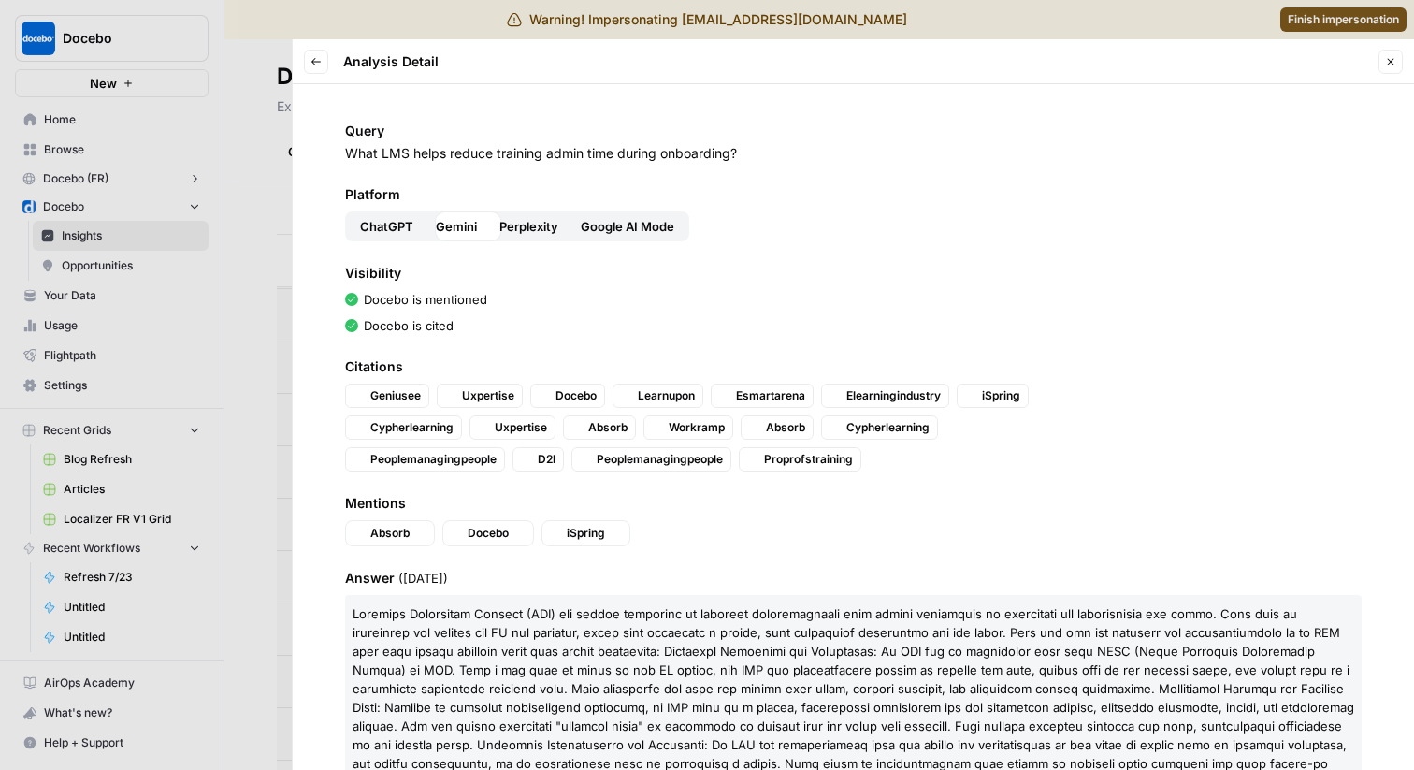
click at [397, 224] on span "ChatGPT" at bounding box center [386, 226] width 53 height 19
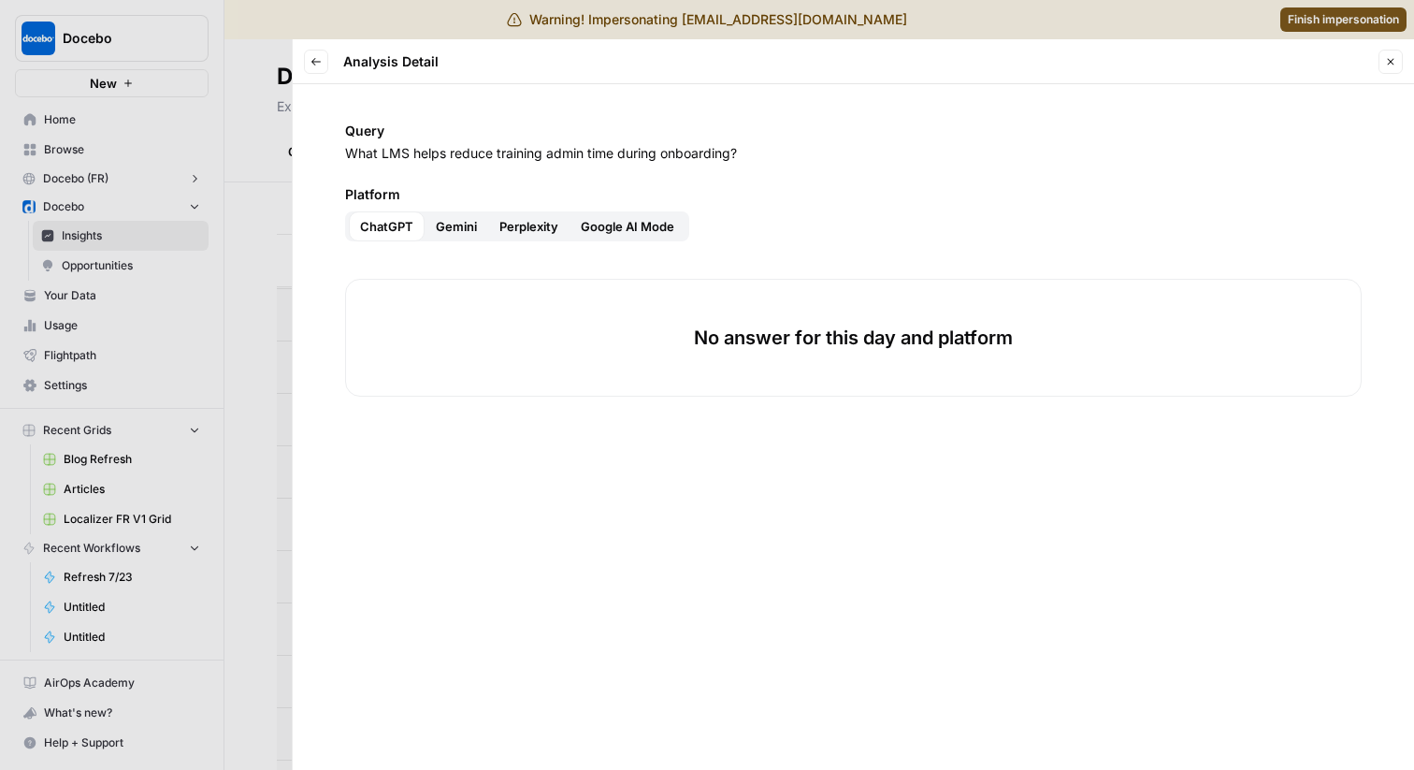
click at [469, 226] on span "Gemini" at bounding box center [456, 226] width 41 height 19
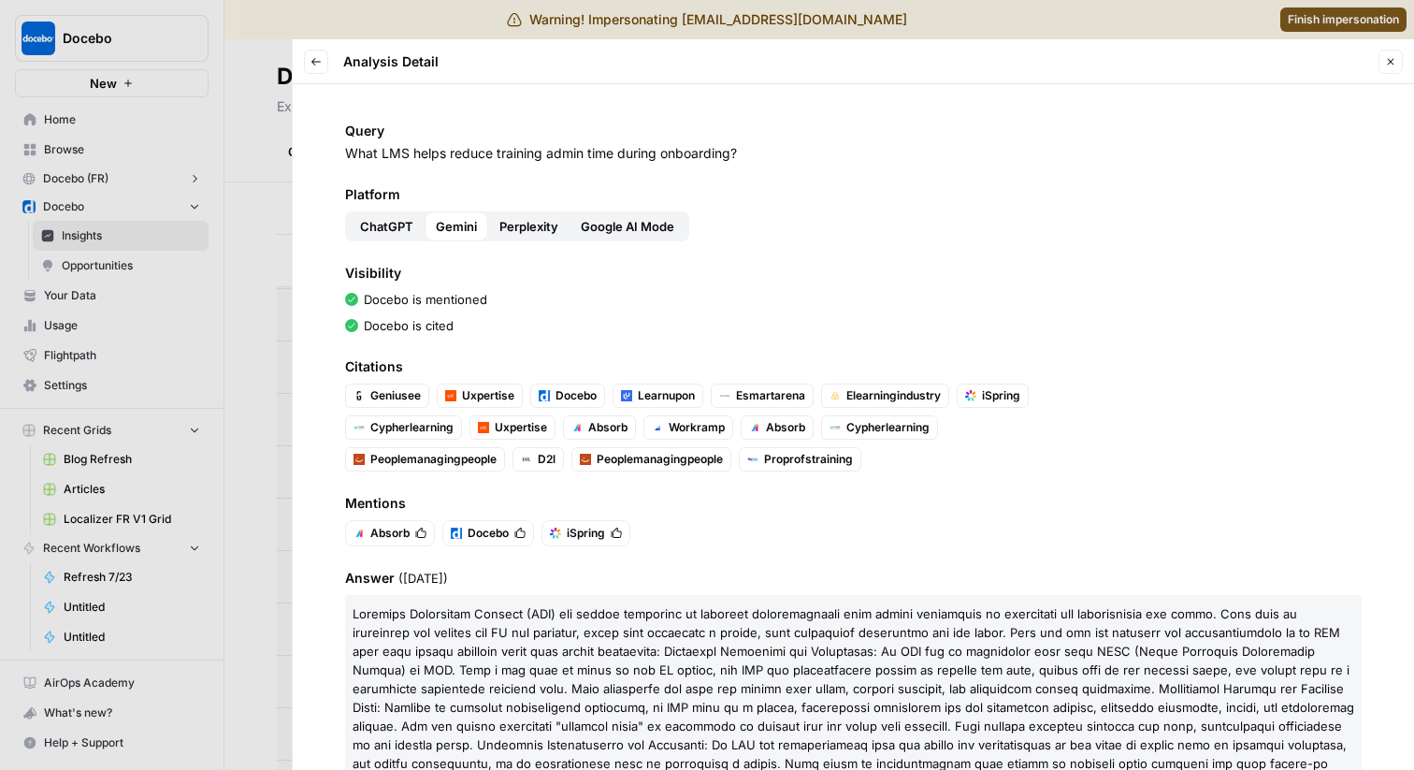
click at [314, 64] on icon "button" at bounding box center [315, 61] width 11 height 11
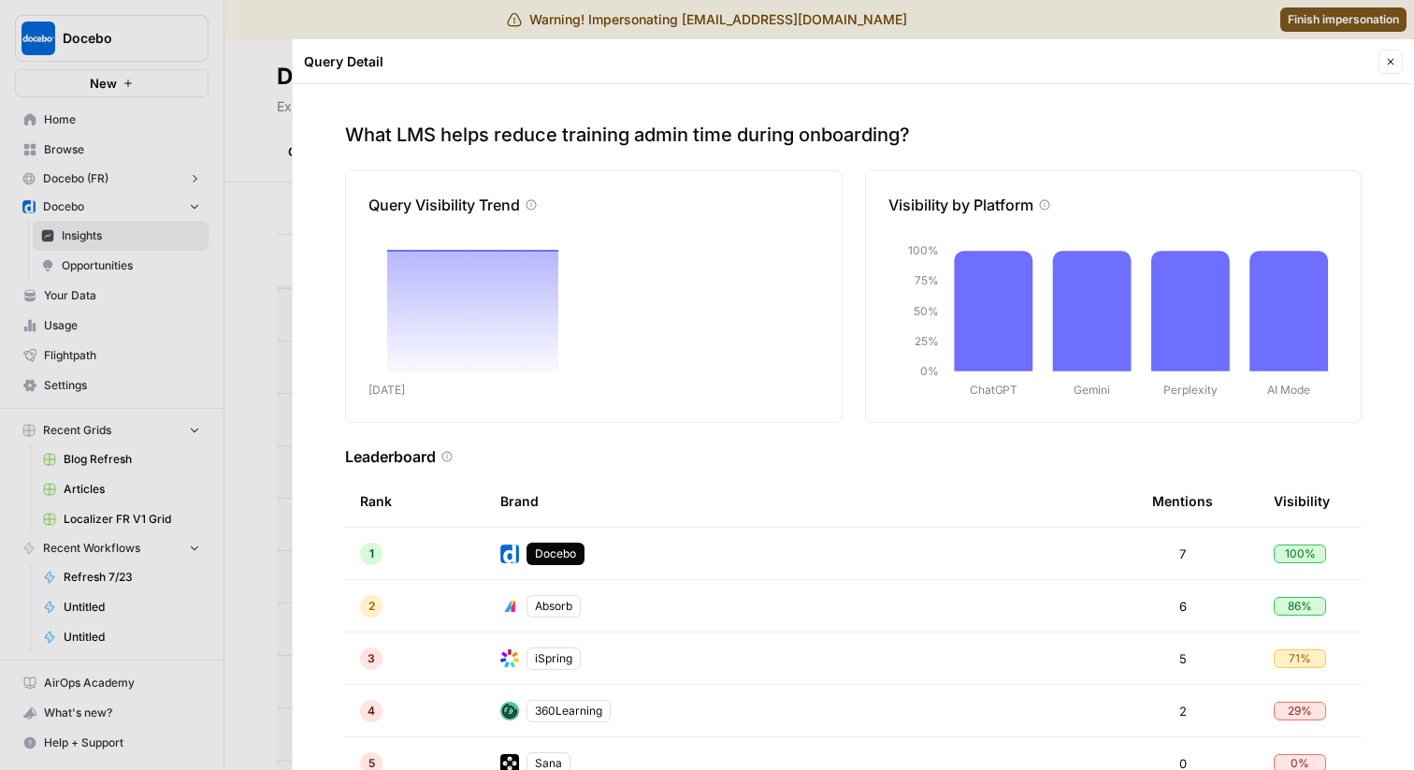
scroll to position [319, 0]
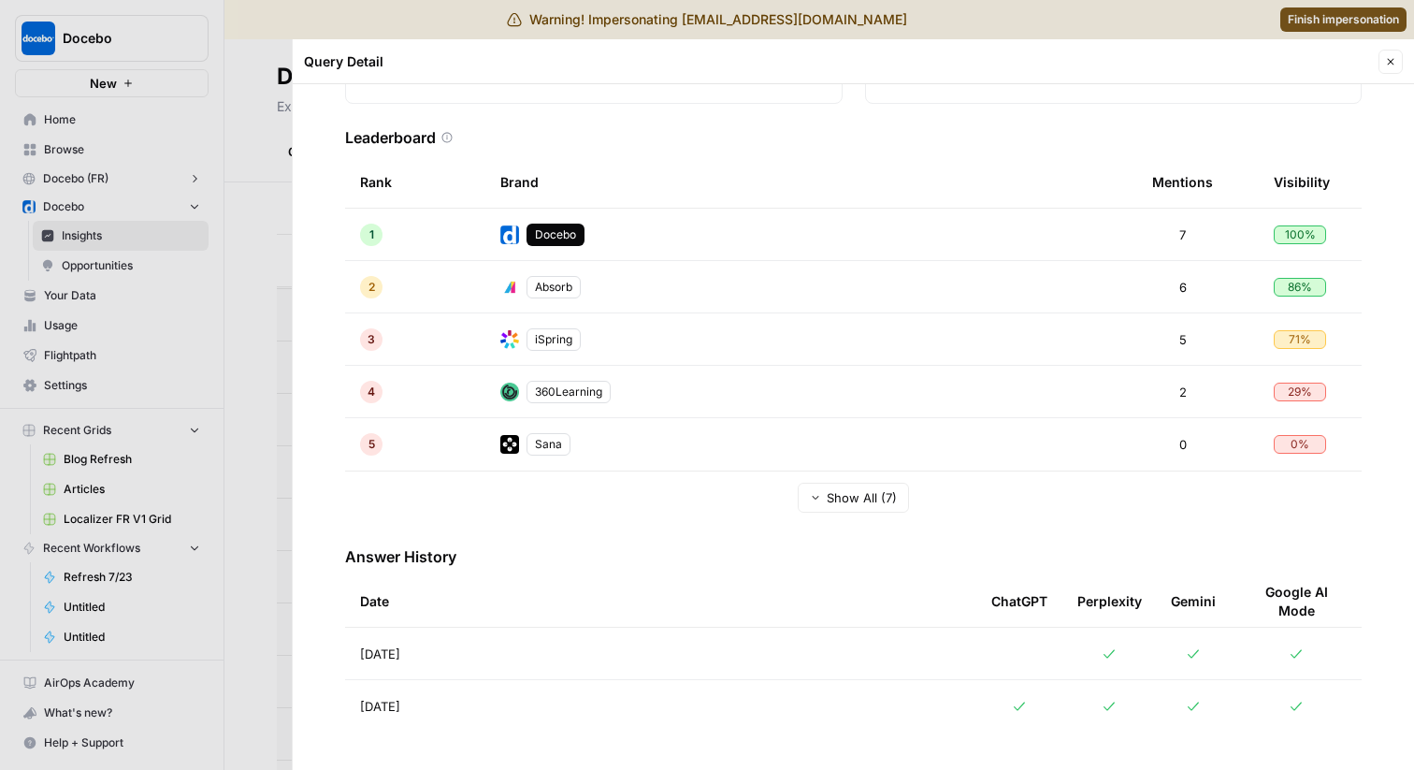
click at [515, 705] on td "Aug 26, 2025" at bounding box center [660, 706] width 631 height 52
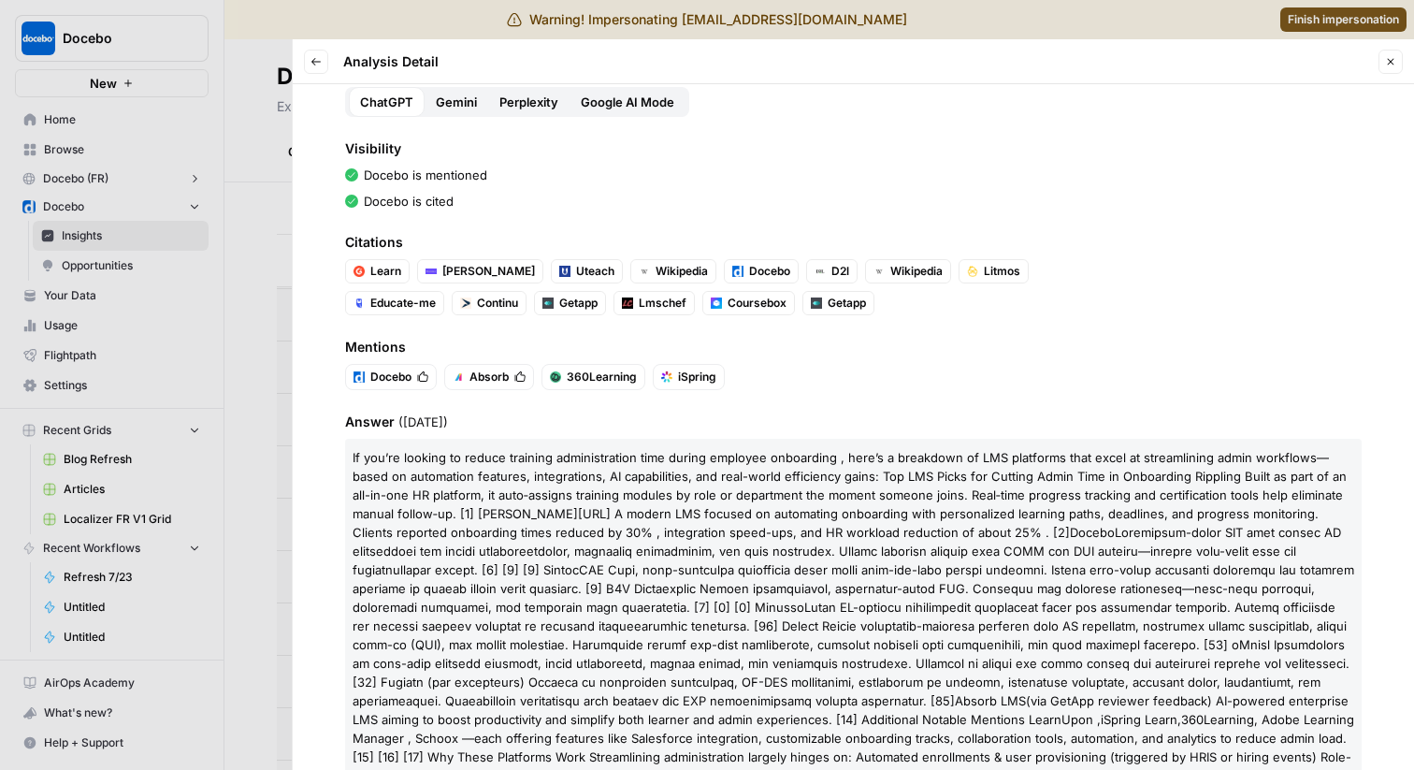
scroll to position [411, 0]
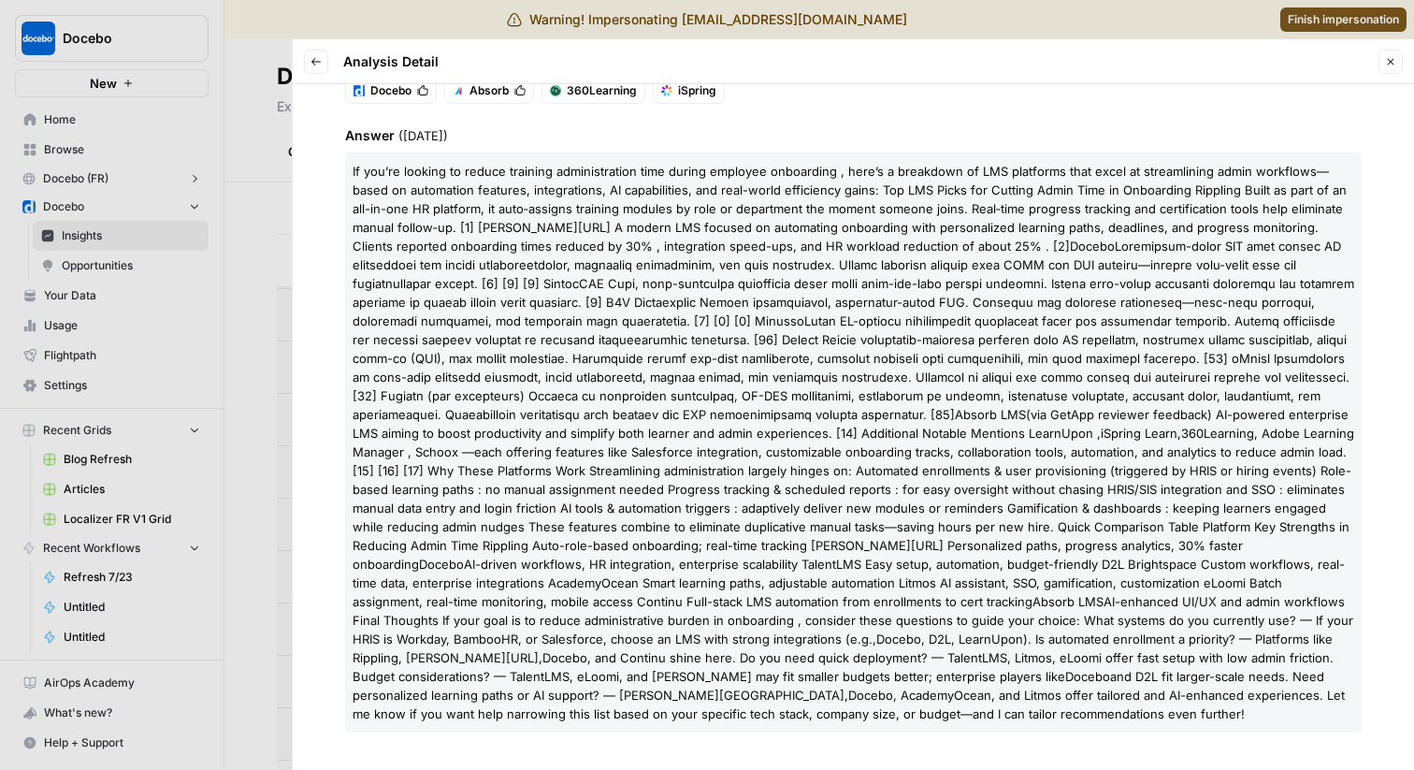
click at [240, 319] on div at bounding box center [707, 385] width 1414 height 770
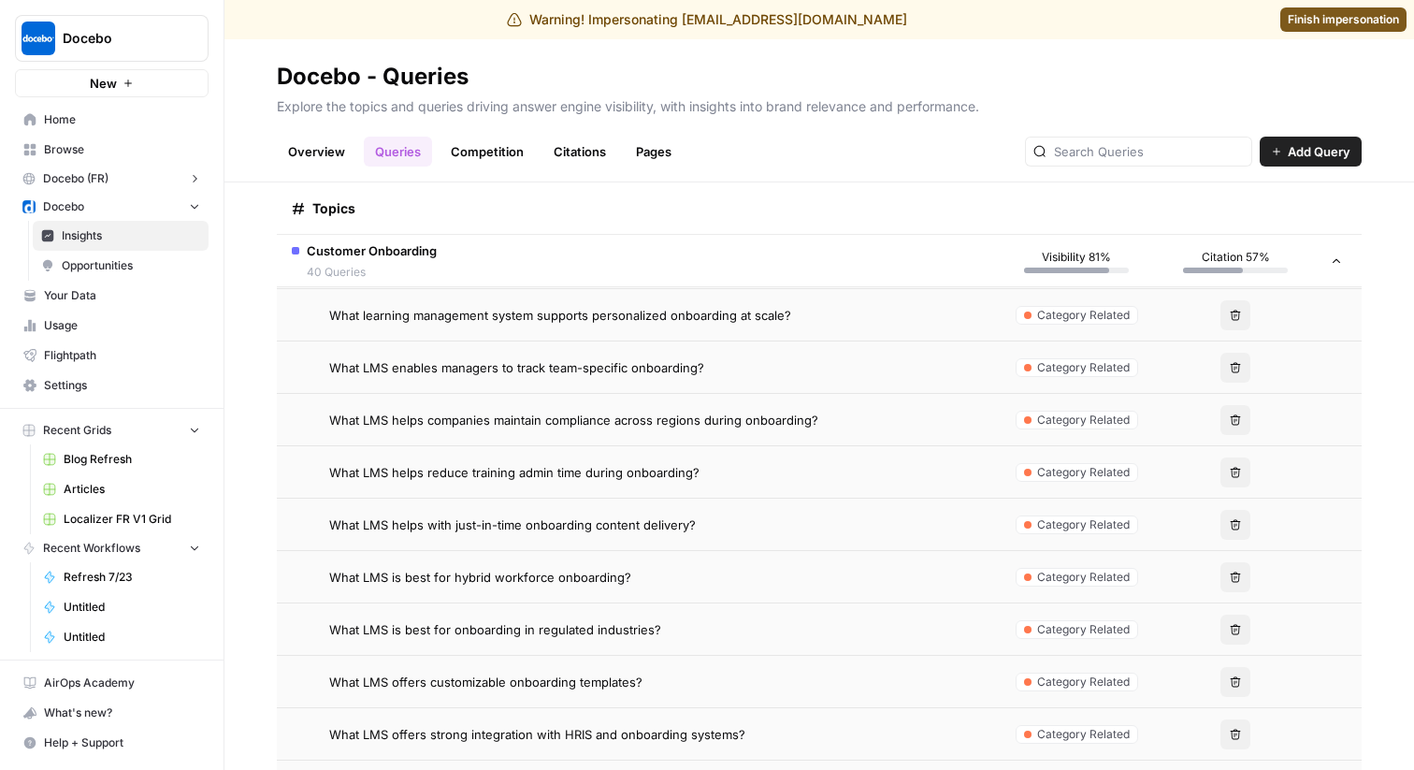
click at [137, 18] on button "Docebo" at bounding box center [112, 38] width 194 height 47
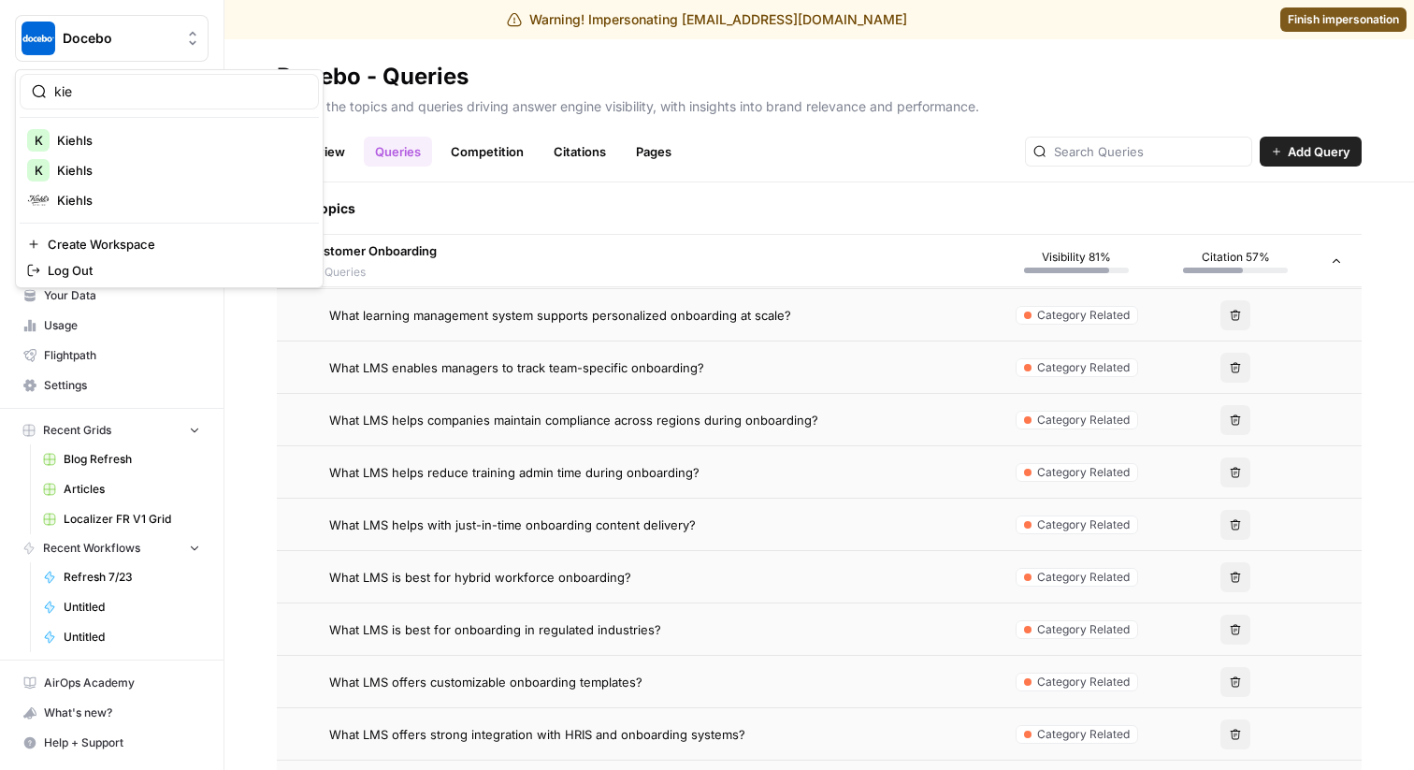
type input "kie"
click at [68, 197] on span "Kiehls" at bounding box center [180, 200] width 247 height 19
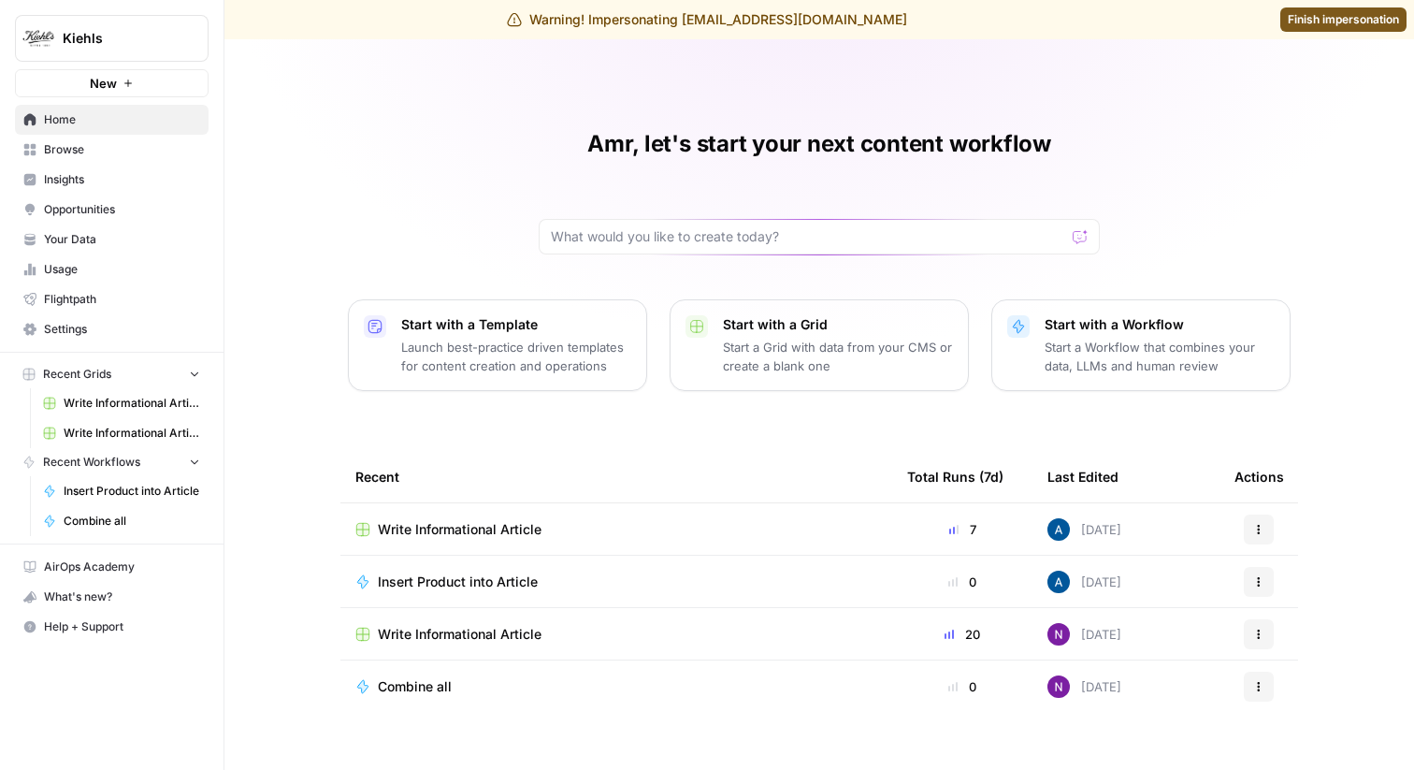
click at [124, 181] on span "Insights" at bounding box center [122, 179] width 156 height 17
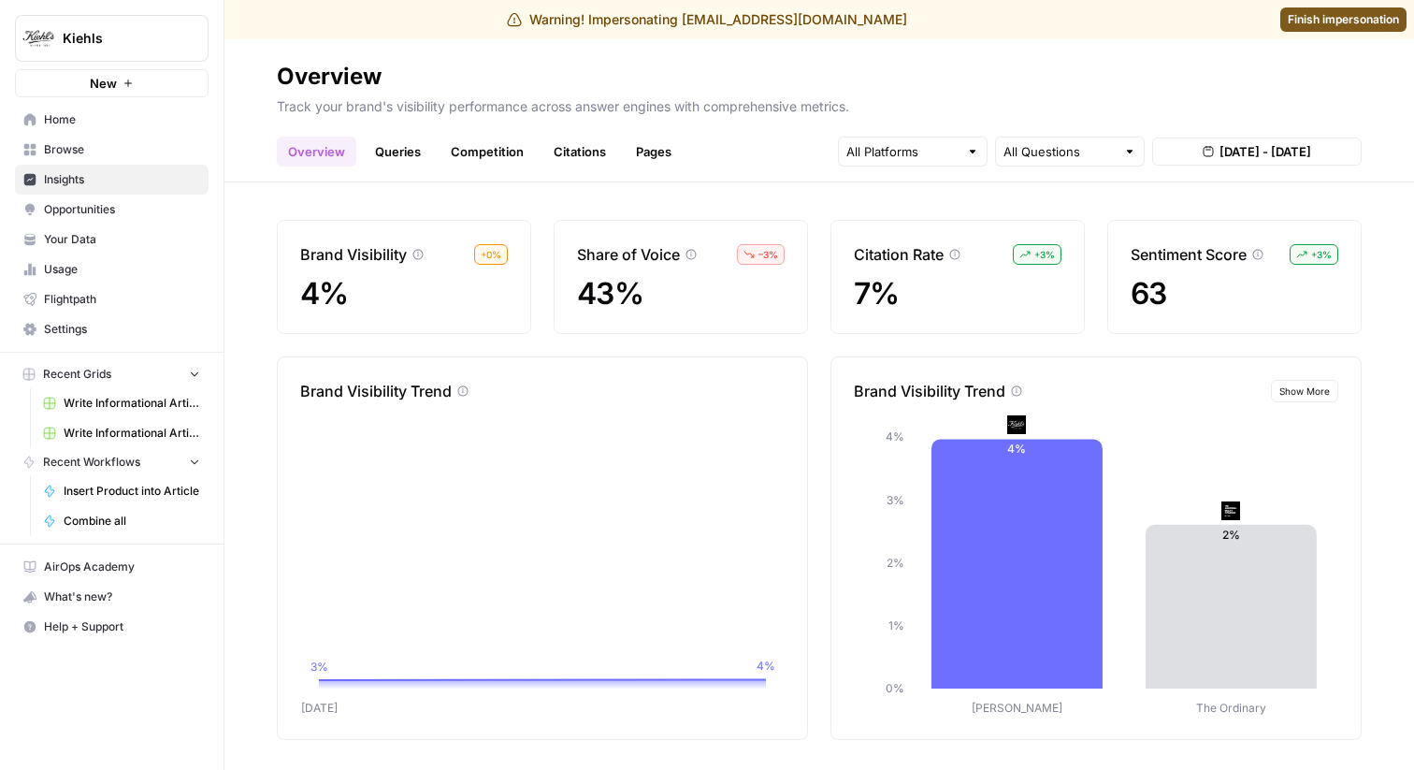
click at [575, 117] on div "Track your brand's visibility performance across answer engines with comprehens…" at bounding box center [819, 107] width 1085 height 30
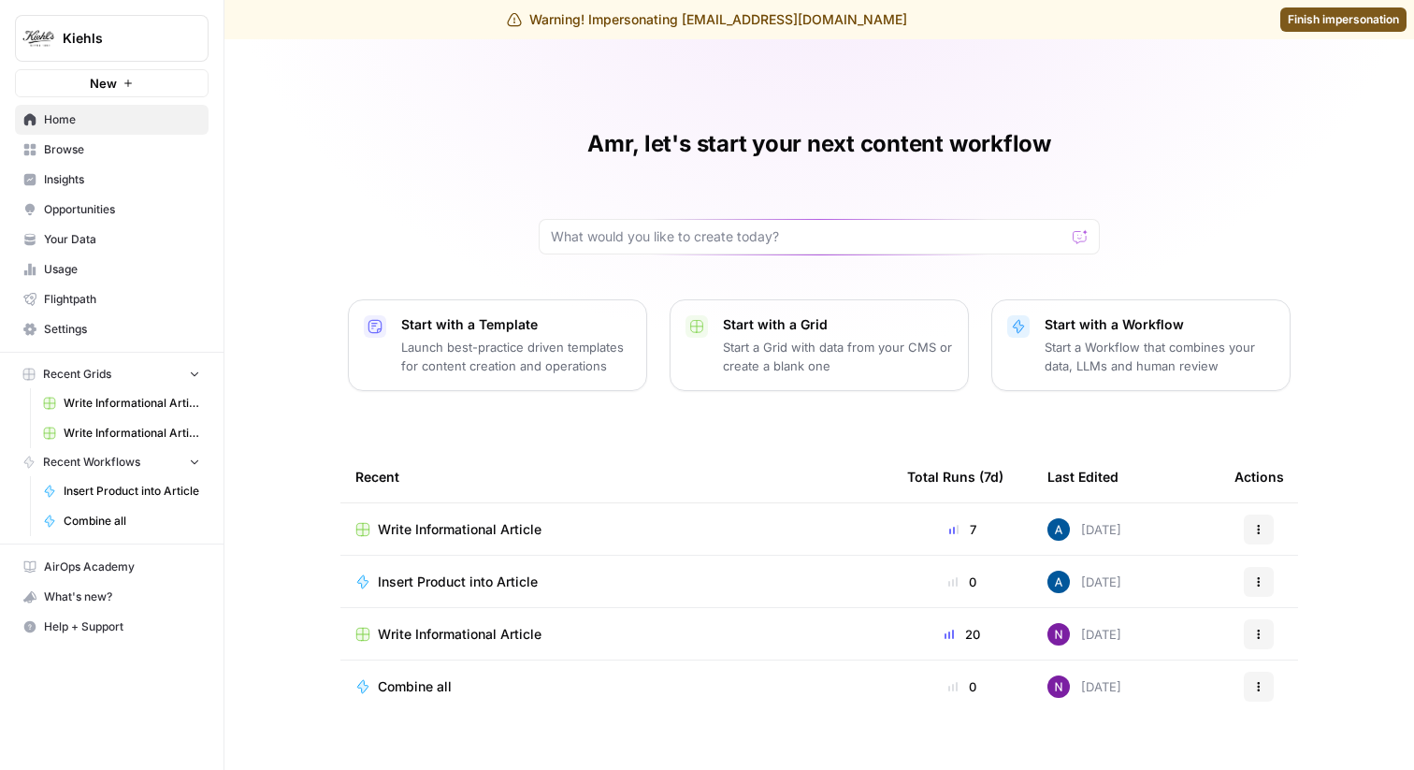
click at [82, 178] on span "Insights" at bounding box center [122, 179] width 156 height 17
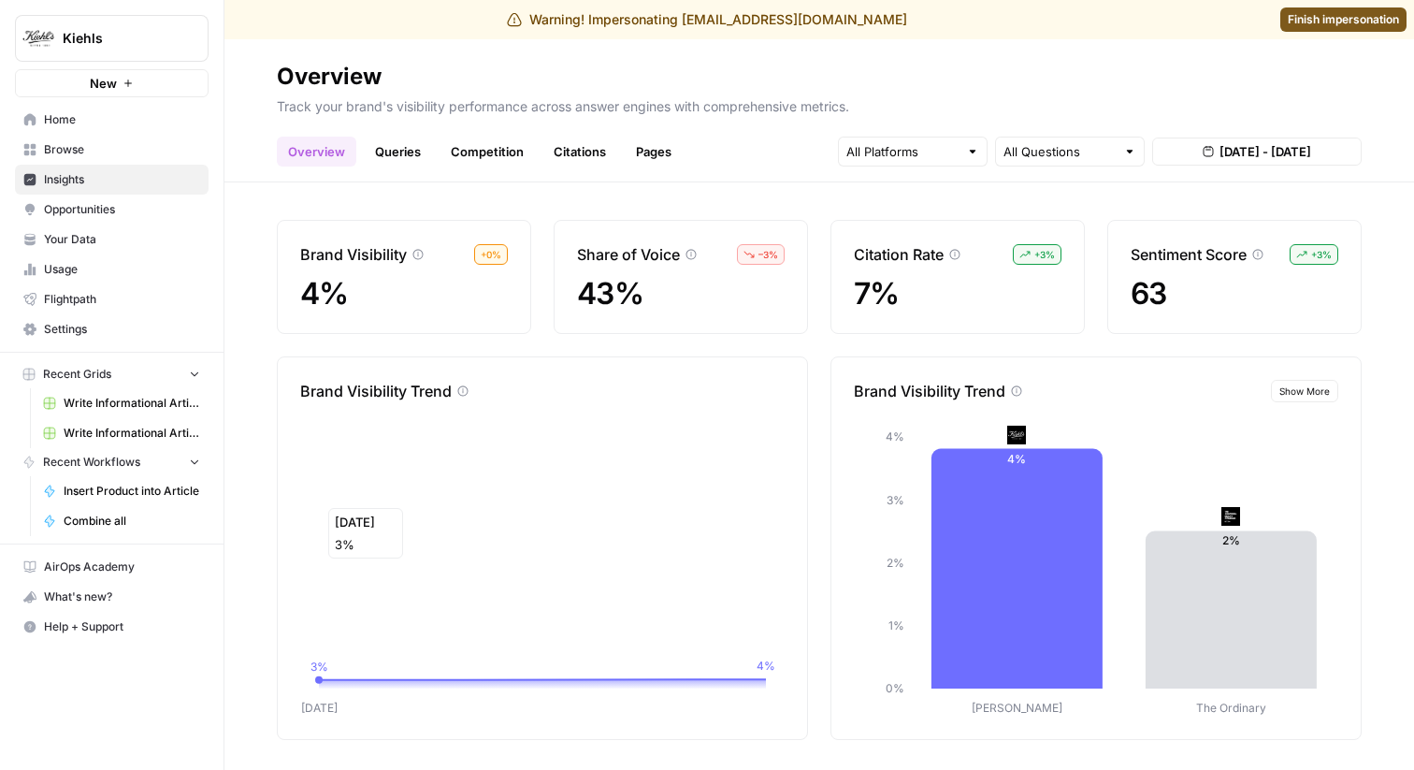
scroll to position [7, 0]
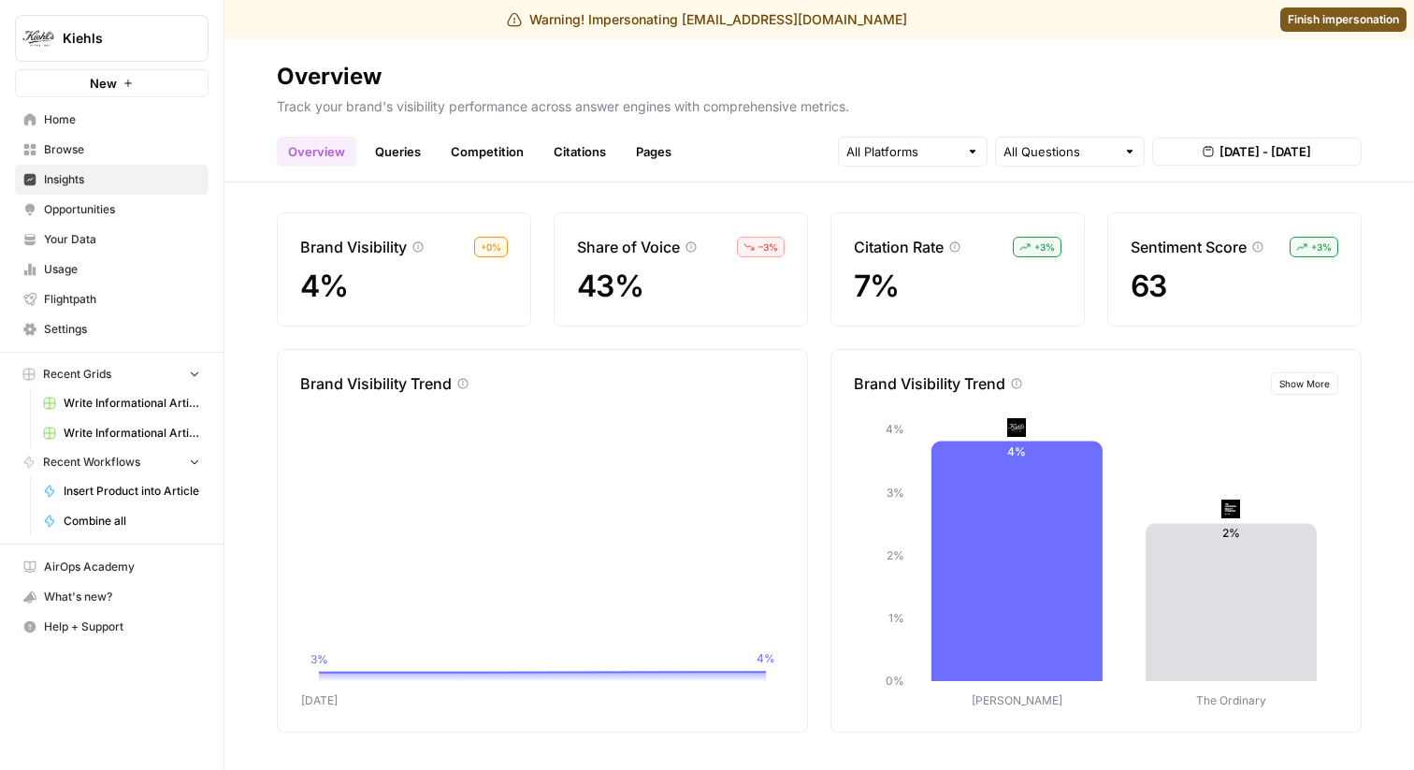
click at [1116, 342] on div "Brand Visibility + 0 % 4% Share of Voice – 3 % 43% Citation Rate + 3 % 7% Senti…" at bounding box center [819, 475] width 1190 height 587
click at [1307, 384] on span "Show More" at bounding box center [1304, 383] width 51 height 15
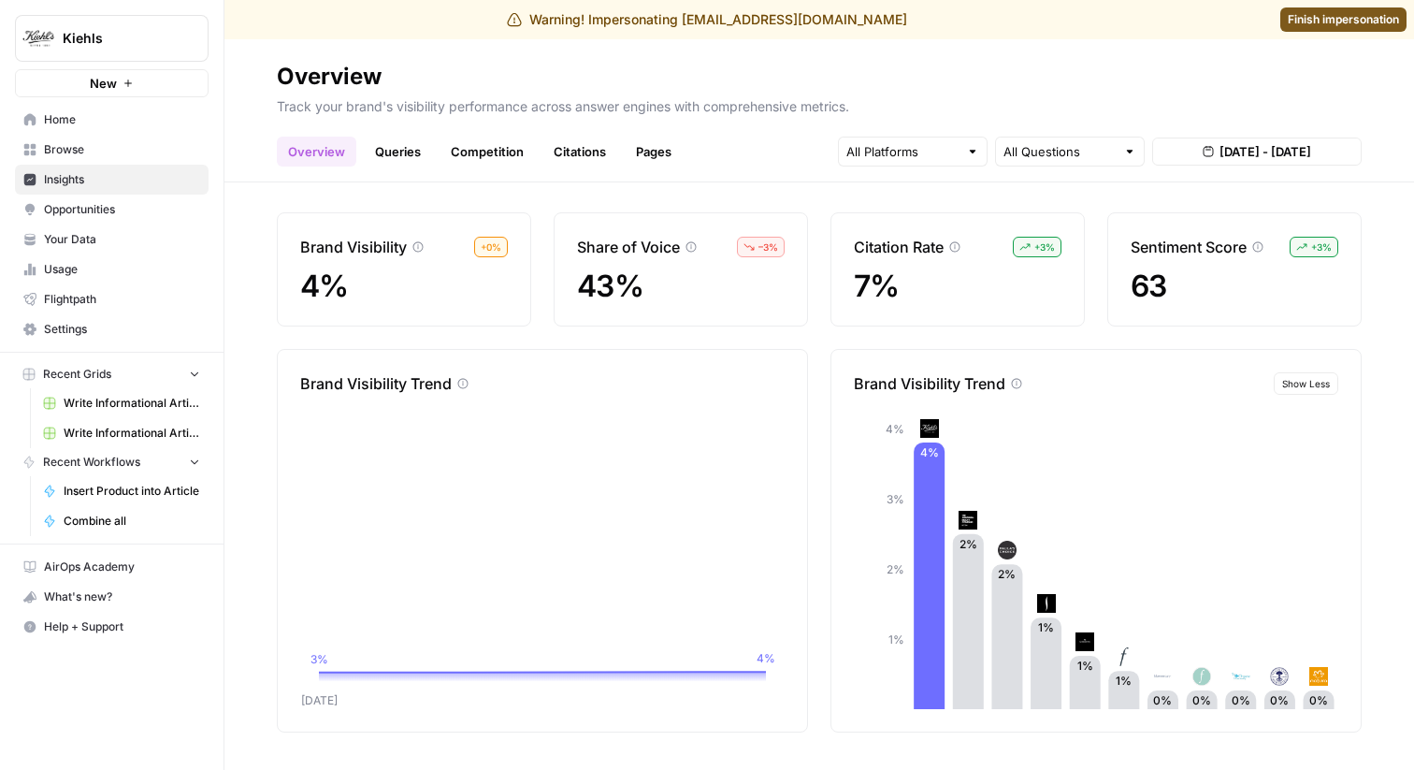
click at [383, 157] on link "Queries" at bounding box center [398, 152] width 68 height 30
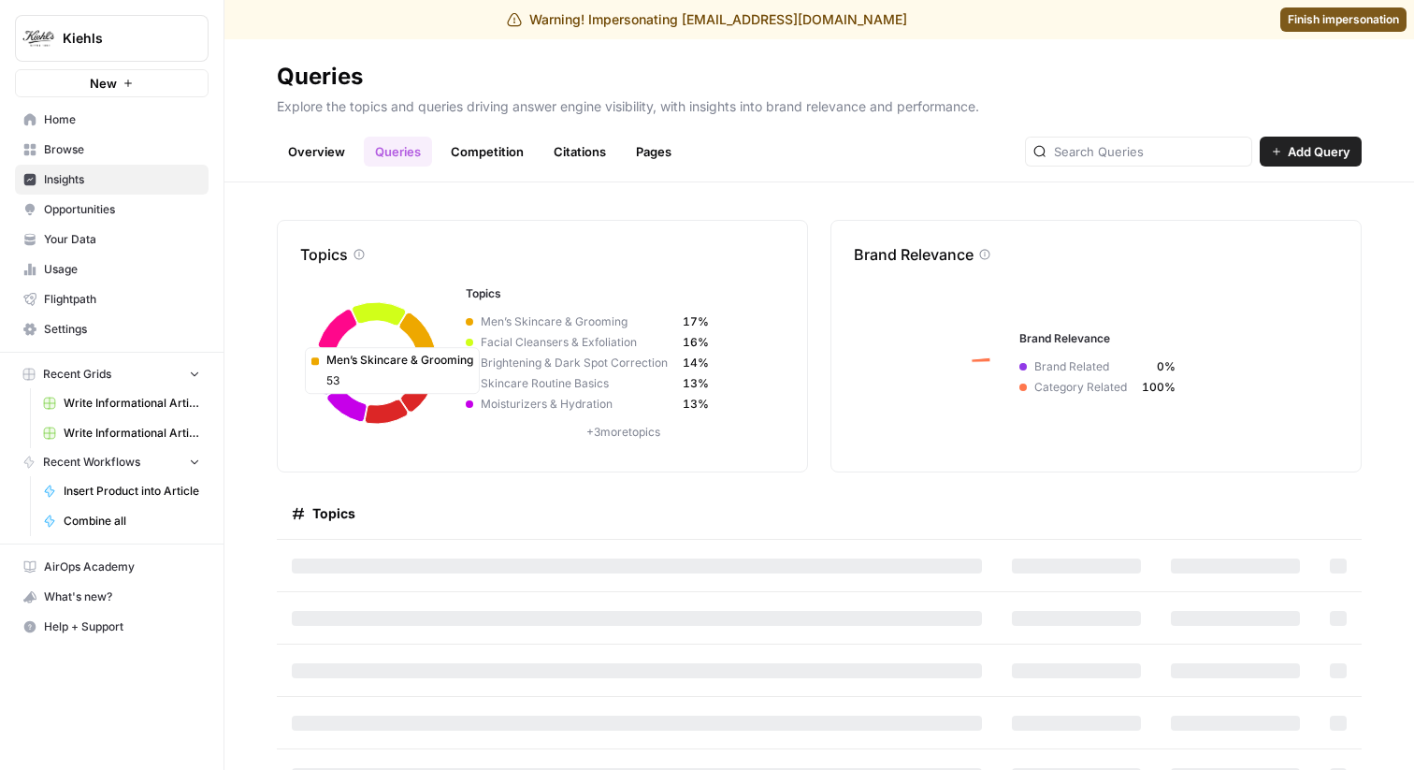
scroll to position [32, 0]
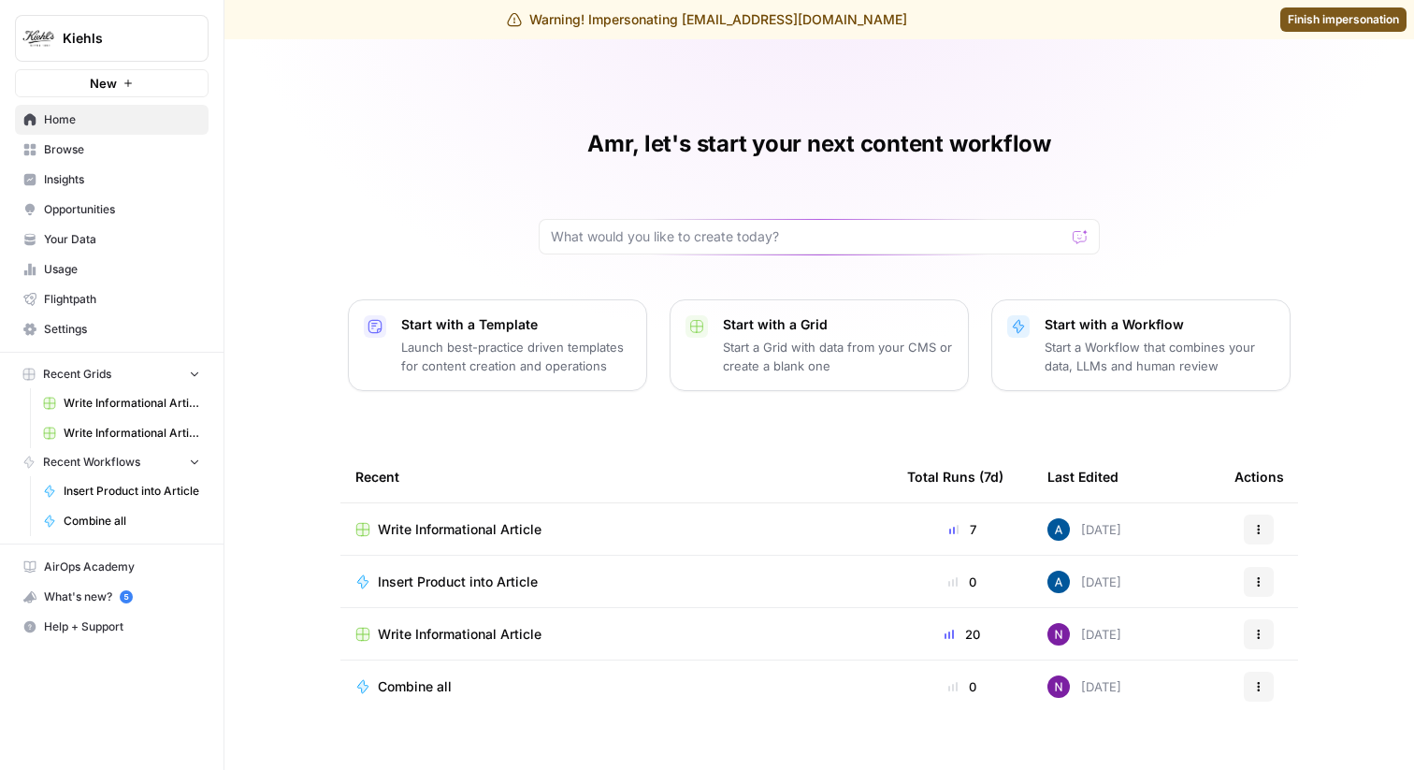
click at [129, 179] on span "Insights" at bounding box center [122, 179] width 156 height 17
